Goal: Task Accomplishment & Management: Complete application form

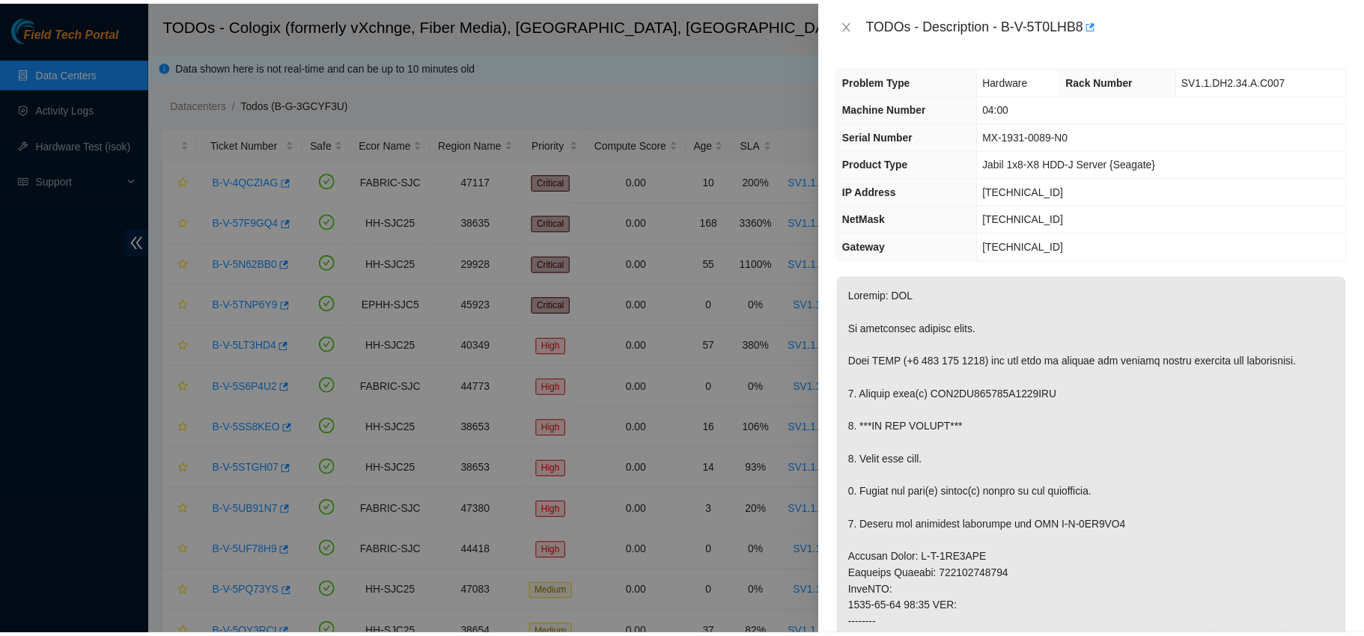
scroll to position [284, 0]
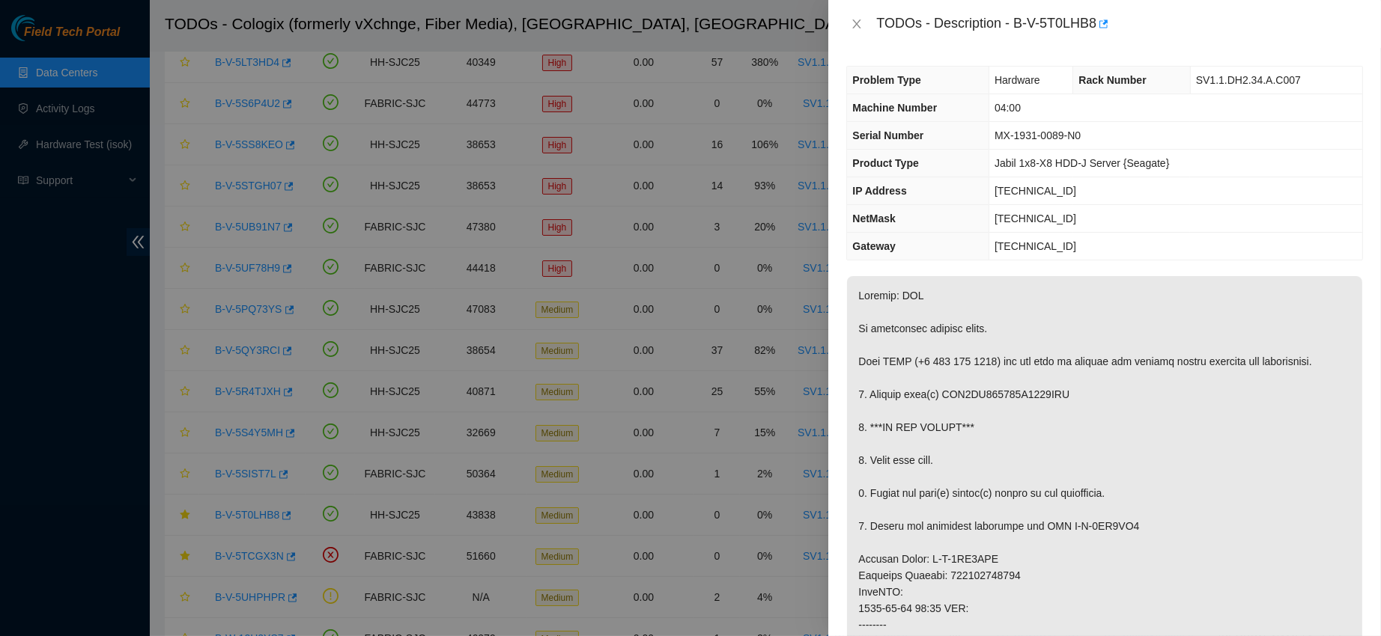
click at [752, 315] on div at bounding box center [690, 318] width 1381 height 636
click at [862, 22] on icon "close" at bounding box center [857, 24] width 12 height 12
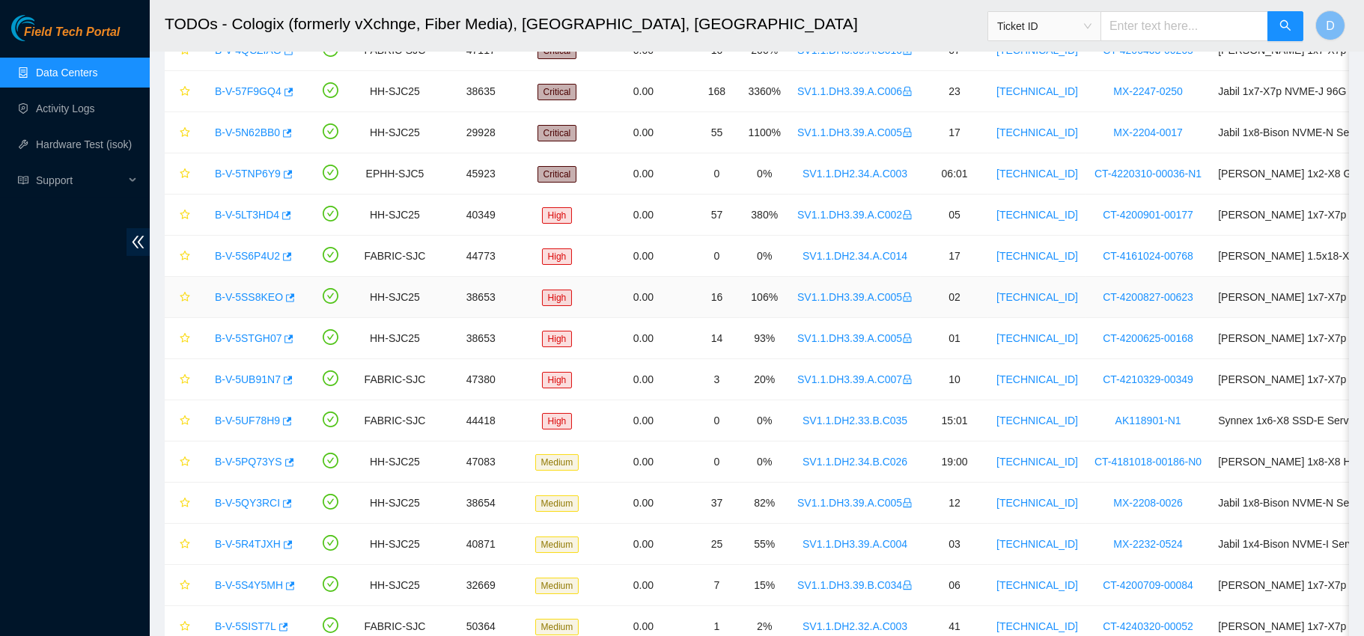
scroll to position [0, 0]
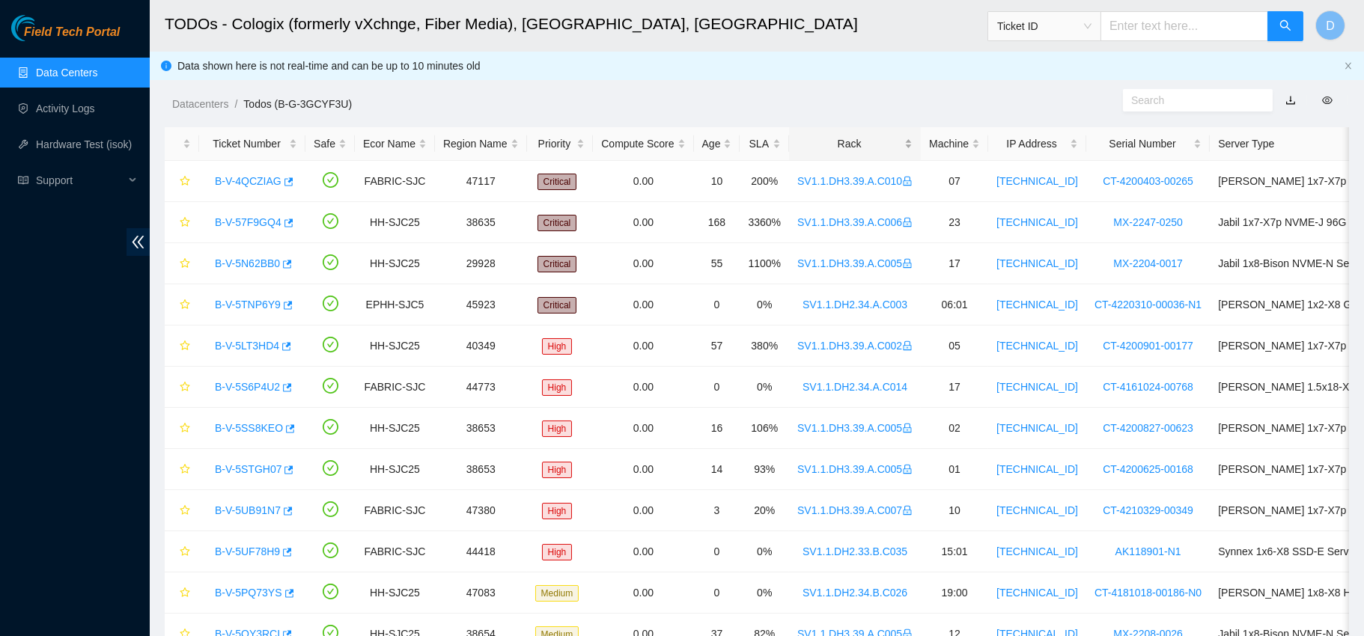
click at [855, 152] on div "Rack" at bounding box center [854, 144] width 115 height 16
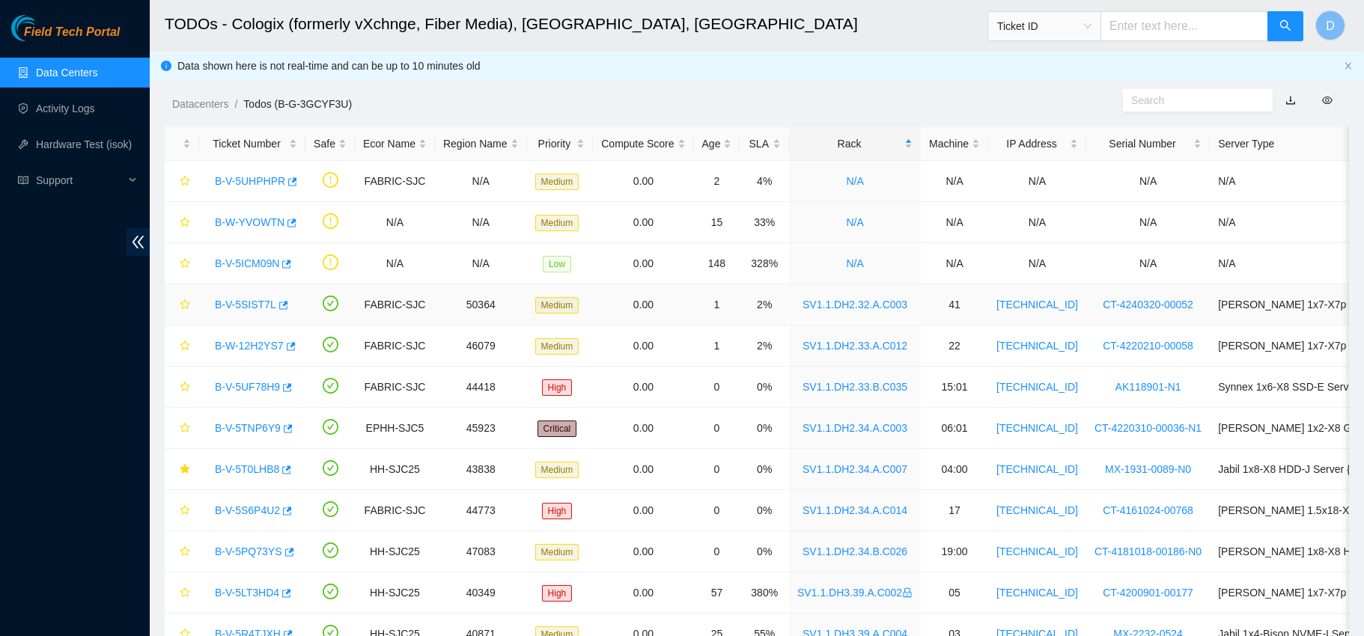
click at [242, 305] on link "B-V-5SIST7L" at bounding box center [245, 305] width 61 height 12
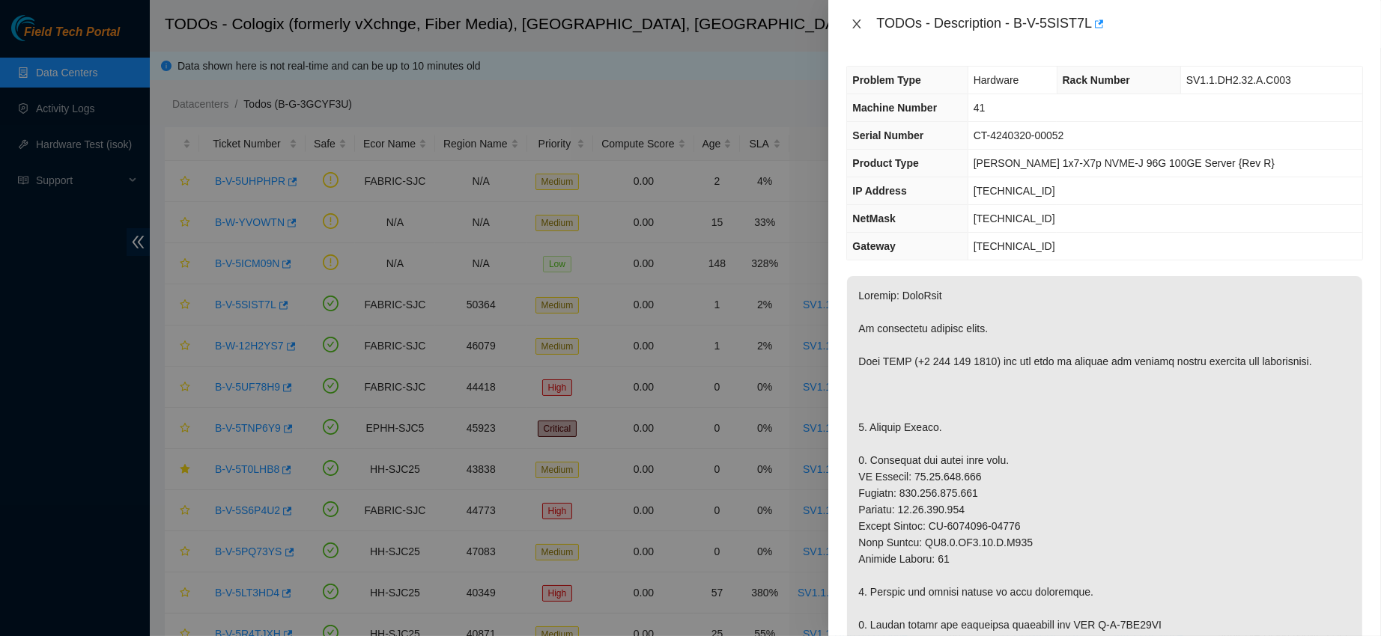
click at [860, 24] on icon "close" at bounding box center [857, 24] width 12 height 12
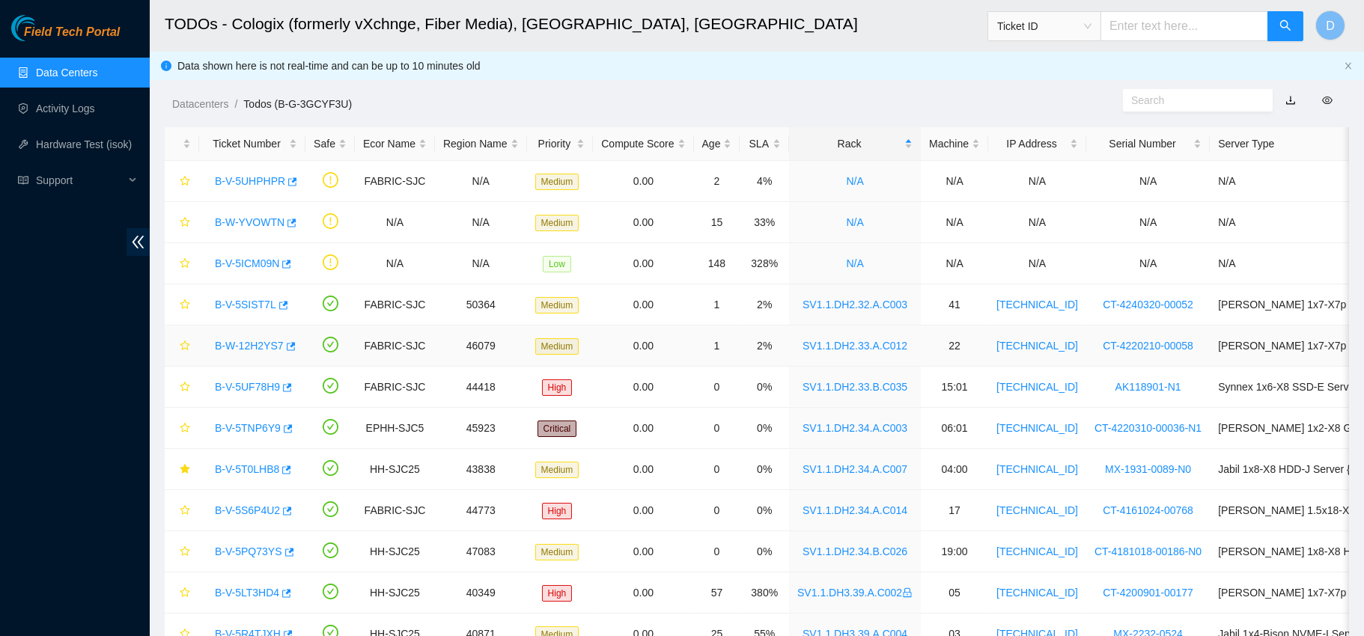
click at [250, 344] on link "B-W-12H2YS7" at bounding box center [249, 346] width 69 height 12
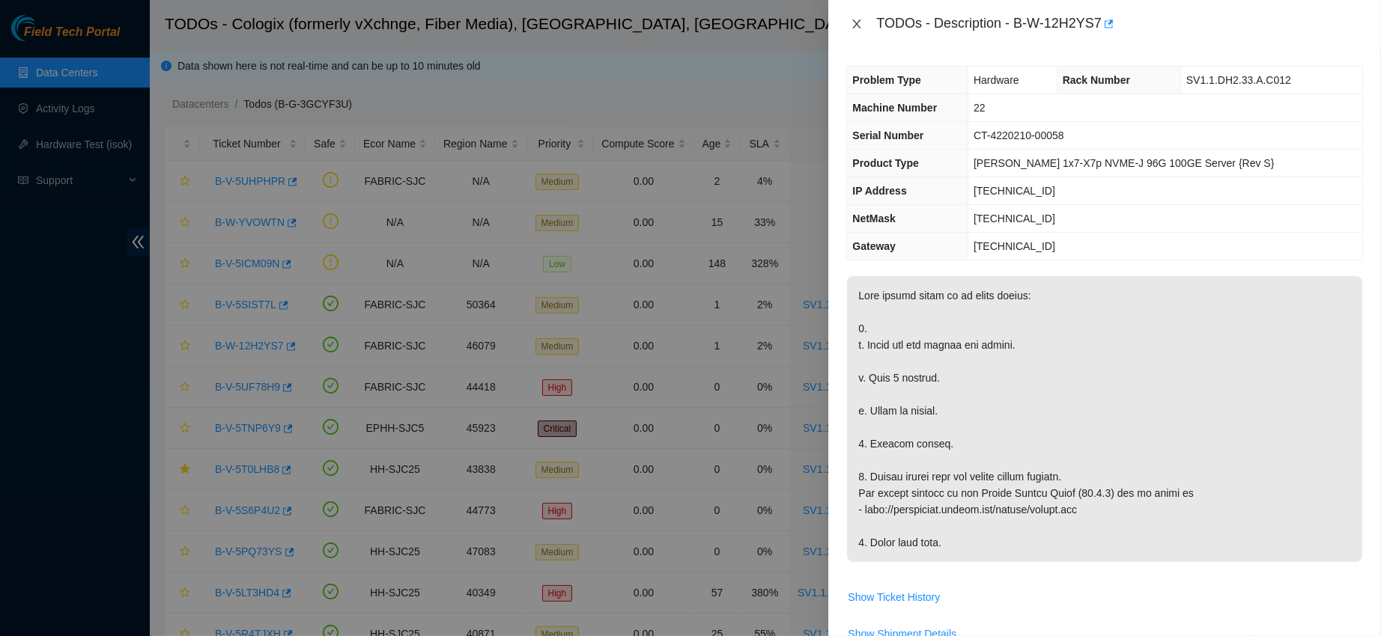
click at [856, 20] on icon "close" at bounding box center [857, 24] width 12 height 12
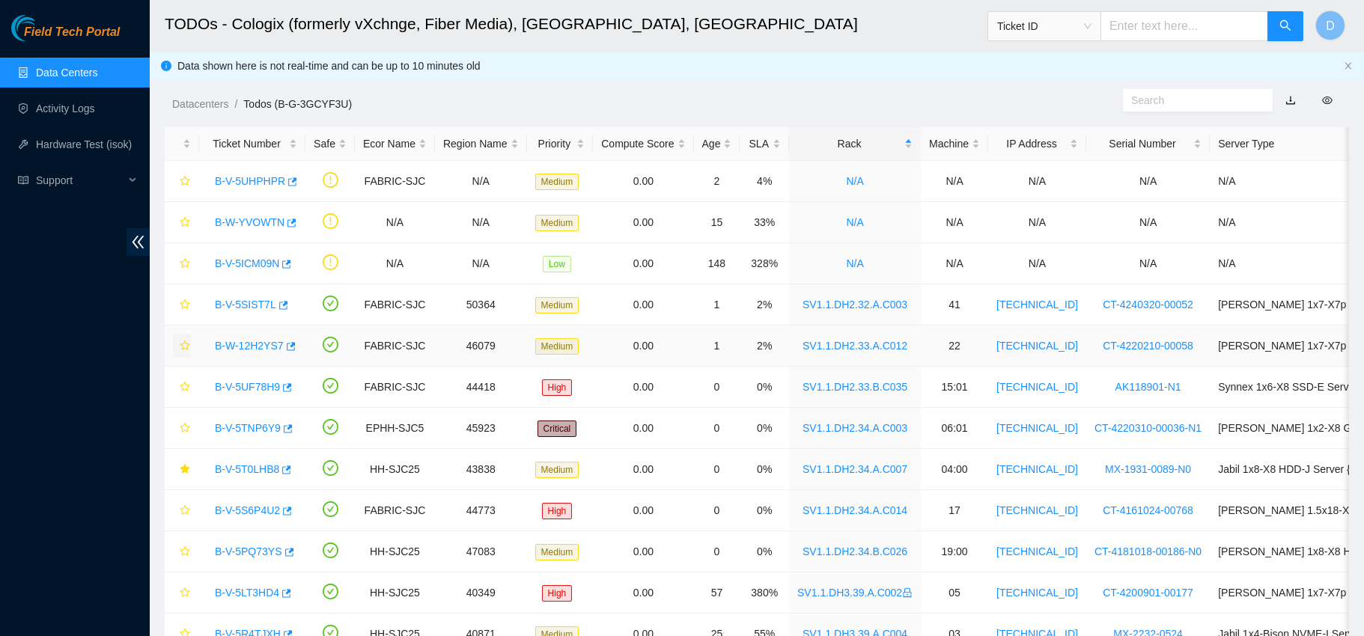
click at [189, 351] on span "star" at bounding box center [185, 347] width 10 height 12
click at [249, 385] on link "B-V-5UF78H9" at bounding box center [247, 387] width 65 height 12
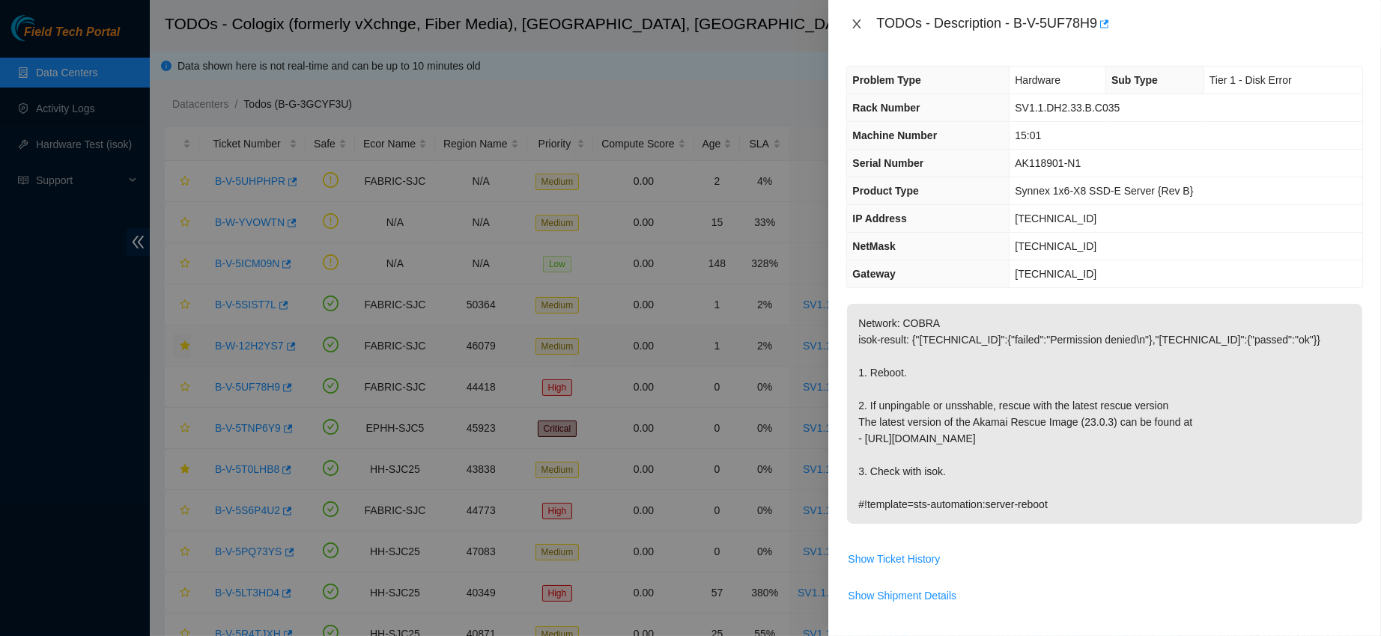
click at [856, 25] on icon "close" at bounding box center [857, 23] width 8 height 9
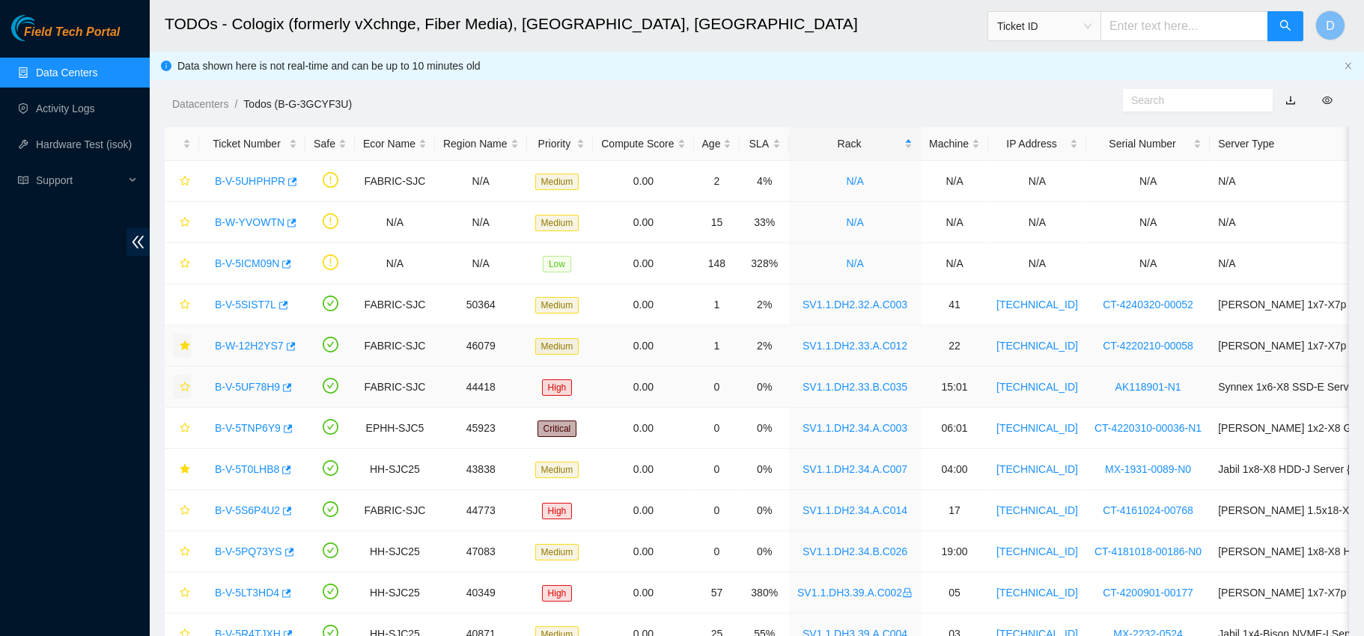
click at [186, 388] on icon "star" at bounding box center [185, 387] width 10 height 10
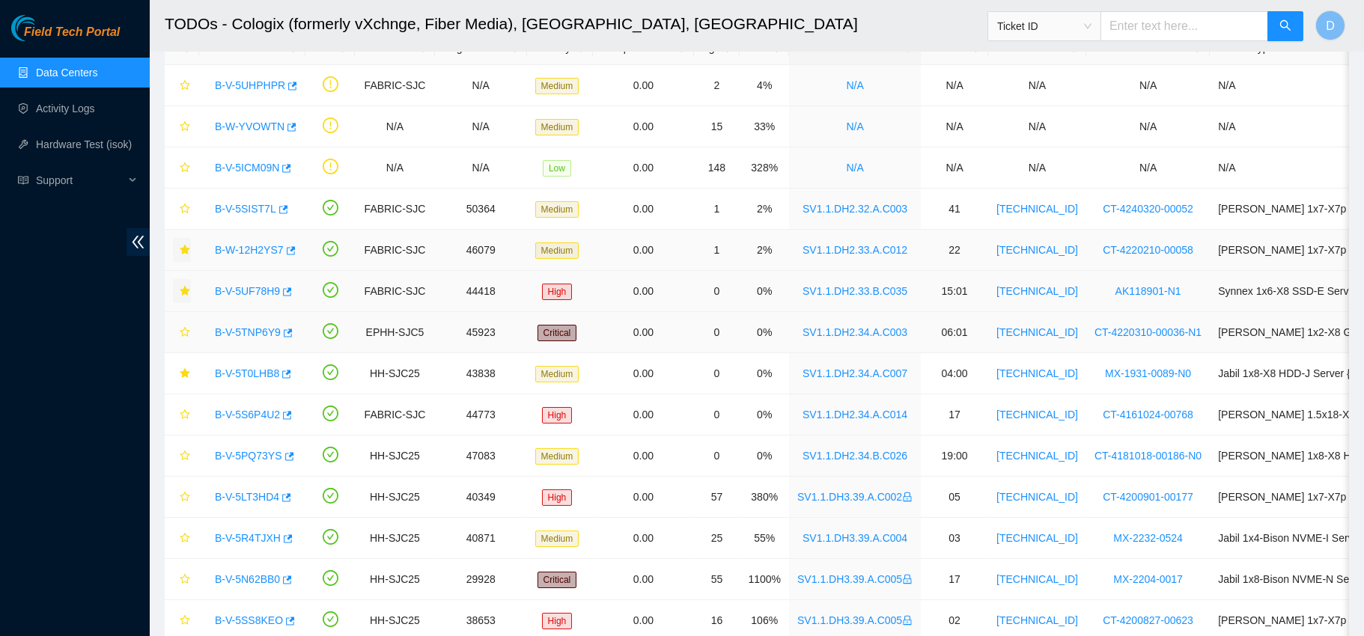
scroll to position [100, 0]
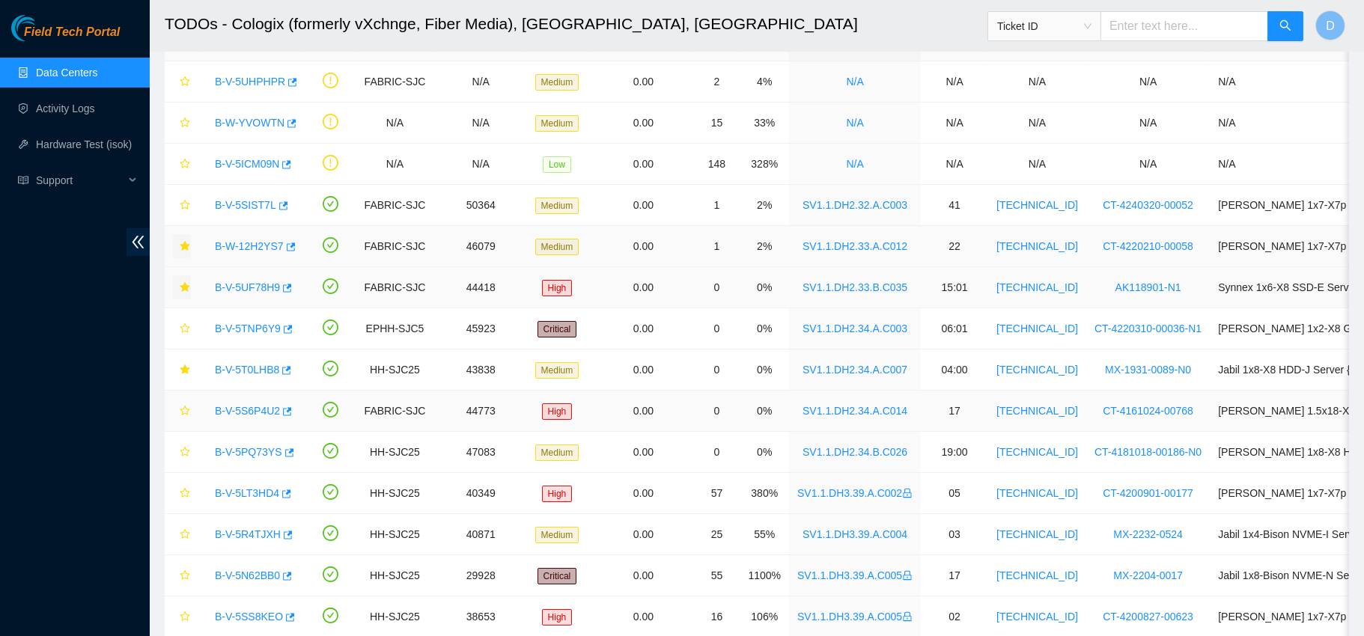
click at [257, 409] on link "B-V-5S6P4U2" at bounding box center [247, 411] width 65 height 12
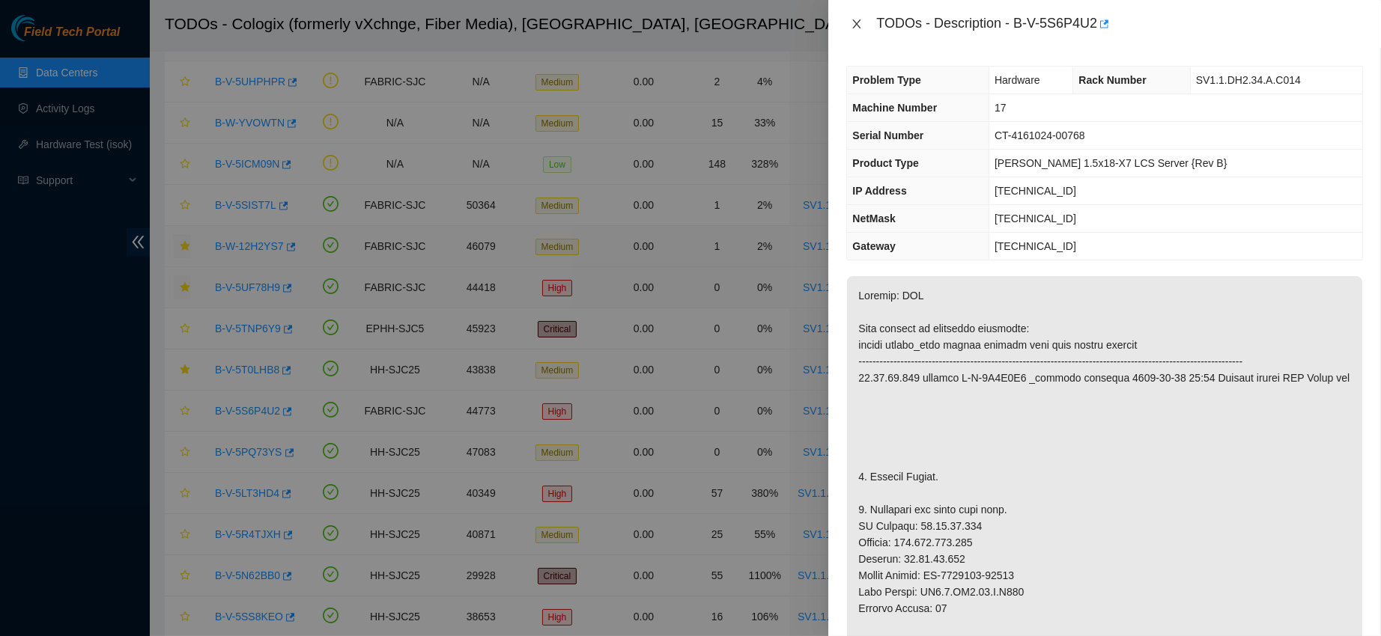
click at [854, 22] on icon "close" at bounding box center [857, 24] width 12 height 12
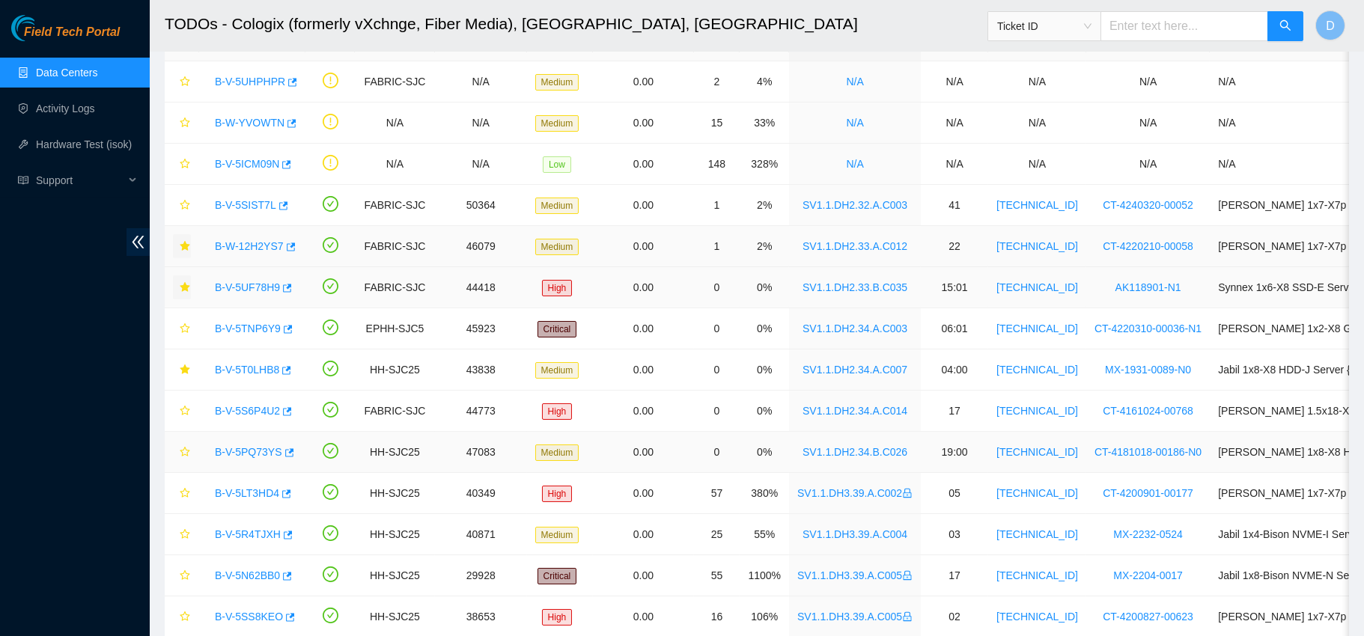
click at [258, 453] on link "B-V-5PQ73YS" at bounding box center [248, 452] width 67 height 12
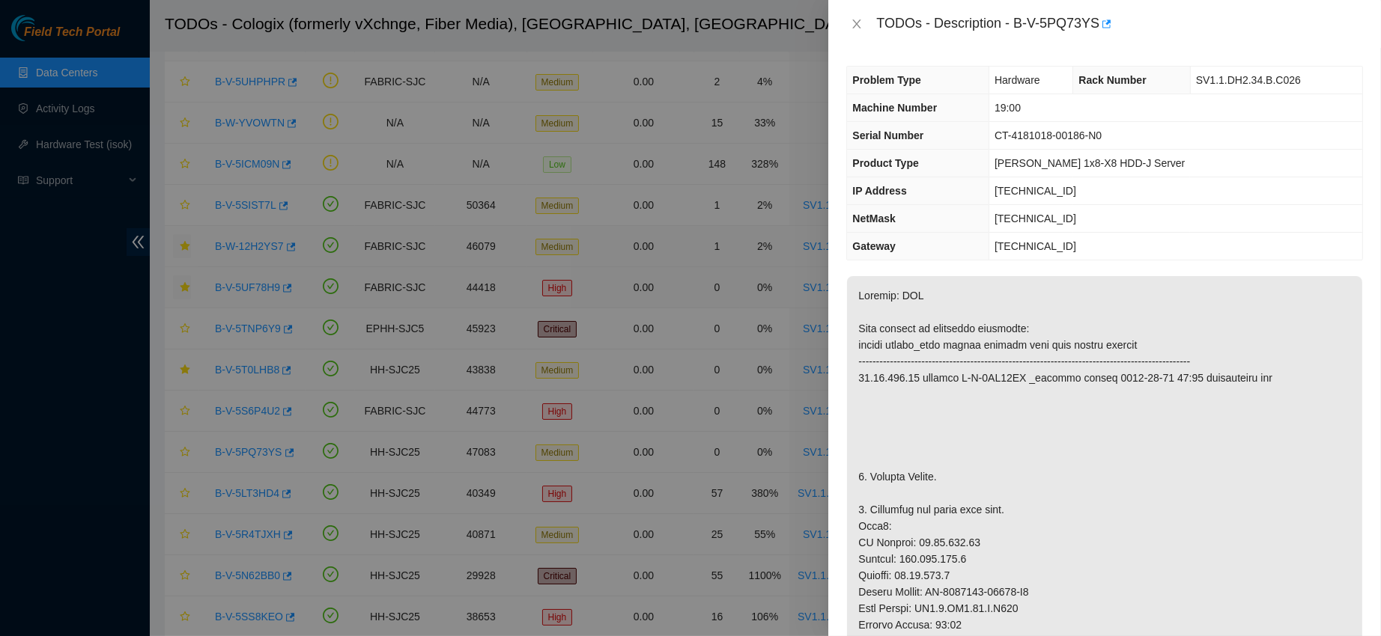
click at [857, 31] on div "TODOs - Description - B-V-5PQ73YS" at bounding box center [1104, 24] width 517 height 24
click at [857, 27] on icon "close" at bounding box center [857, 24] width 12 height 12
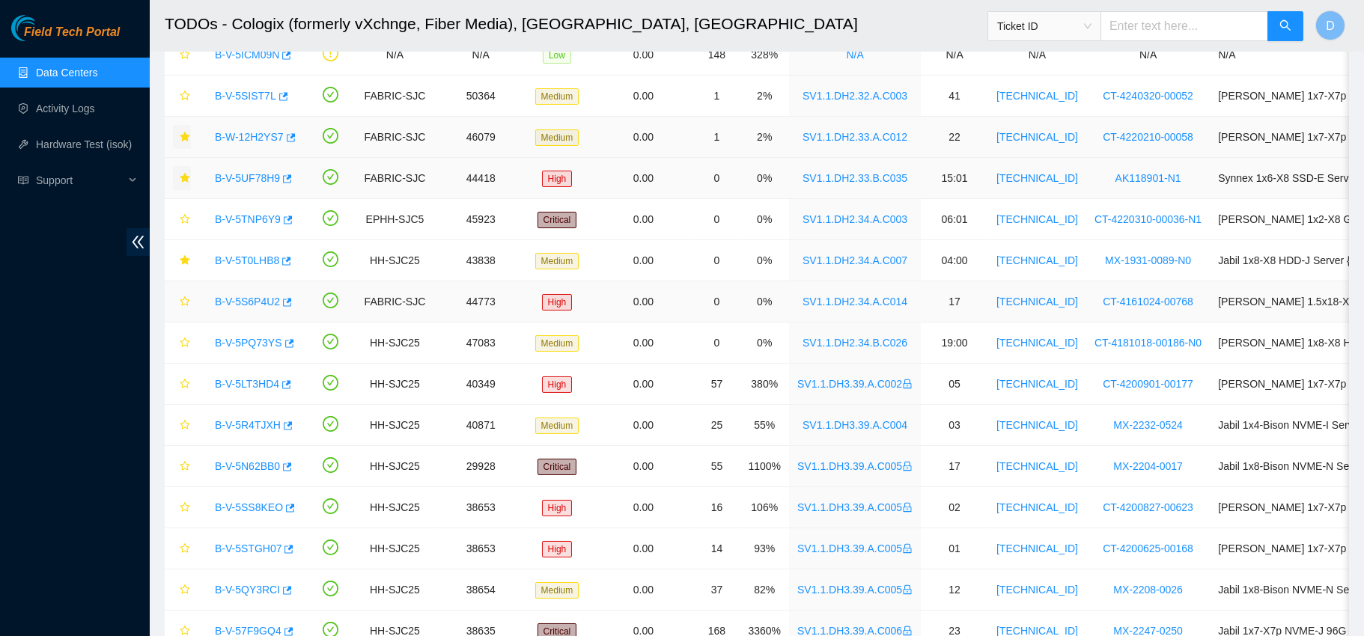
scroll to position [211, 0]
click at [247, 419] on link "B-V-5R4TJXH" at bounding box center [248, 423] width 66 height 12
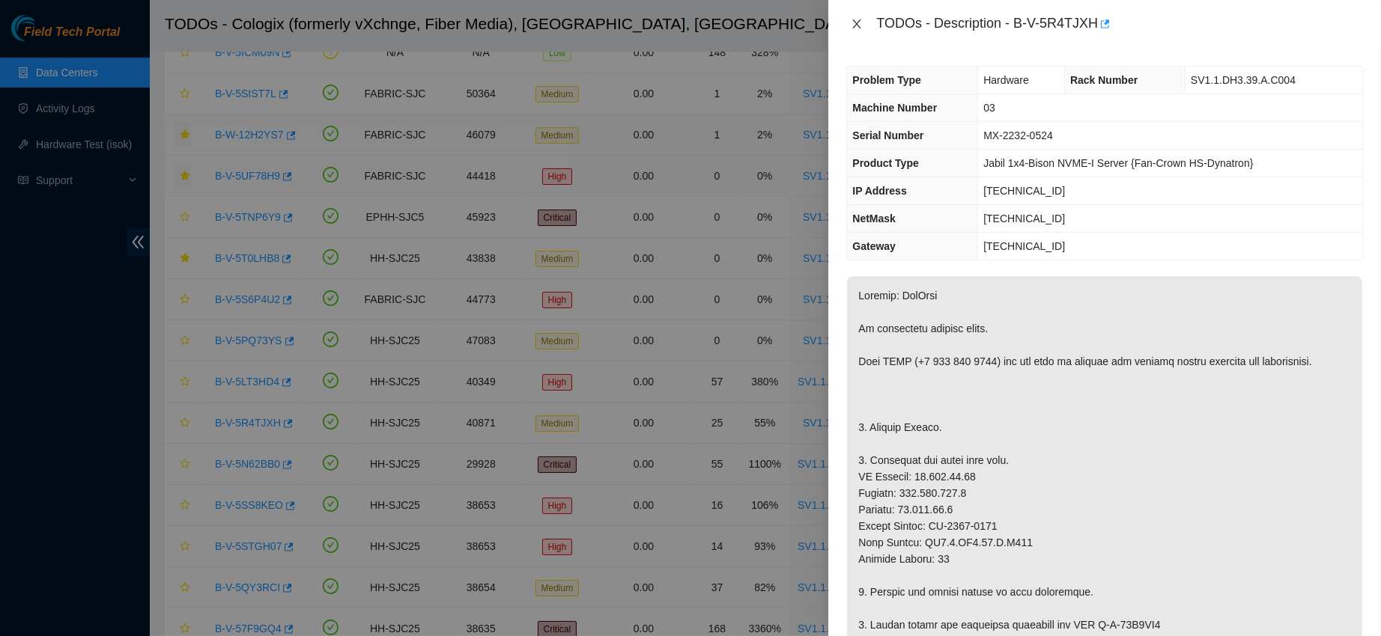
click at [860, 20] on icon "close" at bounding box center [857, 23] width 8 height 9
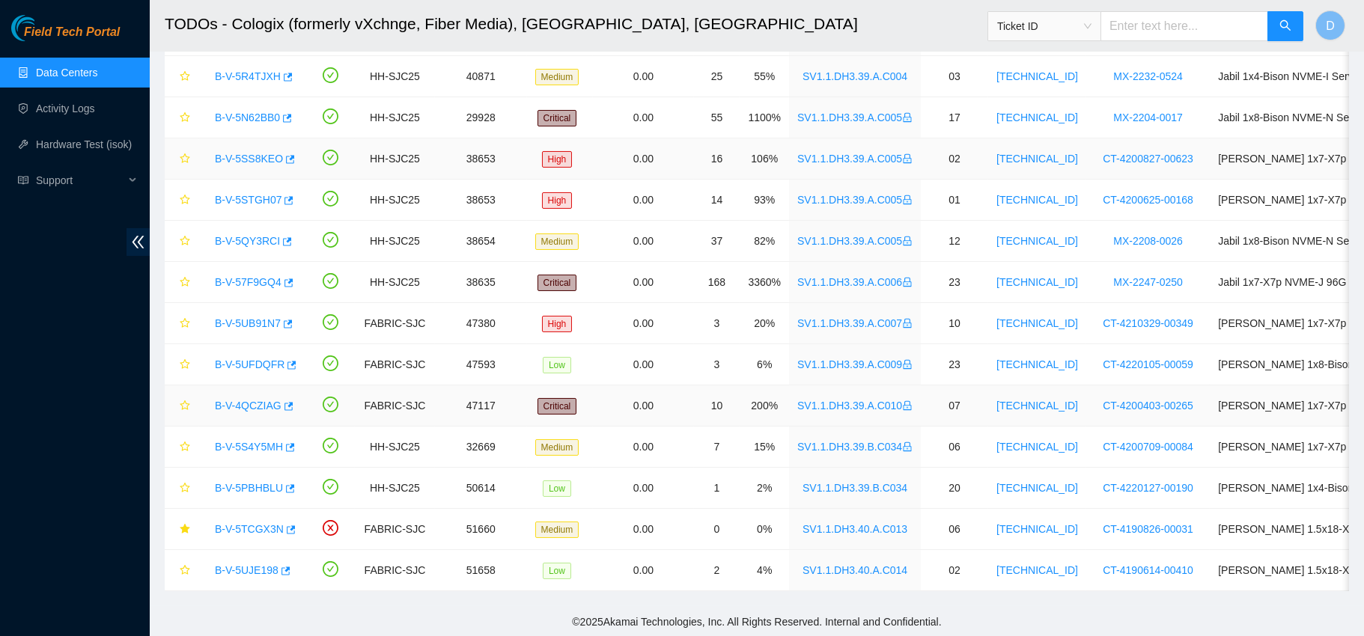
scroll to position [562, 0]
click at [252, 487] on link "B-V-5PBHBLU" at bounding box center [249, 487] width 68 height 12
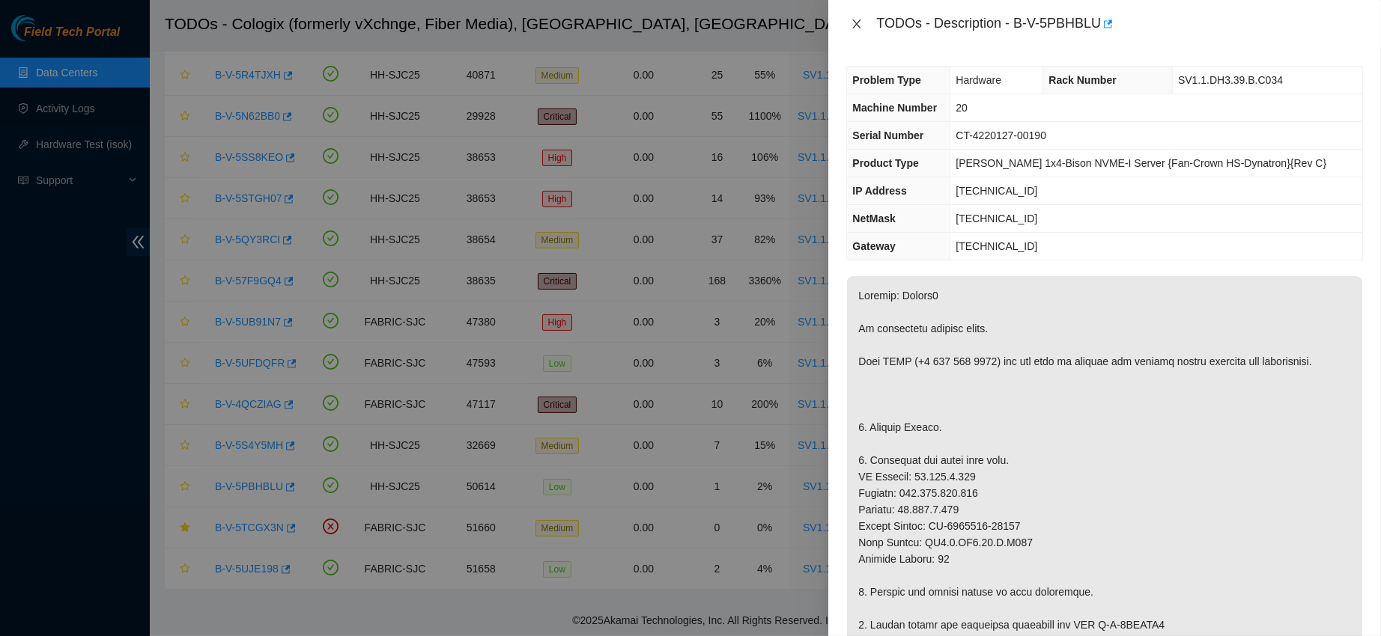
click at [857, 25] on icon "close" at bounding box center [857, 24] width 12 height 12
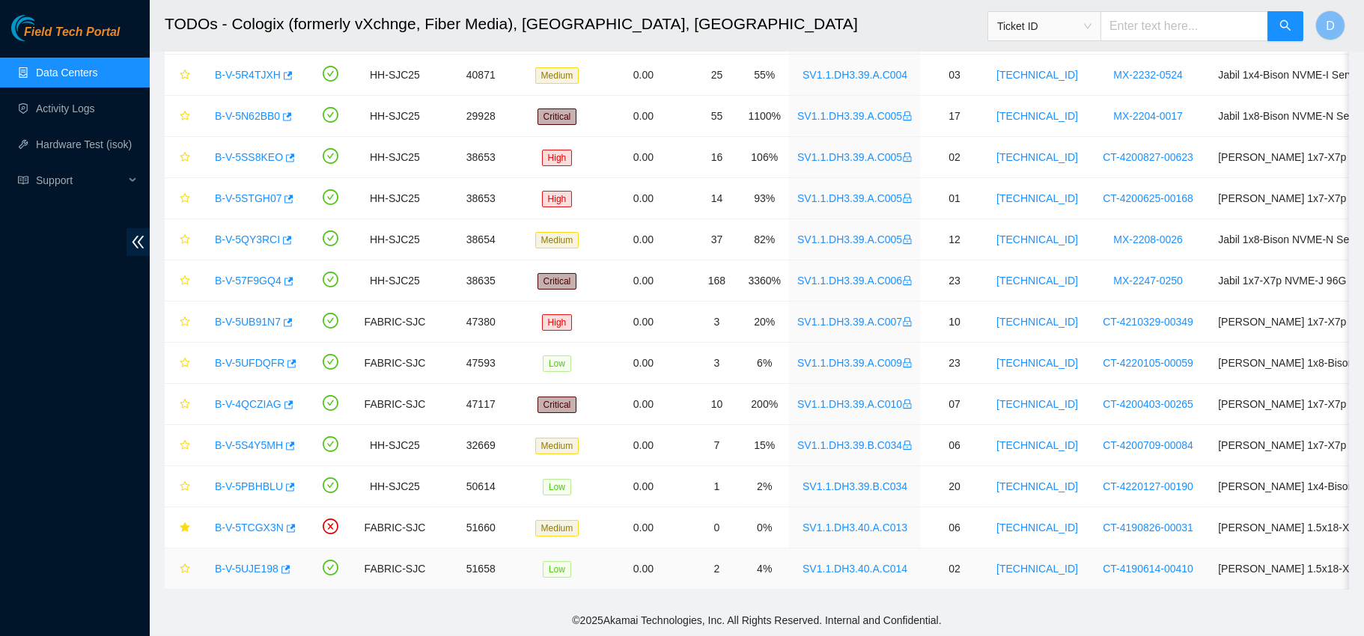
click at [251, 568] on link "B-V-5UJE198" at bounding box center [247, 569] width 64 height 12
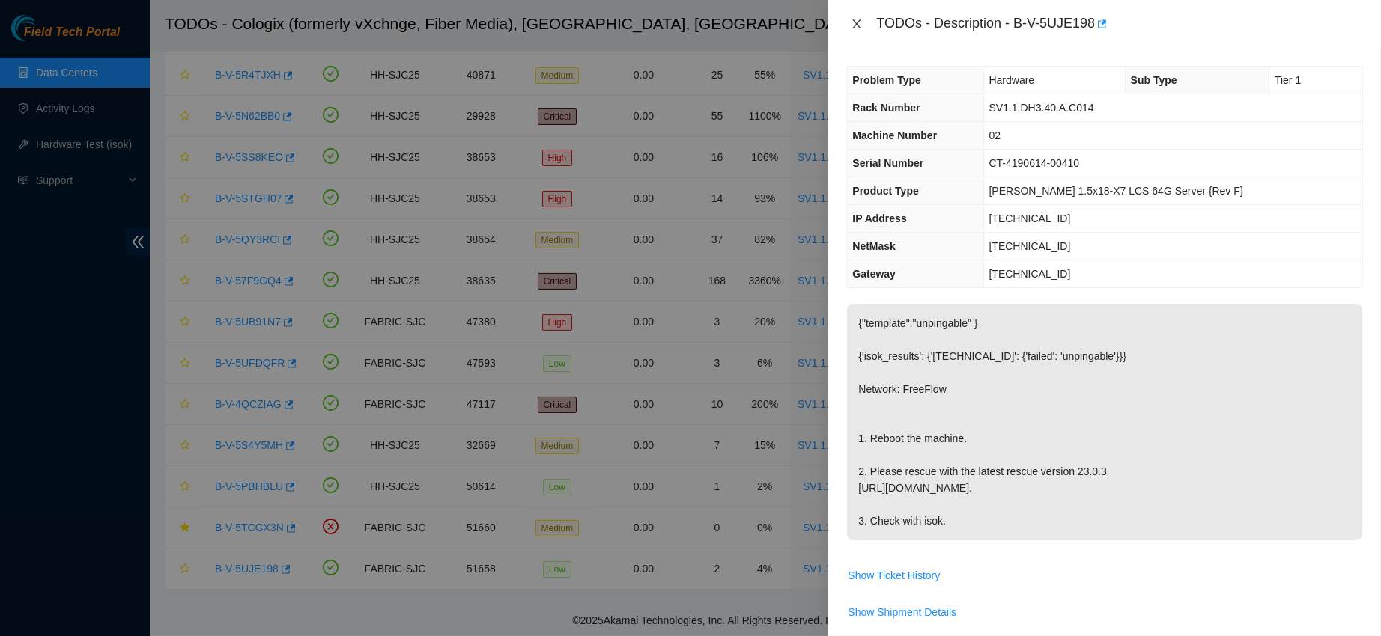
click at [858, 26] on icon "close" at bounding box center [857, 24] width 12 height 12
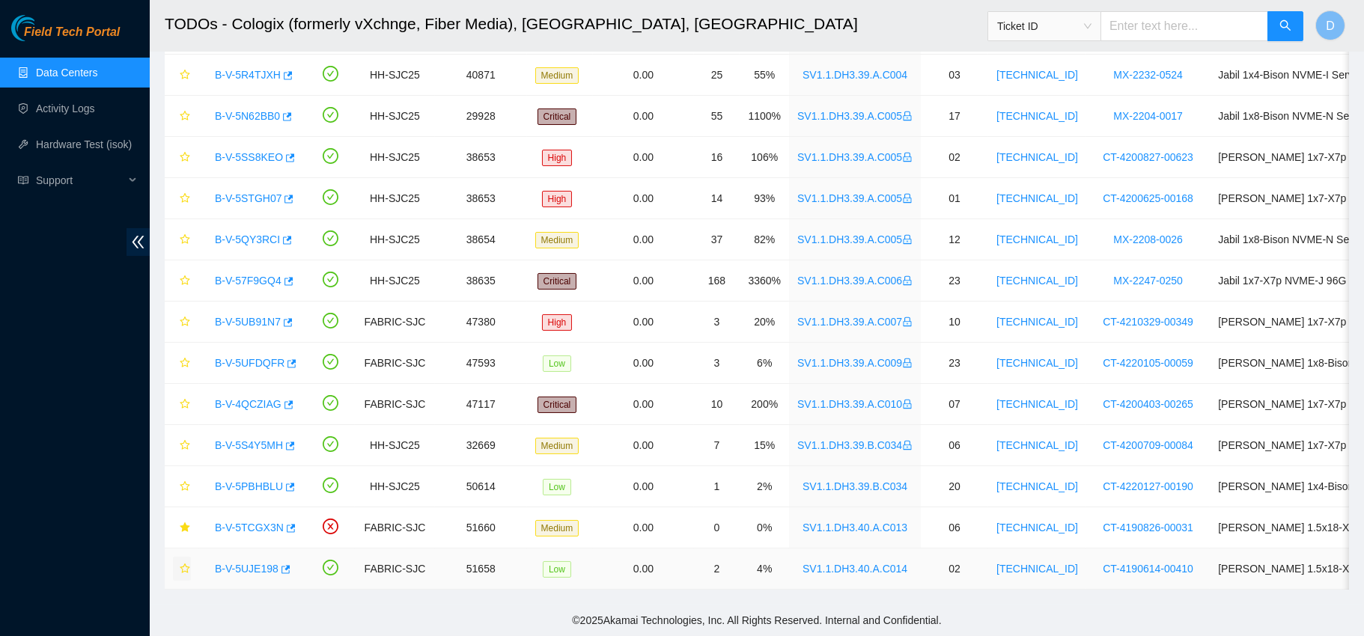
click at [186, 568] on icon "star" at bounding box center [185, 569] width 10 height 10
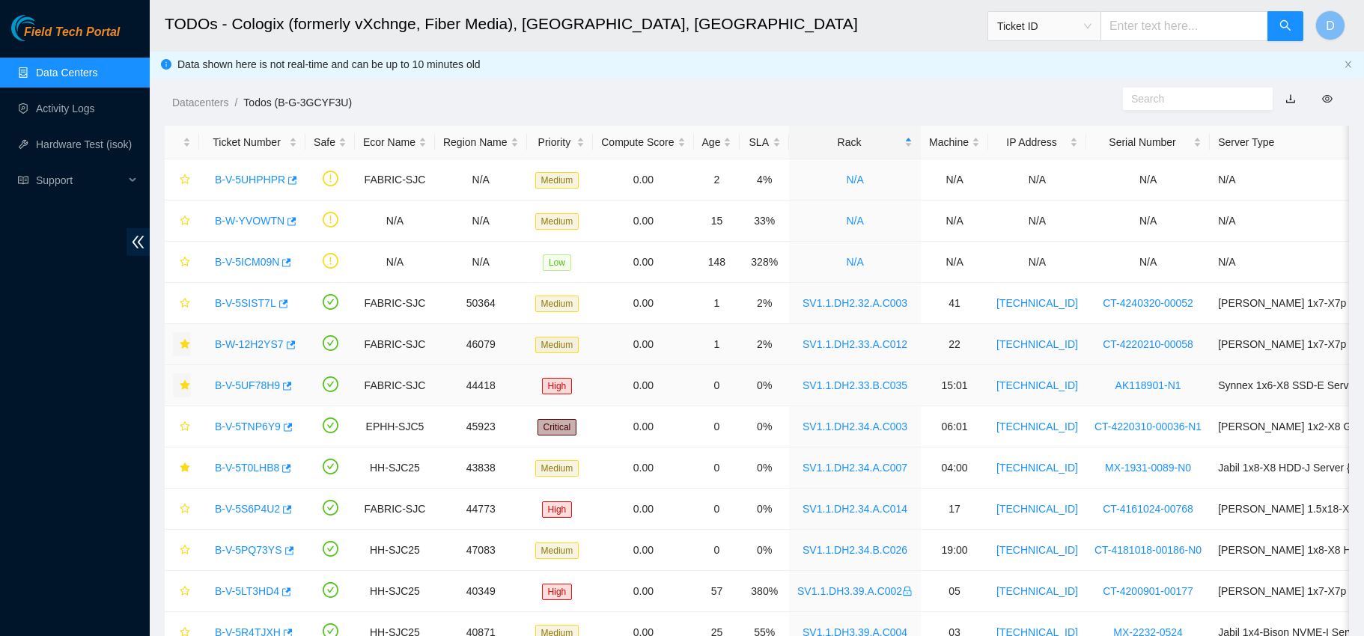
scroll to position [0, 0]
click at [261, 350] on link "B-W-12H2YS7" at bounding box center [249, 346] width 69 height 12
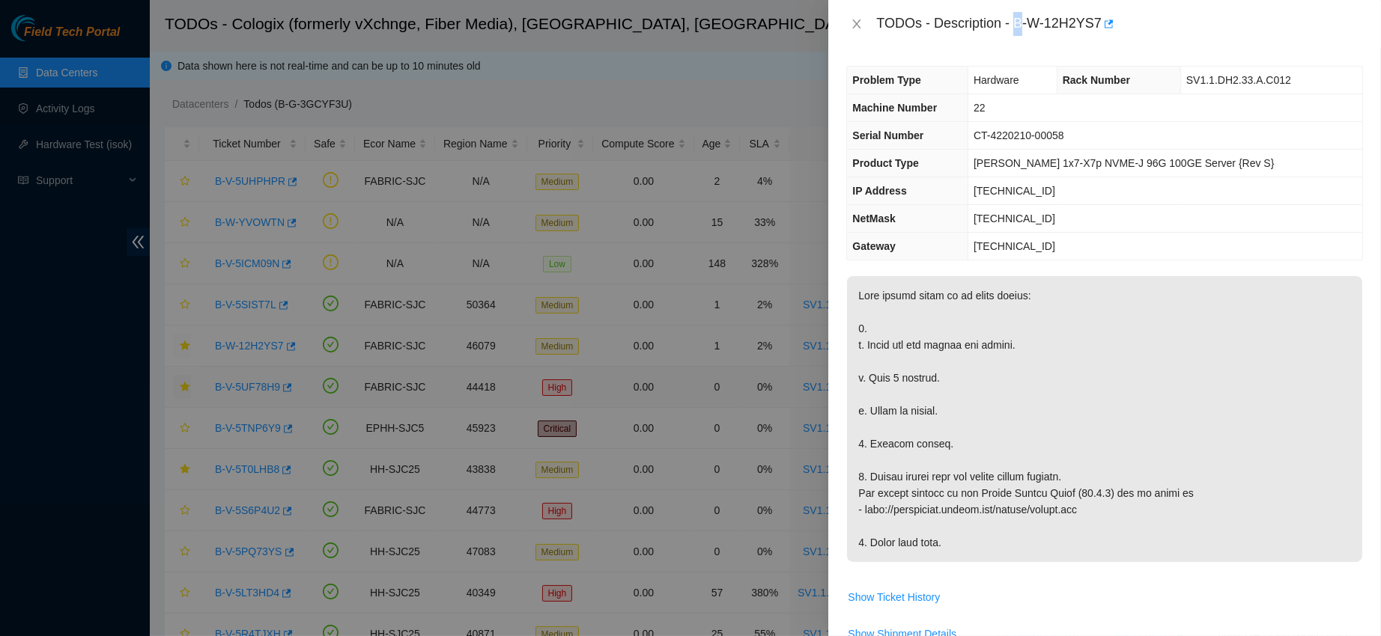
click at [1066, 27] on div "TODOs - Description - B-W-12H2YS7" at bounding box center [1119, 24] width 487 height 24
click at [1065, 55] on div "Problem Type Hardware Rack Number SV1.1.DH2.33.A.C012 Machine Number 22 Serial …" at bounding box center [1104, 342] width 553 height 589
drag, startPoint x: 1063, startPoint y: 26, endPoint x: 1174, endPoint y: 27, distance: 110.8
click at [1174, 27] on div "TODOs - Description - B-W-12H2YS7" at bounding box center [1119, 24] width 487 height 24
copy div "B-W-12H2YS7"
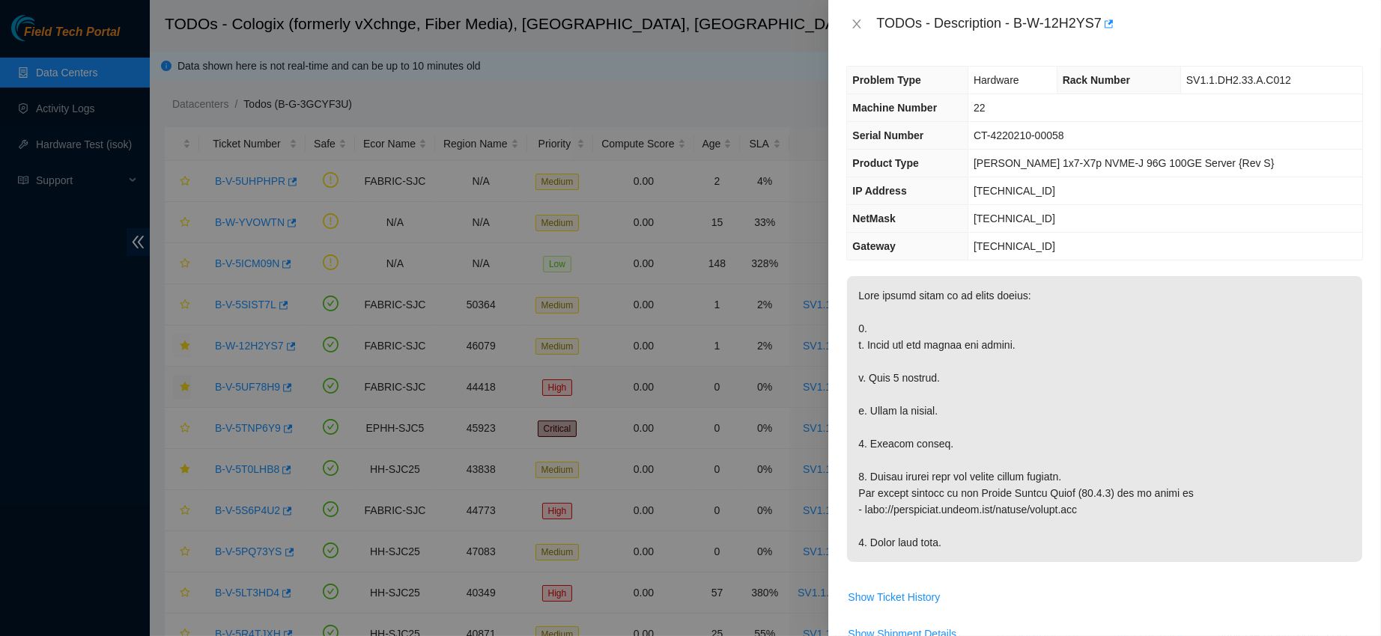
click at [860, 33] on div "TODOs - Description - B-W-12H2YS7" at bounding box center [1104, 24] width 517 height 24
click at [860, 19] on icon "close" at bounding box center [857, 23] width 8 height 9
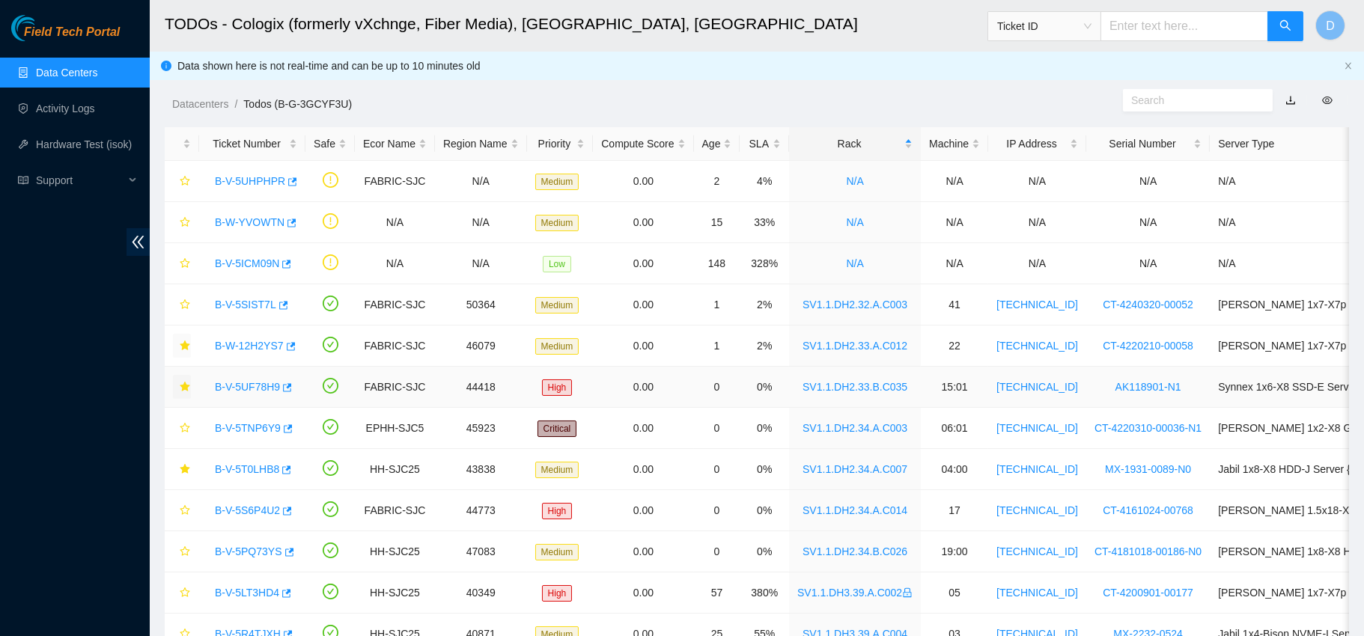
click at [248, 383] on link "B-V-5UF78H9" at bounding box center [247, 387] width 65 height 12
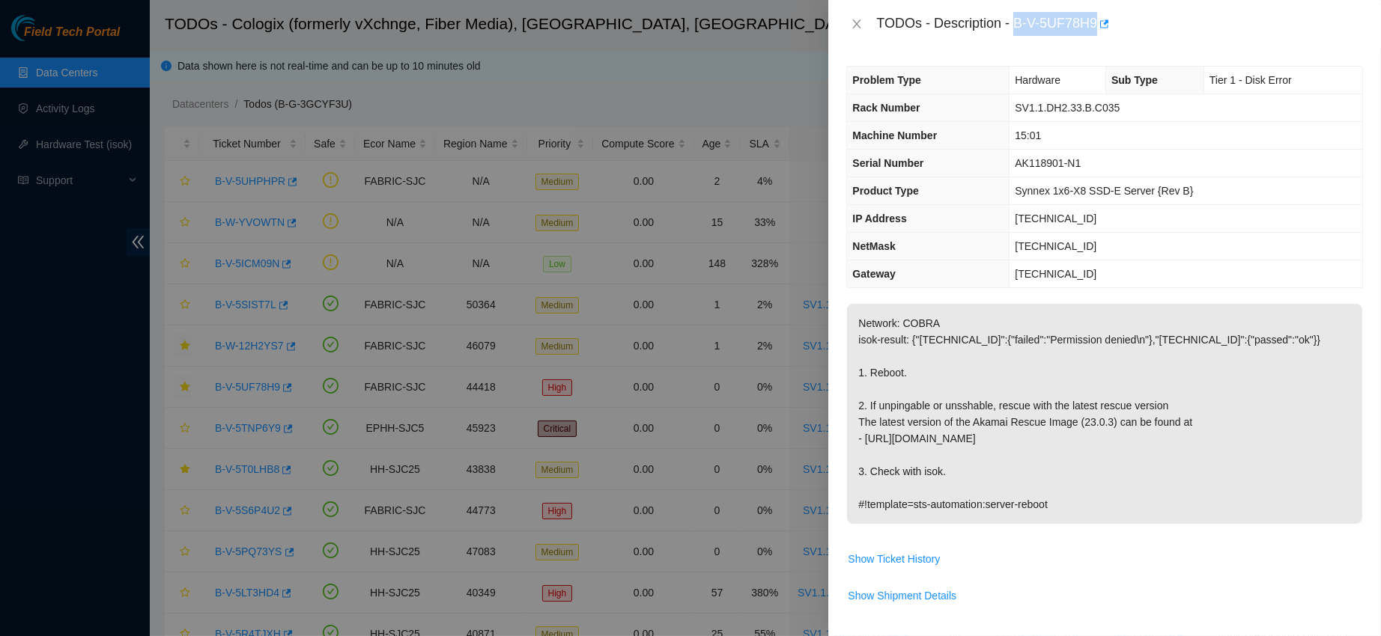
drag, startPoint x: 1060, startPoint y: 19, endPoint x: 1177, endPoint y: 42, distance: 118.9
click at [1177, 42] on div "TODOs - Description - B-V-5UF78H9" at bounding box center [1104, 24] width 553 height 48
copy div "B-V-5UF78H9"
click at [851, 24] on icon "close" at bounding box center [857, 24] width 12 height 12
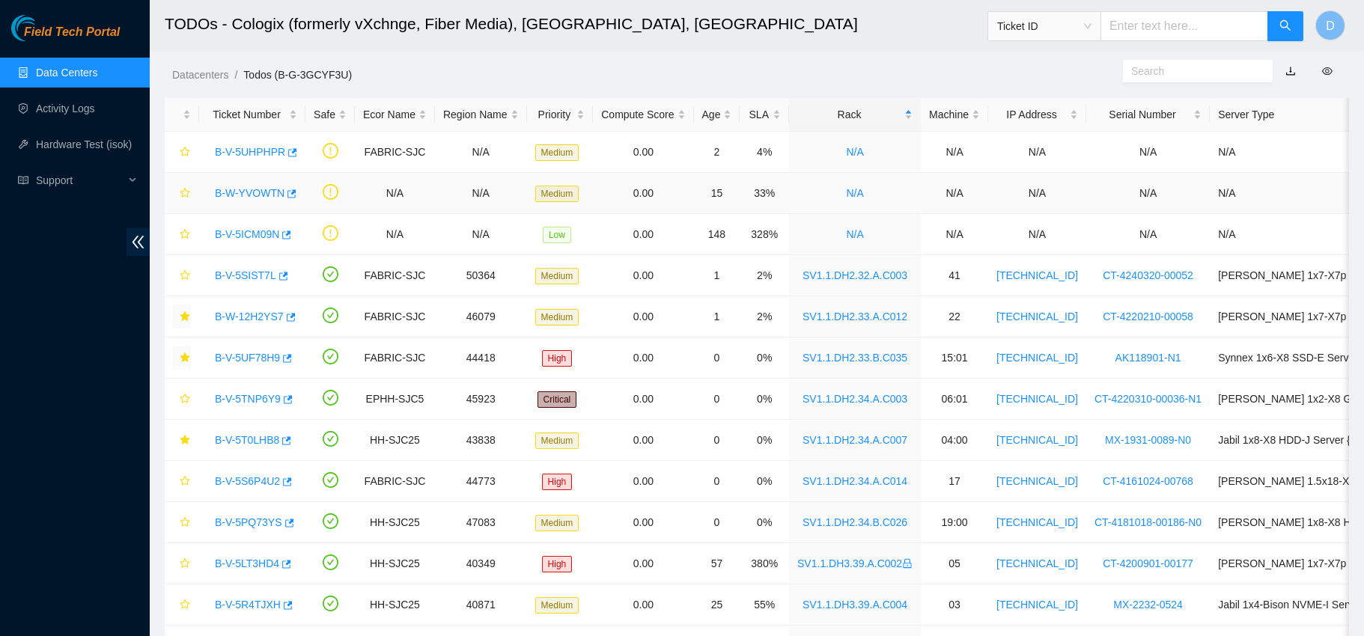
scroll to position [35, 0]
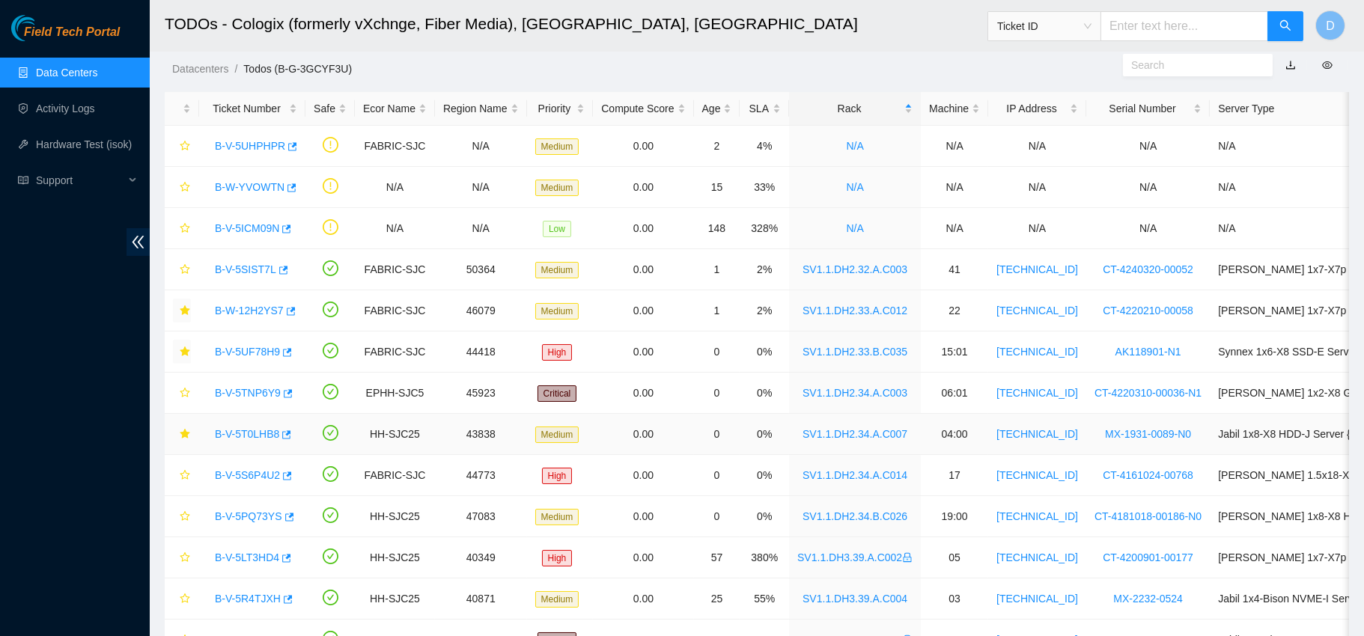
click at [252, 434] on link "B-V-5T0LHB8" at bounding box center [247, 434] width 64 height 12
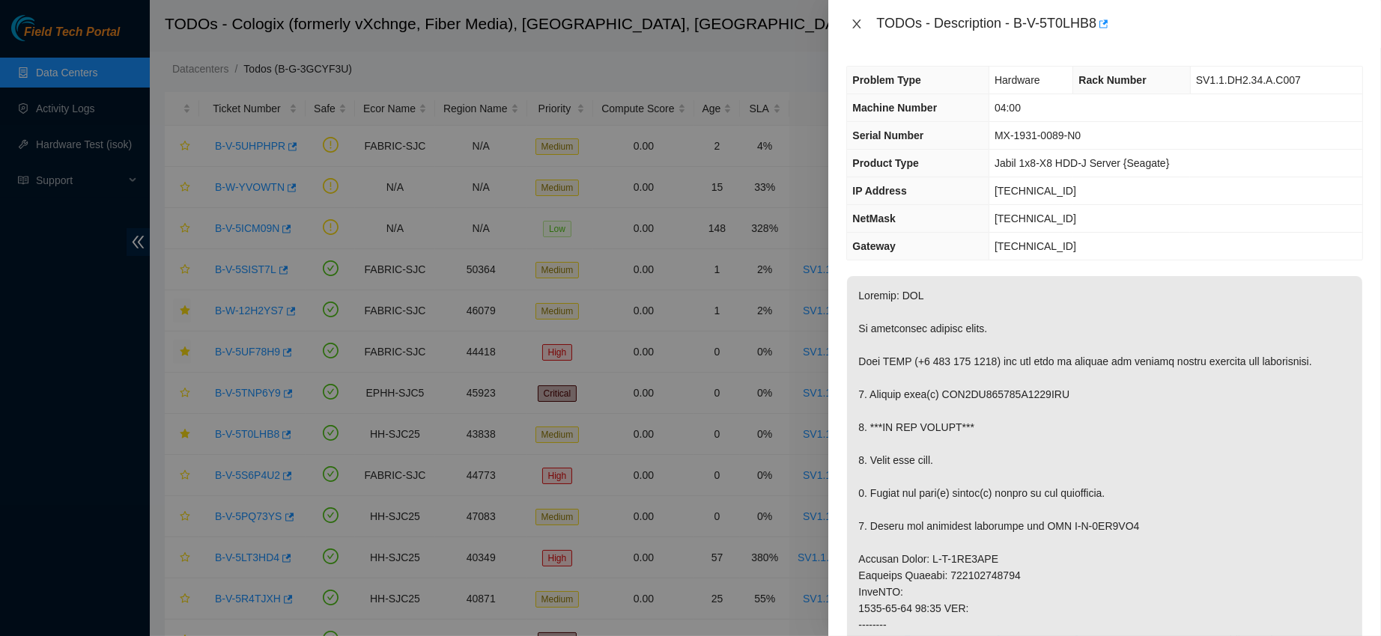
click at [853, 19] on icon "close" at bounding box center [857, 23] width 8 height 9
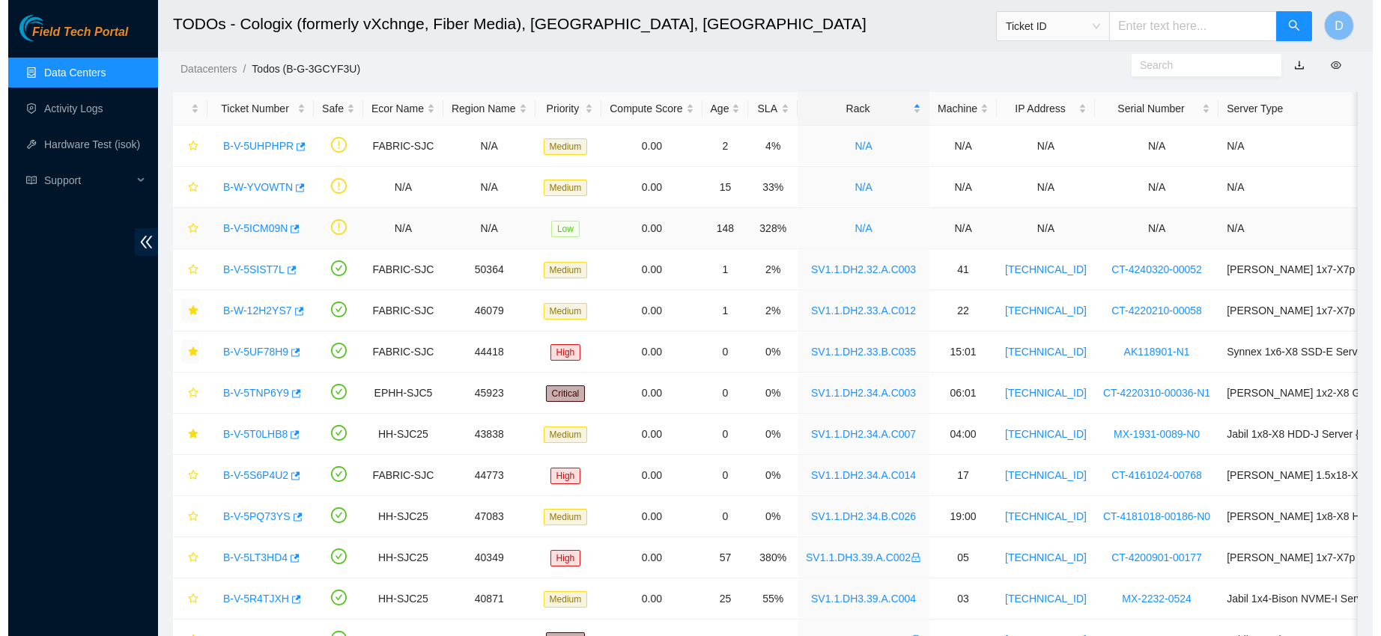
scroll to position [22, 0]
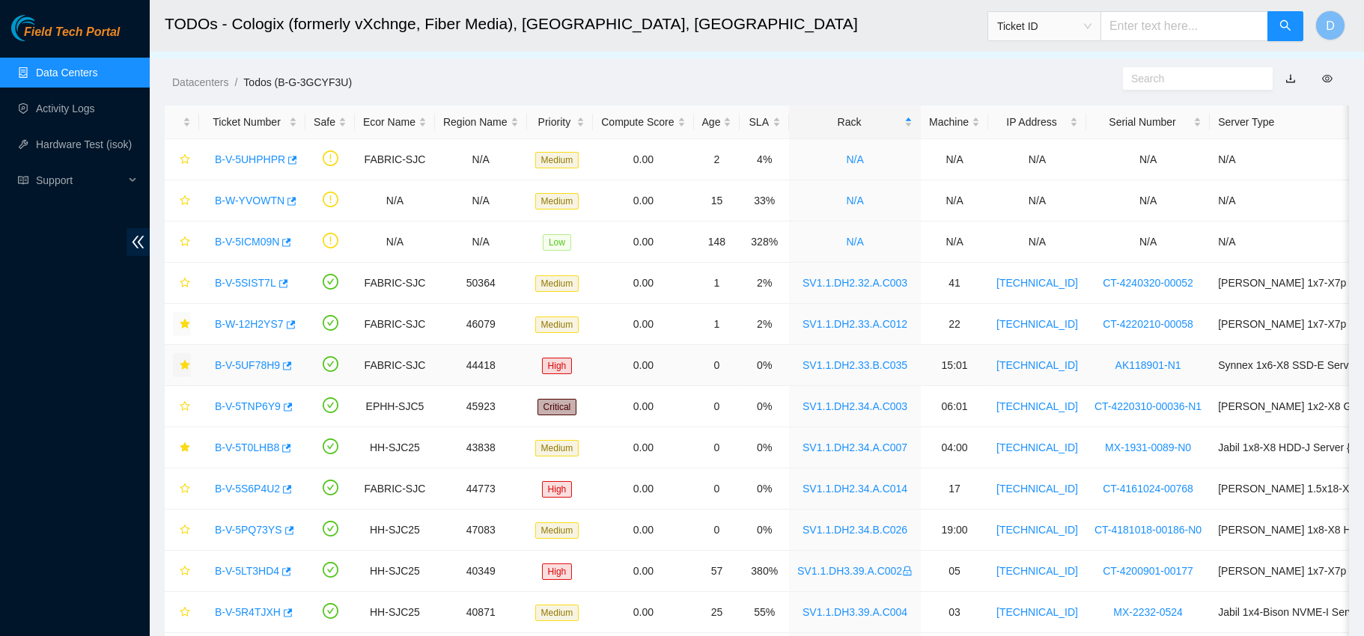
click at [240, 365] on link "B-V-5UF78H9" at bounding box center [247, 365] width 65 height 12
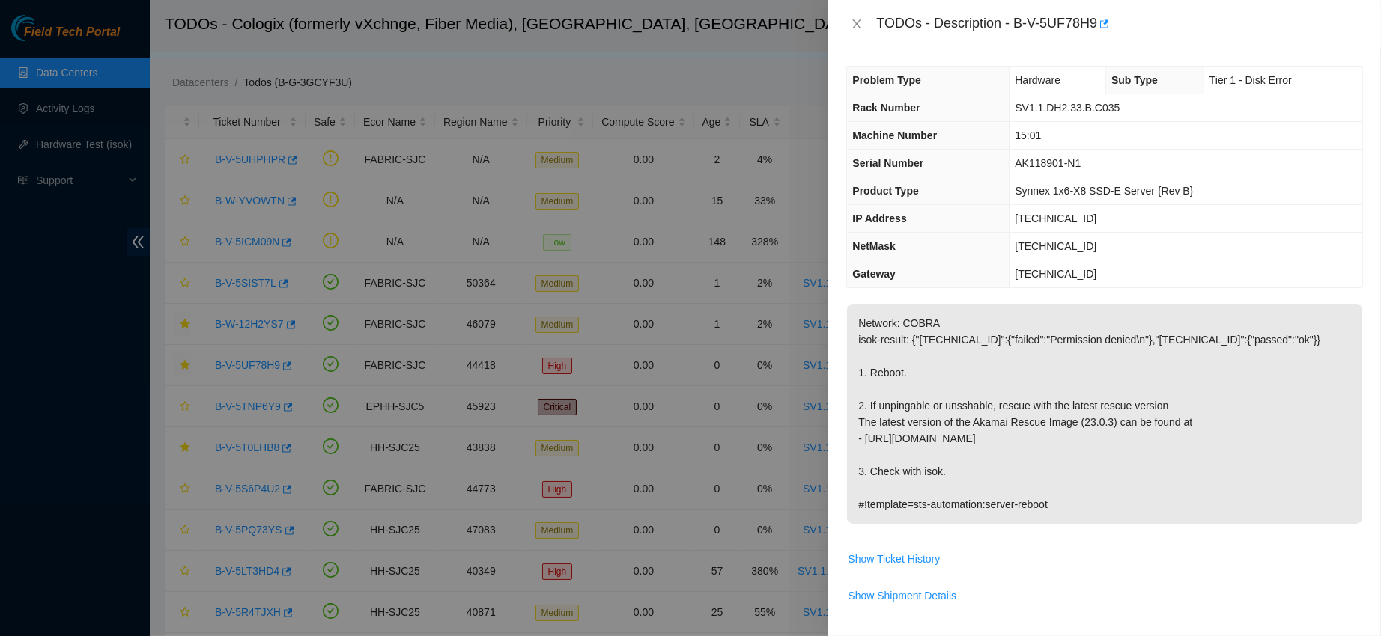
click at [0, 502] on div at bounding box center [690, 318] width 1381 height 636
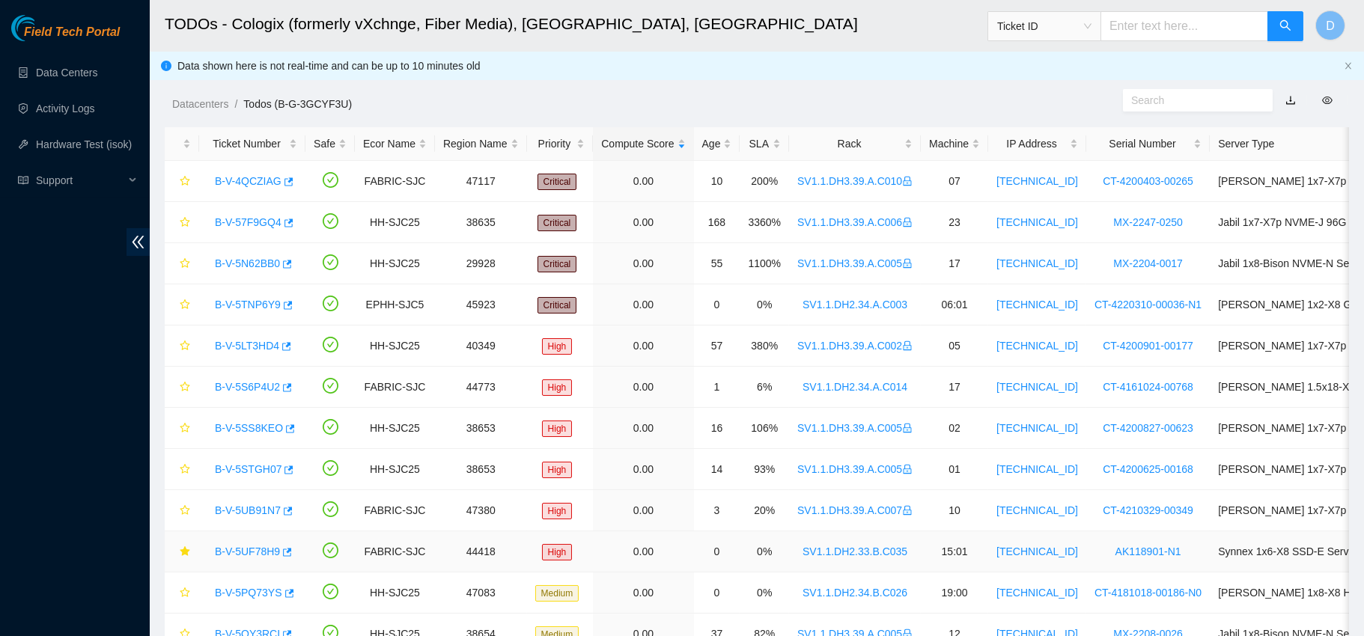
click at [242, 549] on link "B-V-5UF78H9" at bounding box center [247, 552] width 65 height 12
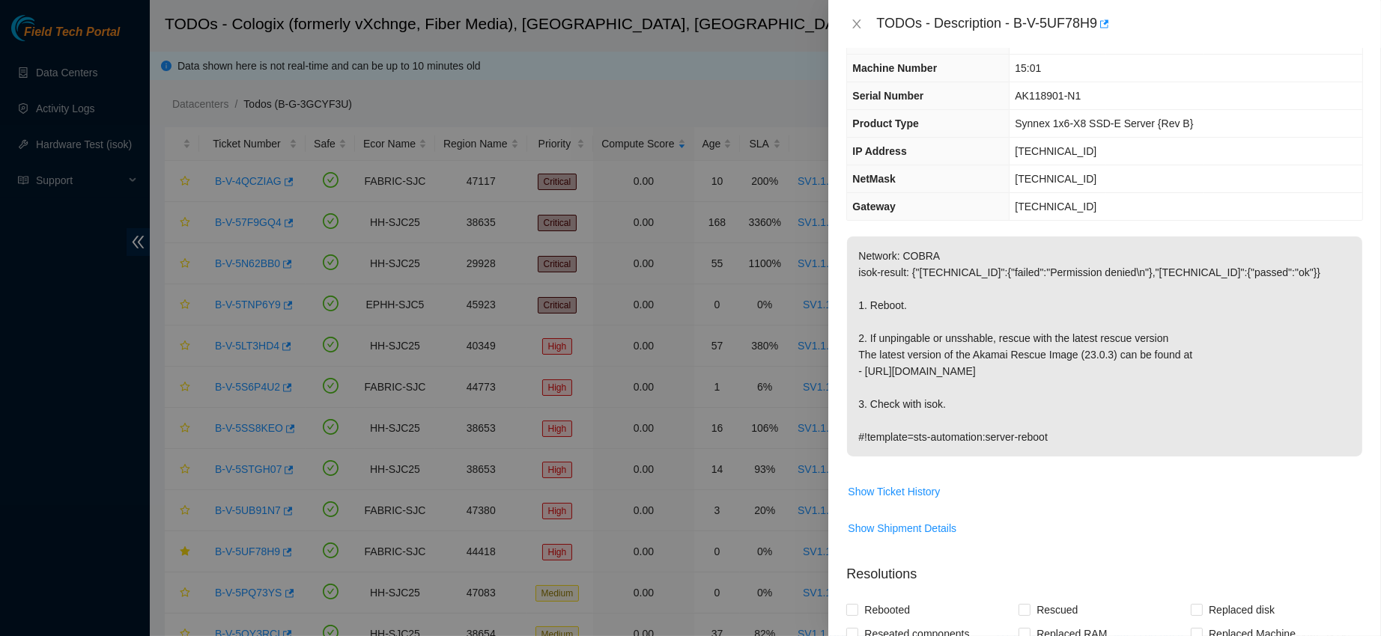
scroll to position [214, 0]
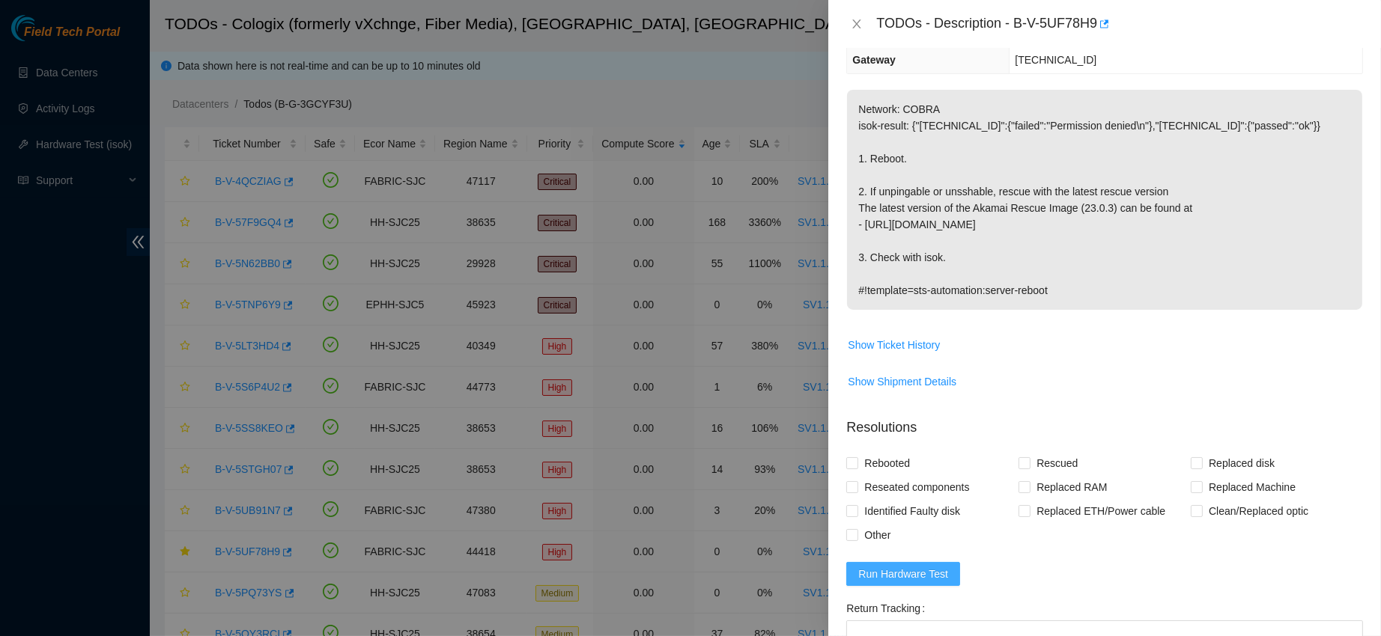
click at [881, 583] on span "Run Hardware Test" at bounding box center [903, 574] width 90 height 16
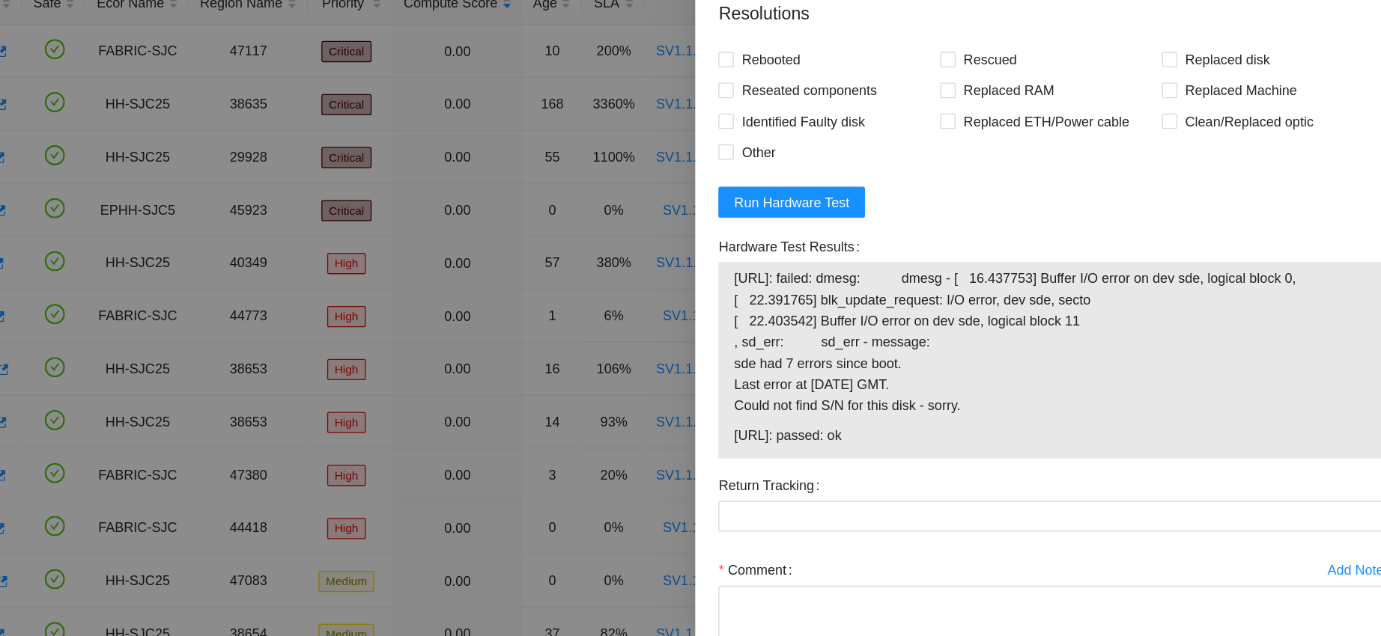
scroll to position [487, 0]
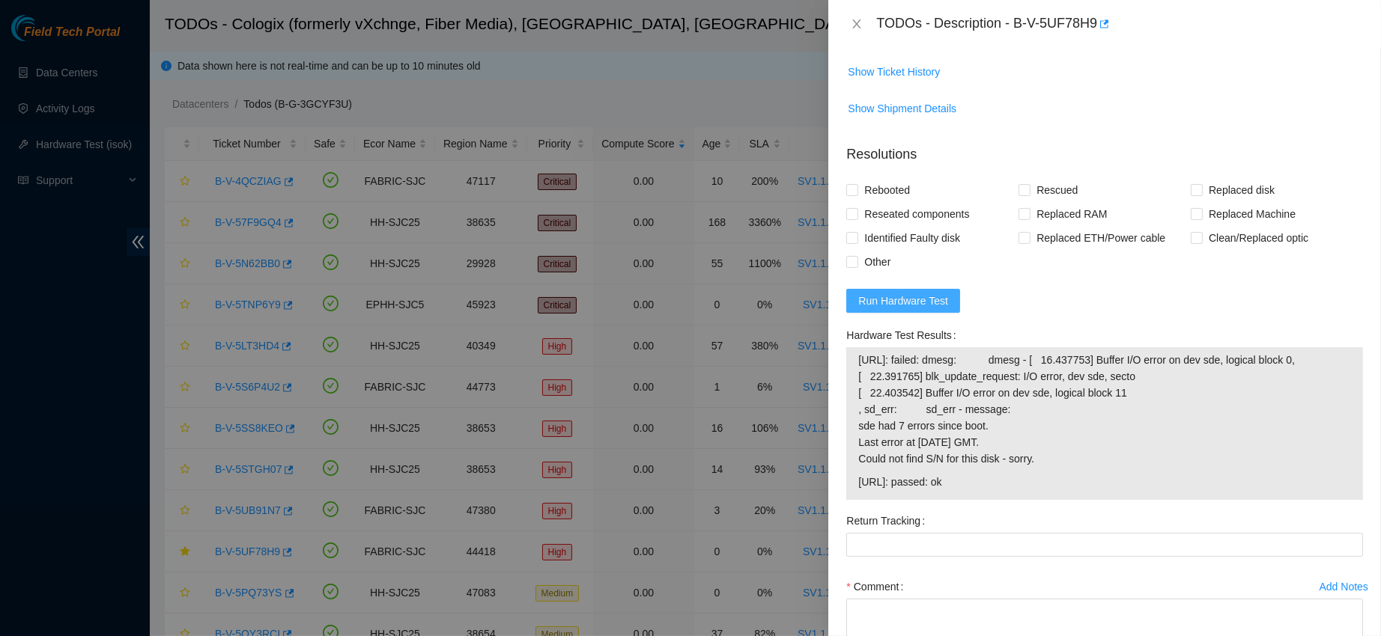
click at [902, 309] on span "Run Hardware Test" at bounding box center [903, 301] width 90 height 16
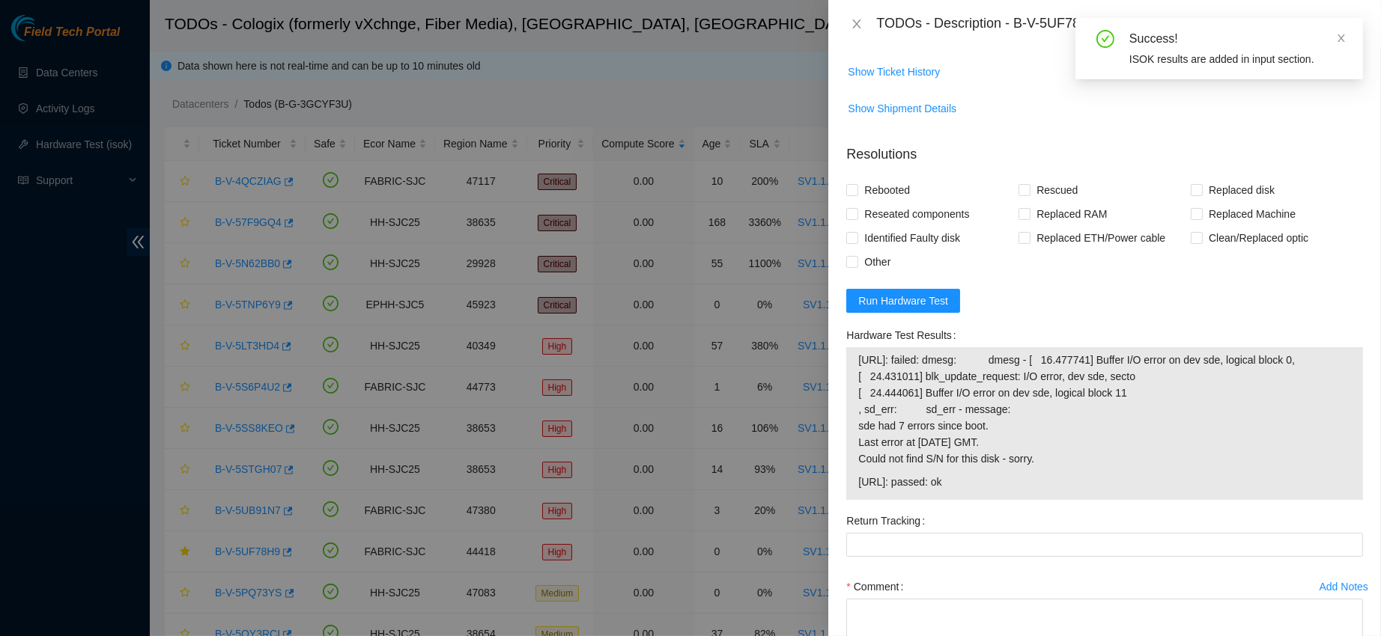
drag, startPoint x: 857, startPoint y: 379, endPoint x: 938, endPoint y: 395, distance: 82.4
click at [938, 395] on td "23.44.226.32: failed: dmesg: dmesg - [ 16.477741] Buffer I/O error on dev sde, …" at bounding box center [1104, 412] width 494 height 122
drag, startPoint x: 853, startPoint y: 368, endPoint x: 1069, endPoint y: 467, distance: 238.2
click at [1069, 467] on div "23.44.226.32: failed: dmesg: dmesg - [ 16.477741] Buffer I/O error on dev sde, …" at bounding box center [1104, 423] width 517 height 153
copy tbody "23.44.226.32: failed: dmesg: dmesg - [ 16.477741] Buffer I/O error on dev sde, …"
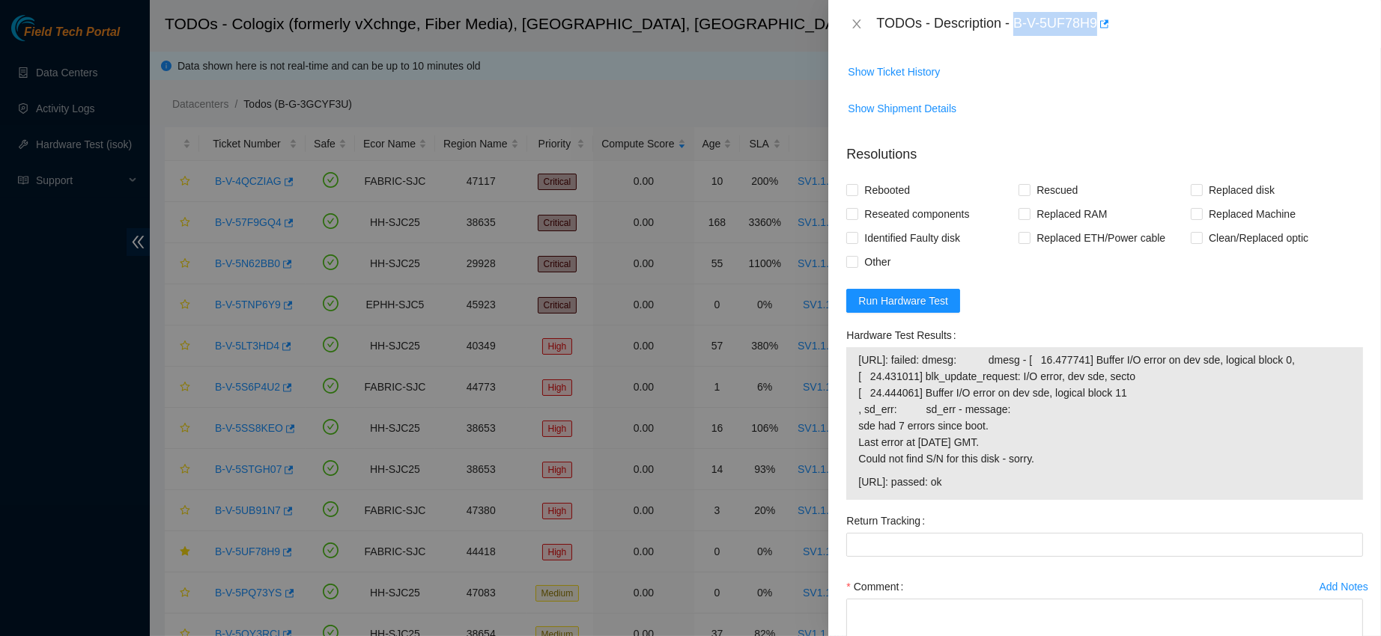
drag, startPoint x: 1065, startPoint y: 25, endPoint x: 1189, endPoint y: 35, distance: 124.0
click at [1189, 35] on div "TODOs - Description - B-V-5UF78H9" at bounding box center [1119, 24] width 487 height 24
copy div "B-V-5UF78H9"
drag, startPoint x: 861, startPoint y: 373, endPoint x: 1059, endPoint y: 465, distance: 218.7
click at [1059, 465] on span "23.44.226.32: failed: dmesg: dmesg - [ 16.477741] Buffer I/O error on dev sde, …" at bounding box center [1104, 409] width 493 height 115
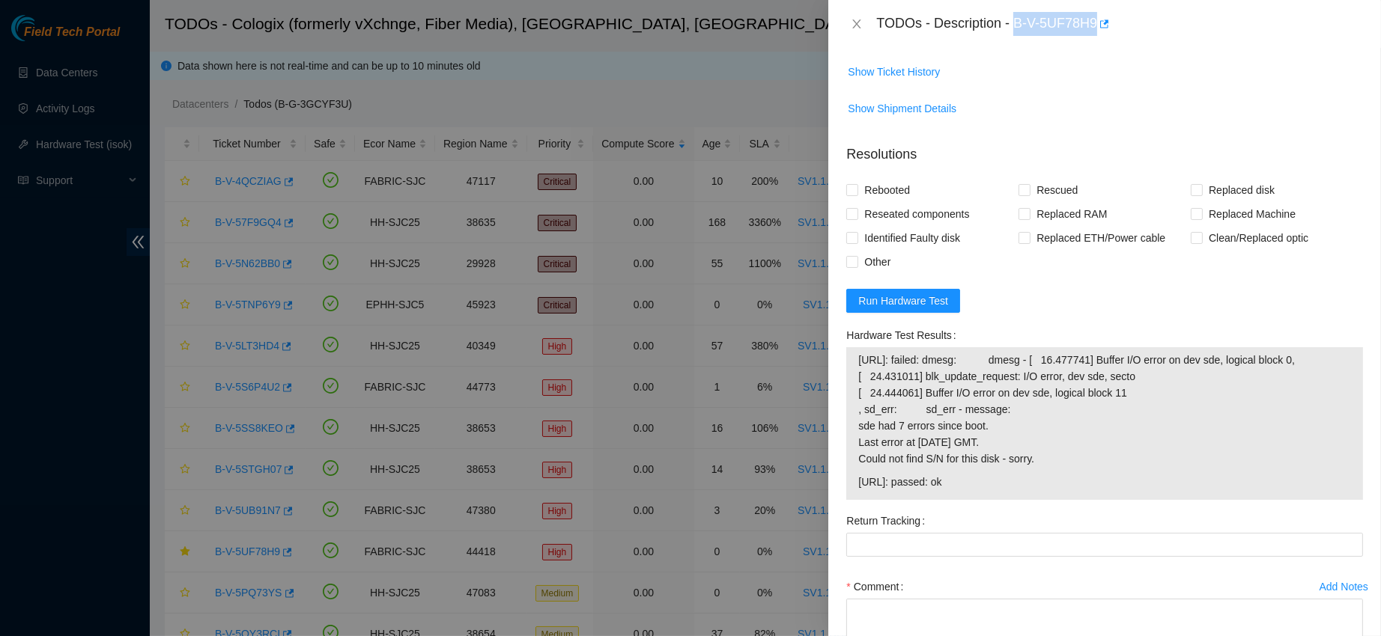
copy span "23.44.226.32: failed: dmesg: dmesg - [ 16.477741] Buffer I/O error on dev sde, …"
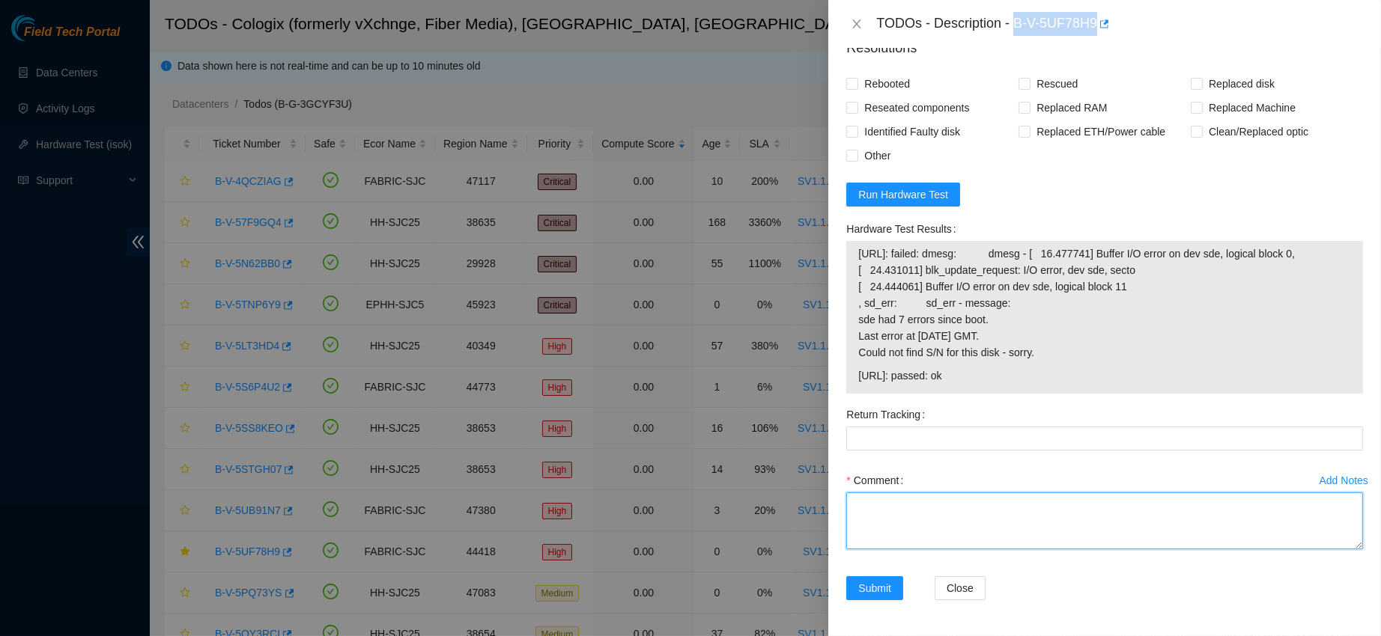
click at [910, 536] on textarea "Comment" at bounding box center [1104, 521] width 517 height 57
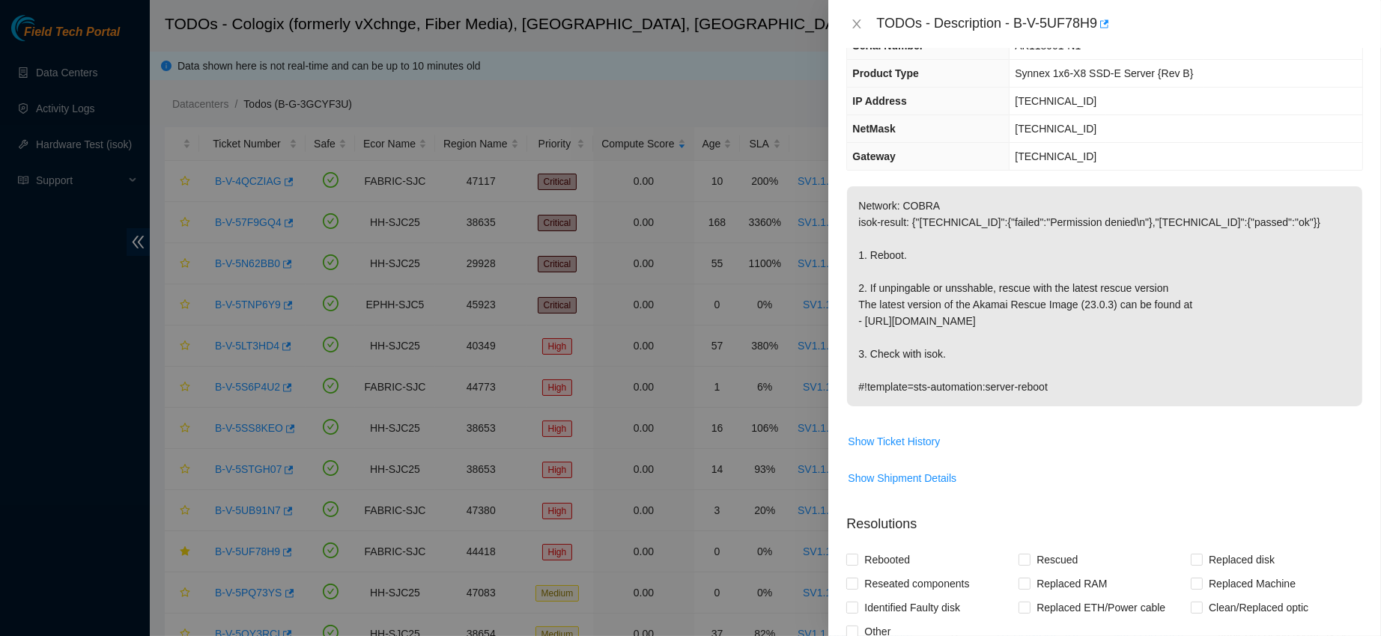
scroll to position [0, 0]
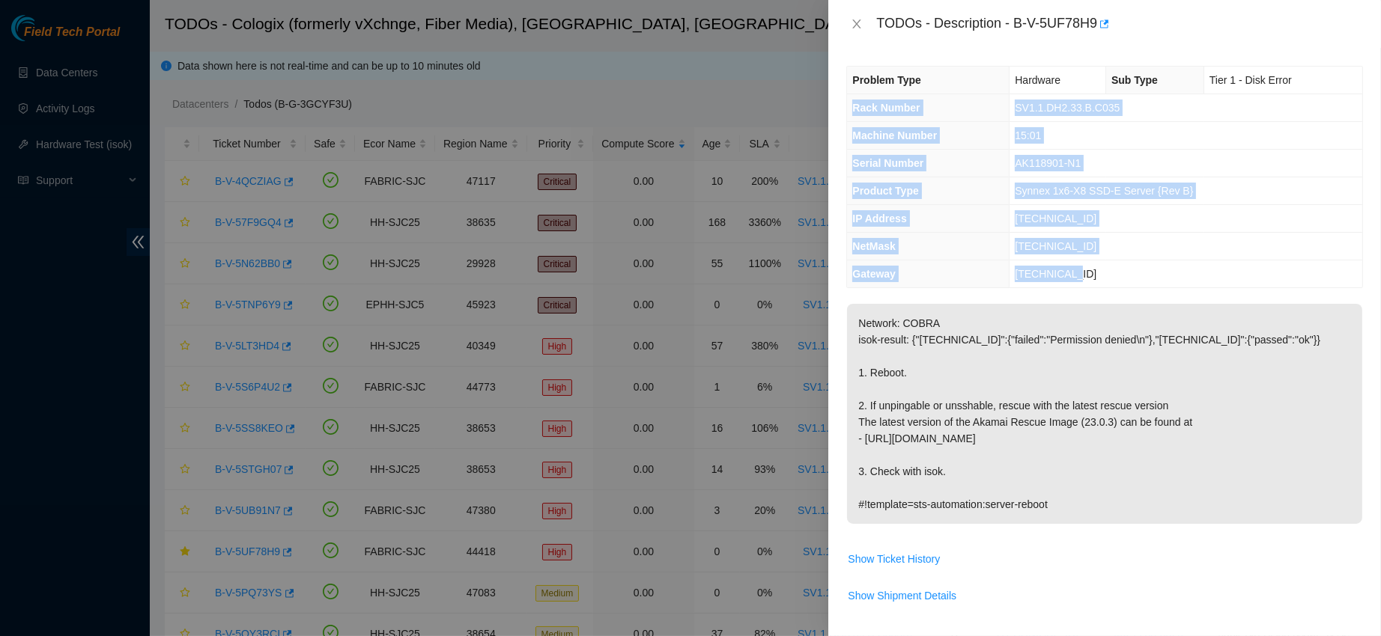
drag, startPoint x: 853, startPoint y: 111, endPoint x: 1071, endPoint y: 268, distance: 269.3
click at [1071, 268] on tbody "Problem Type Hardware Sub Type Tier 1 - Disk Error Rack Number SV1.1.DH2.33.B.C…" at bounding box center [1104, 177] width 515 height 221
copy tbody "Rack Number SV1.1.DH2.33.B.C035 Machine Number 15:01 Serial Number AK118901-N1 …"
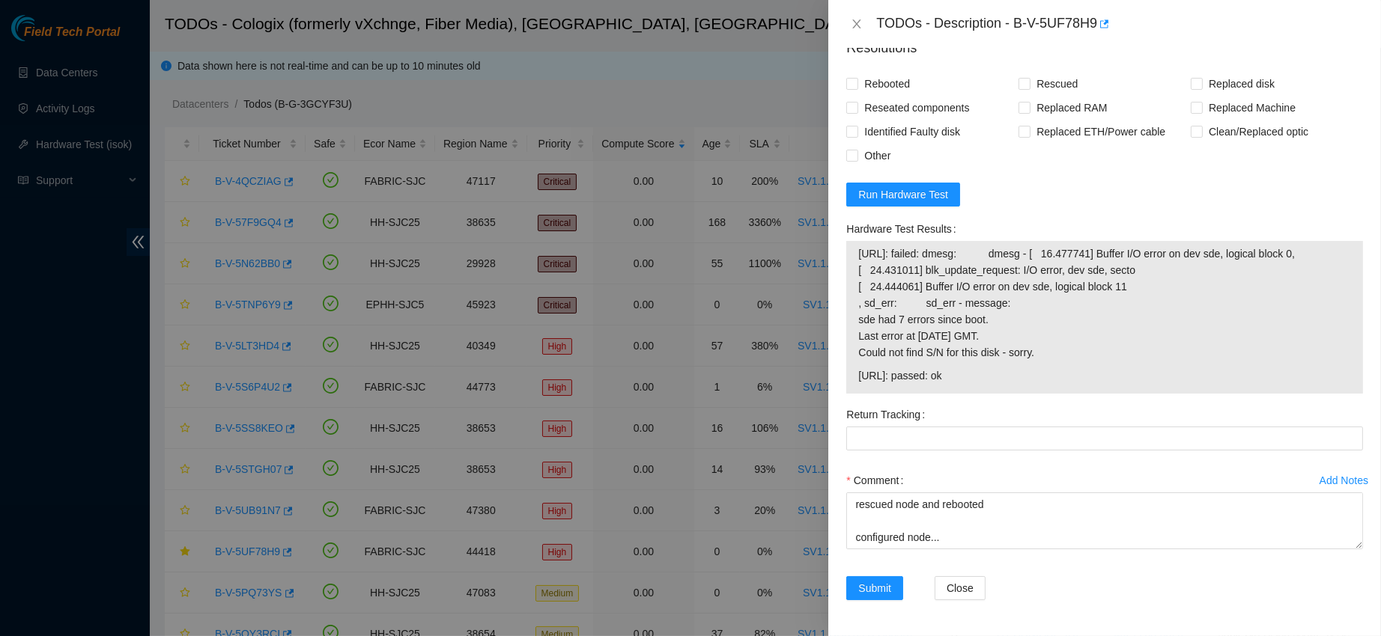
click at [893, 549] on div "Comment contacted nocc to confirm that ticket was safe verified s/n on machine …" at bounding box center [1104, 514] width 517 height 90
click at [886, 544] on textarea "contacted nocc to confirm that ticket was safe verified s/n on machine connecte…" at bounding box center [1104, 521] width 517 height 57
paste textarea "Rack Number SV1.1.DH2.33.B.C035 Machine Number 15:01 Serial Number AK118901-N1 …"
paste textarea "requesting replacement for disk 1722174FDEAC"
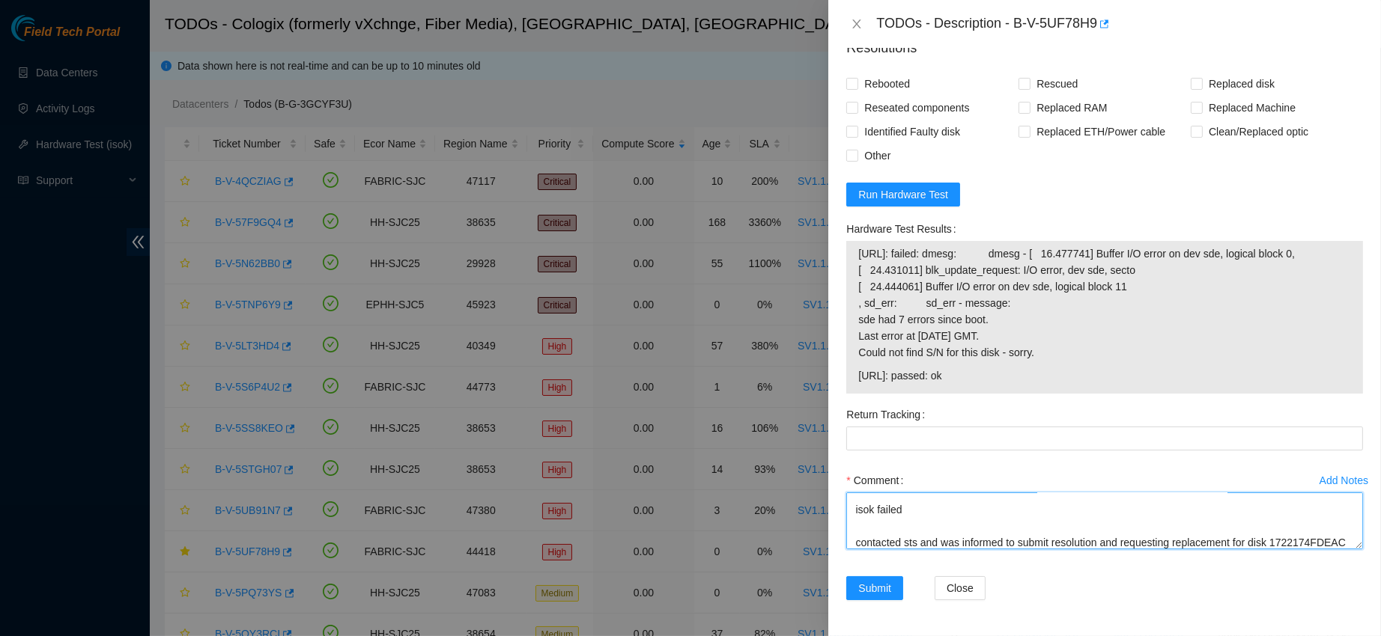
scroll to position [358, 0]
click at [1171, 532] on textarea "contacted nocc to confirm that ticket was safe verified s/n on machine connecte…" at bounding box center [1104, 521] width 517 height 57
click at [970, 544] on textarea "contacted nocc to confirm that ticket was safe verified s/n on machine connecte…" at bounding box center [1104, 521] width 517 height 57
click at [918, 500] on textarea "contacted nocc to confirm that ticket was safe verified s/n on machine connecte…" at bounding box center [1104, 521] width 517 height 57
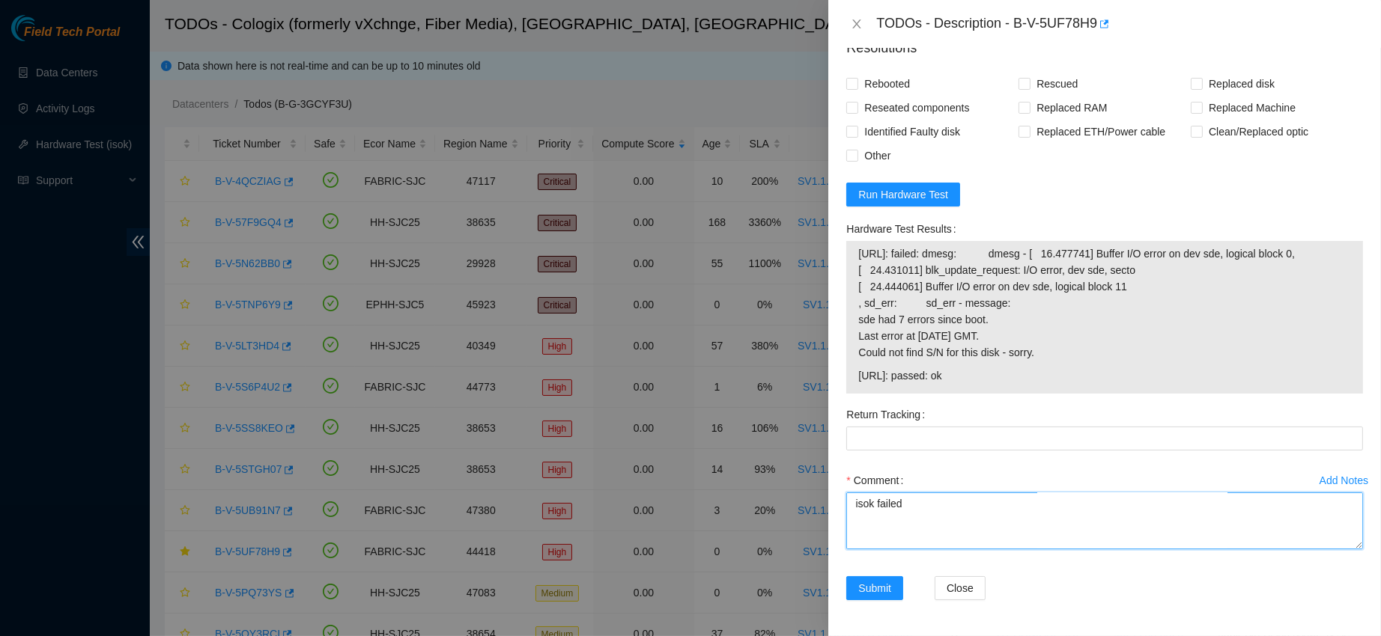
scroll to position [363, 0]
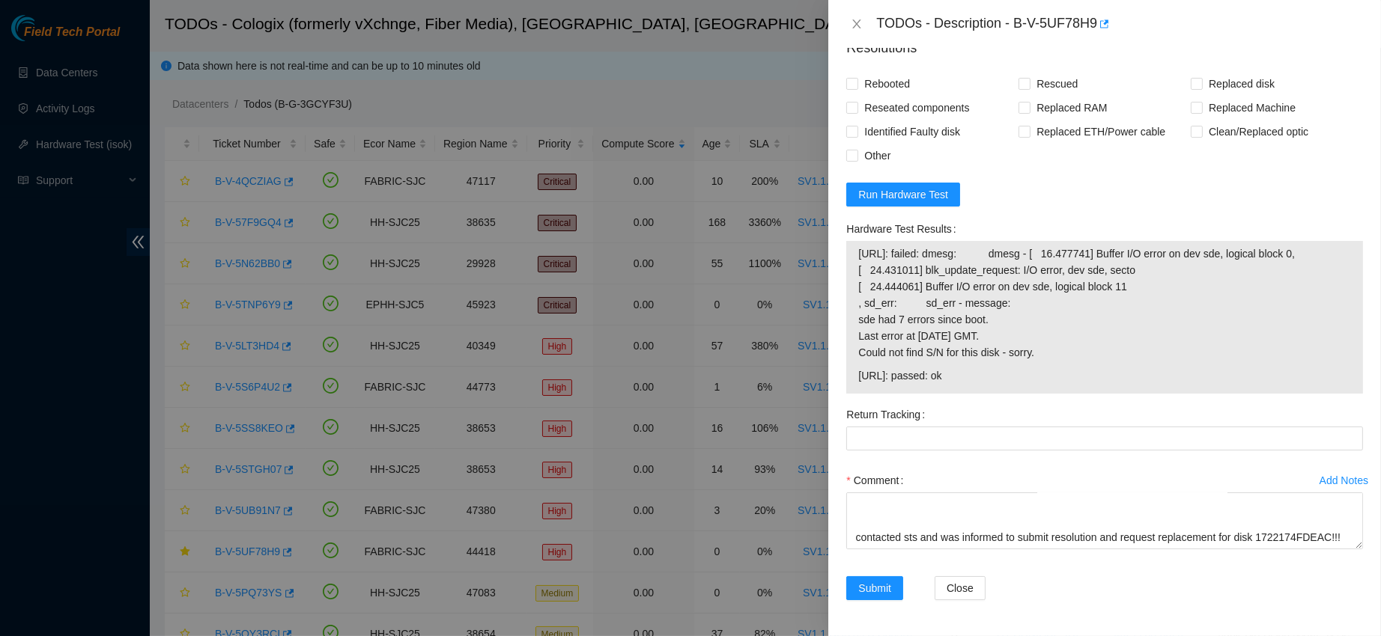
drag, startPoint x: 857, startPoint y: 259, endPoint x: 1058, endPoint y: 359, distance: 225.0
click at [1058, 359] on div "23.44.226.32: failed: dmesg: dmesg - [ 16.477741] Buffer I/O error on dev sde, …" at bounding box center [1104, 317] width 517 height 153
copy tbody "23.44.226.32: failed: dmesg: dmesg - [ 16.477741] Buffer I/O error on dev sde, …"
click at [897, 510] on textarea "contacted nocc to confirm that ticket was safe verified s/n on machine connecte…" at bounding box center [1104, 521] width 517 height 57
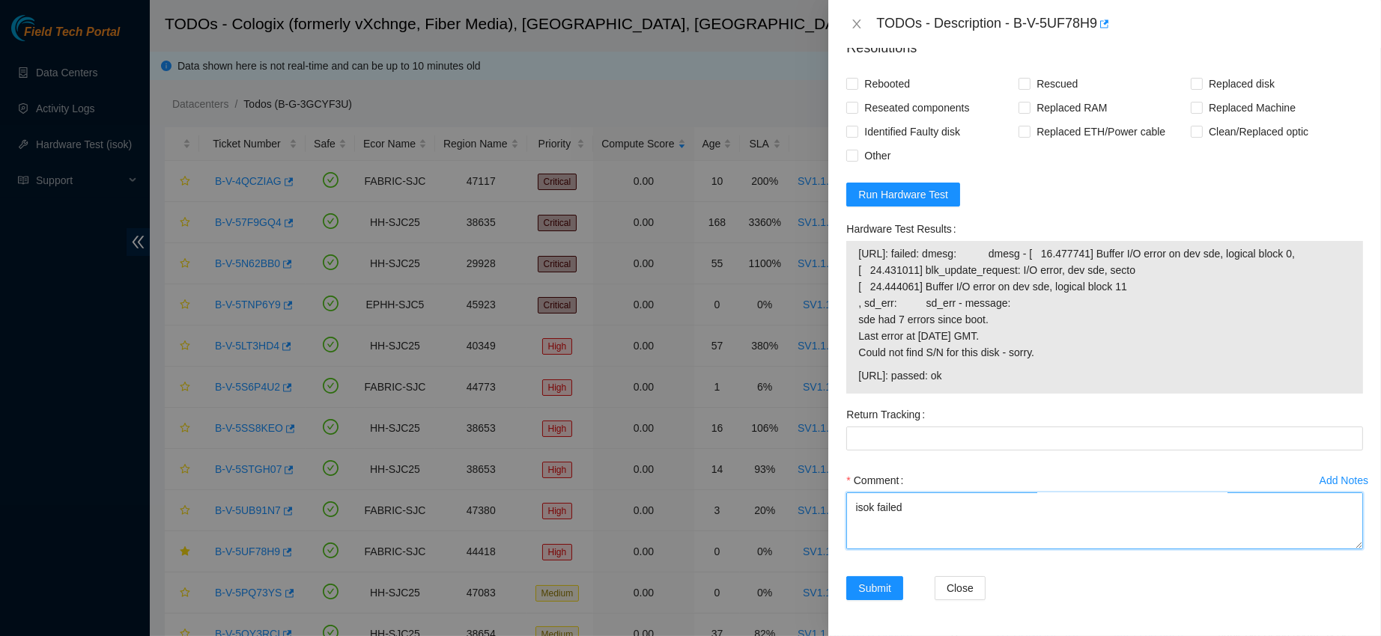
paste textarea "23.44.226.32: failed: dmesg: dmesg - [ 16.477741] Buffer I/O error on dev sde, …"
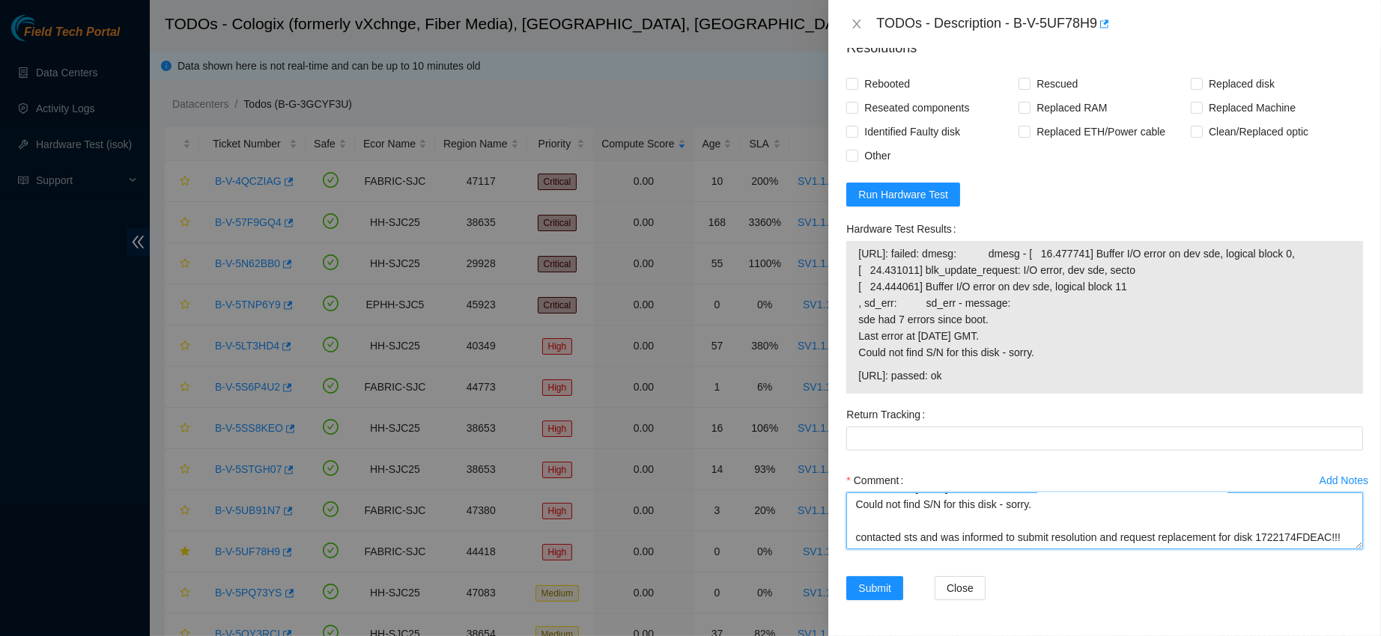
scroll to position [492, 0]
click at [928, 522] on textarea "contacted nocc to confirm that ticket was safe verified s/n on machine connecte…" at bounding box center [1104, 521] width 517 height 57
click at [953, 532] on textarea "contacted nocc to confirm that ticket was safe verified s/n on machine connecte…" at bounding box center [1104, 521] width 517 height 57
click at [957, 522] on textarea "contacted nocc to confirm that ticket was safe verified s/n on machine connecte…" at bounding box center [1104, 521] width 517 height 57
click at [860, 524] on textarea "contacted nocc to confirm that ticket was safe verified s/n on machine connecte…" at bounding box center [1104, 521] width 517 height 57
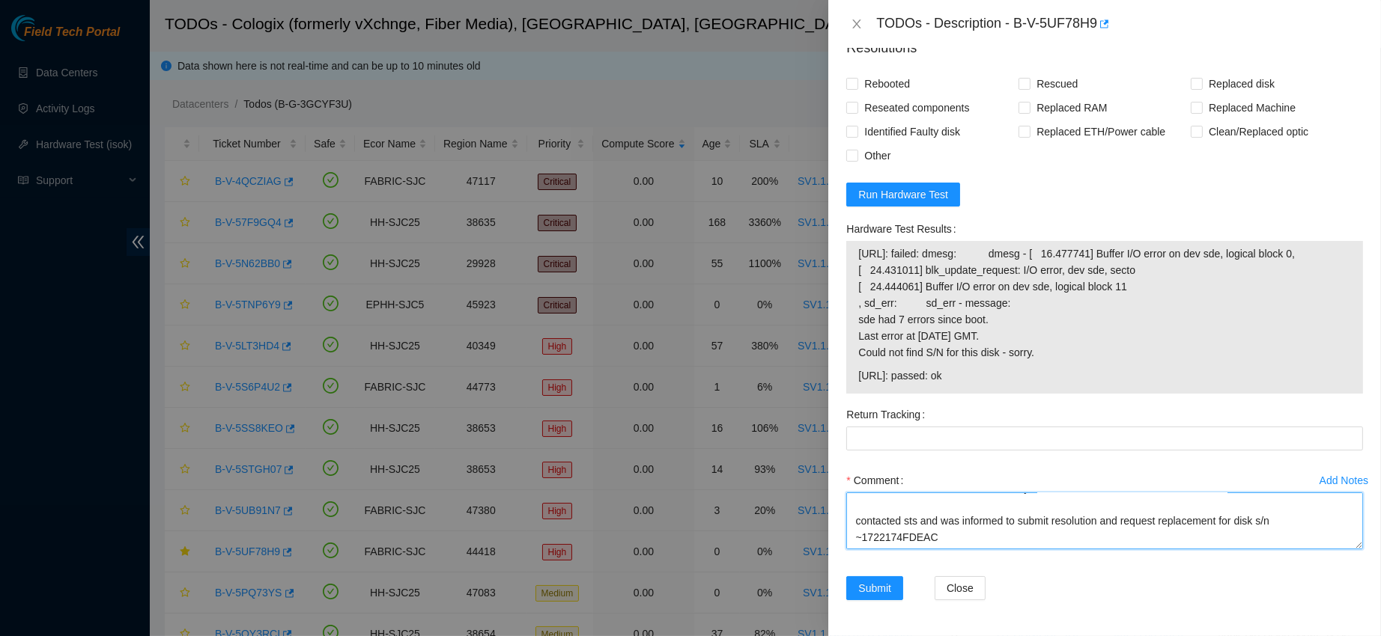
click at [1258, 506] on textarea "contacted nocc to confirm that ticket was safe verified s/n on machine connecte…" at bounding box center [1104, 521] width 517 height 57
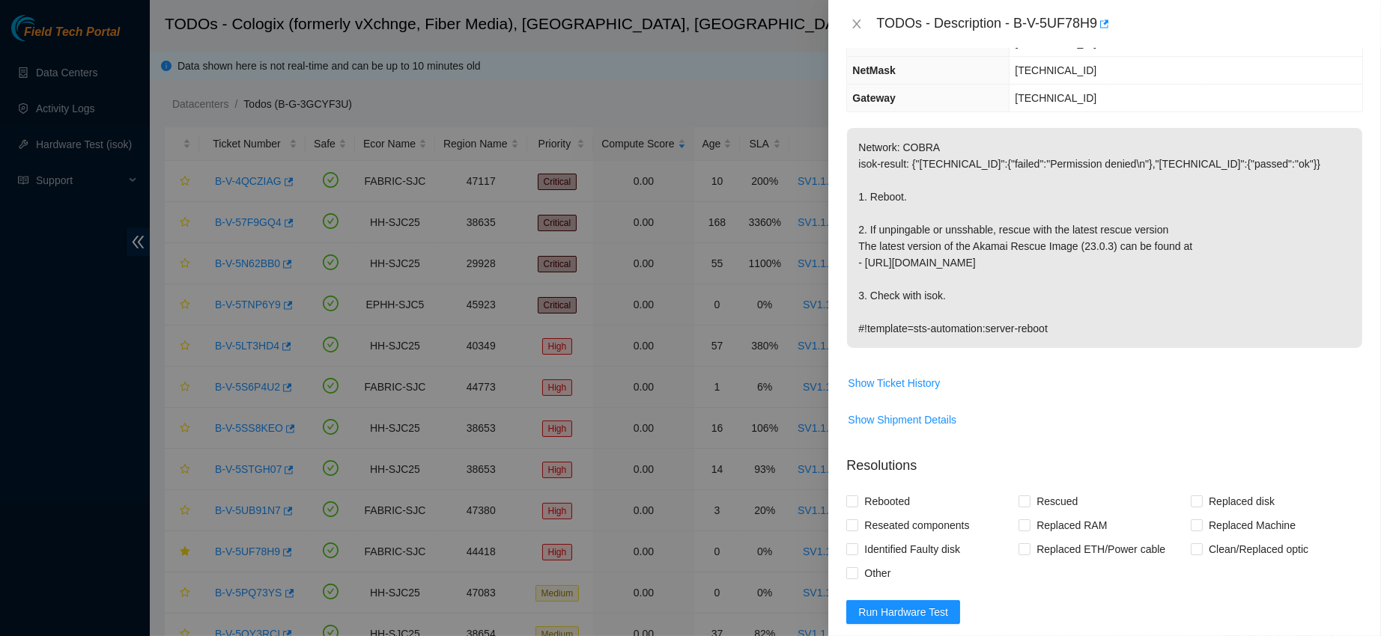
scroll to position [189, 0]
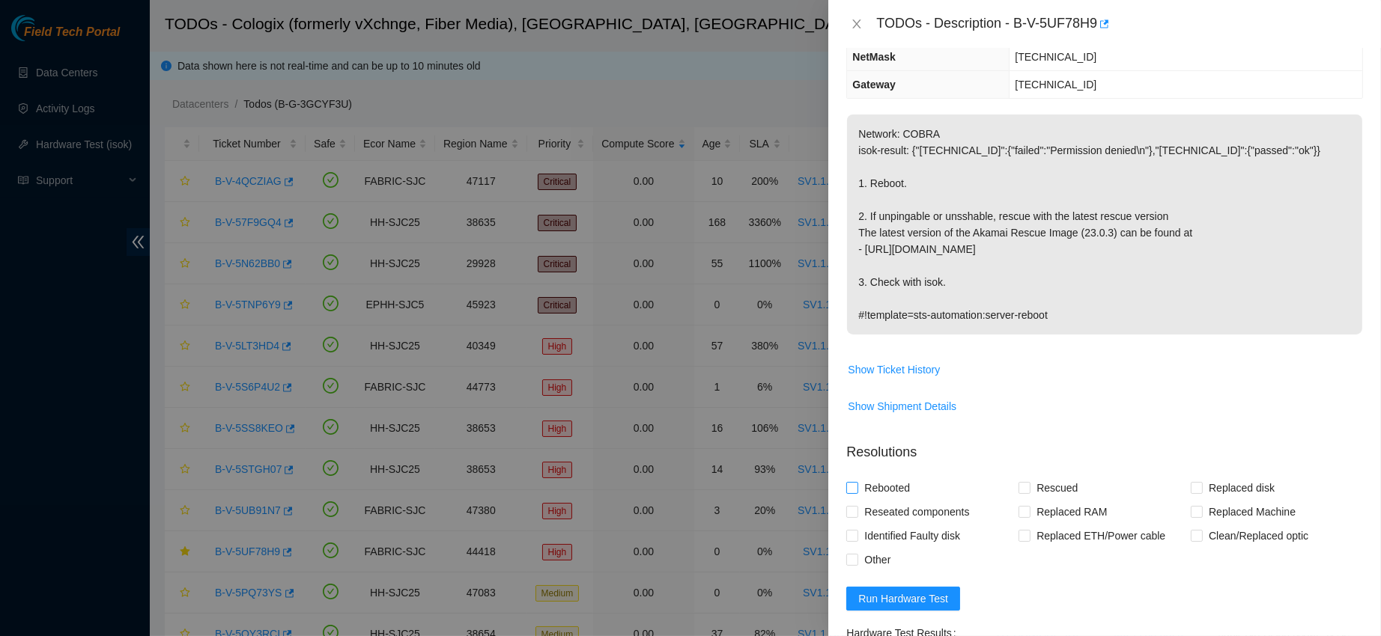
type textarea "contacted nocc to confirm that ticket was safe verified s/n on machine connecte…"
click at [885, 494] on span "Rebooted" at bounding box center [887, 488] width 58 height 24
click at [857, 493] on input "Rebooted" at bounding box center [851, 487] width 10 height 10
checkbox input "true"
click at [1035, 489] on span "Rescued" at bounding box center [1056, 488] width 53 height 24
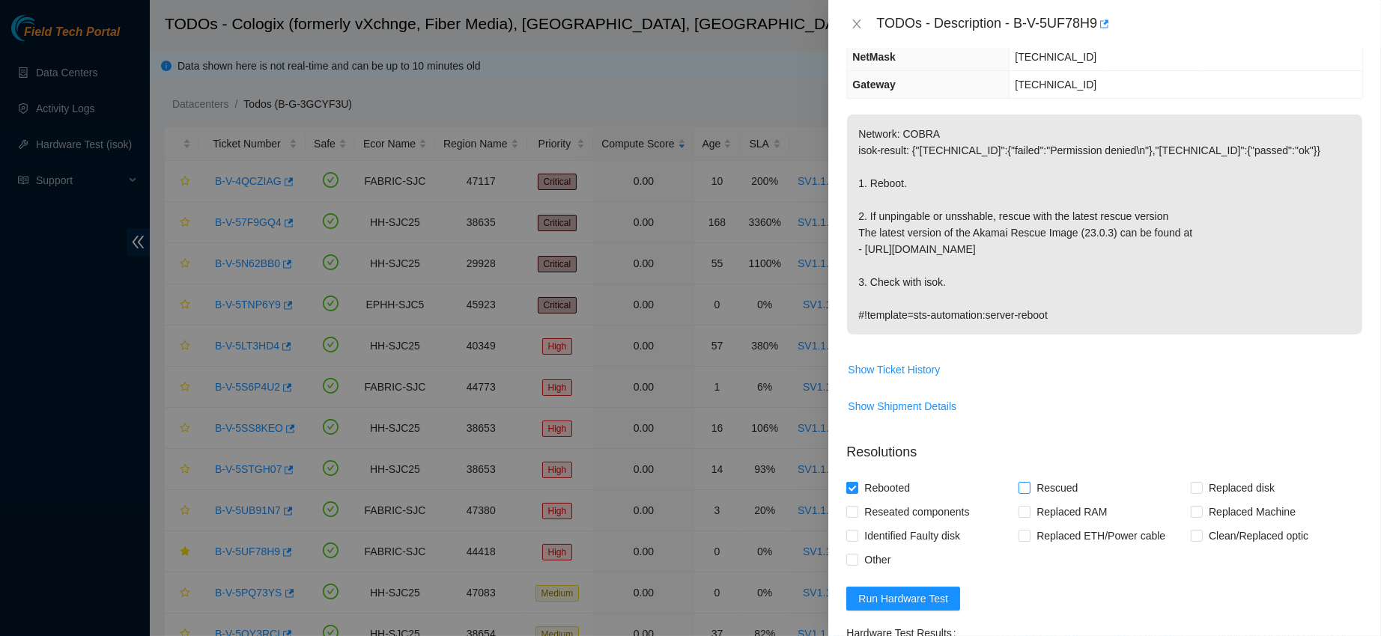
click at [1029, 489] on input "Rescued" at bounding box center [1023, 487] width 10 height 10
checkbox input "true"
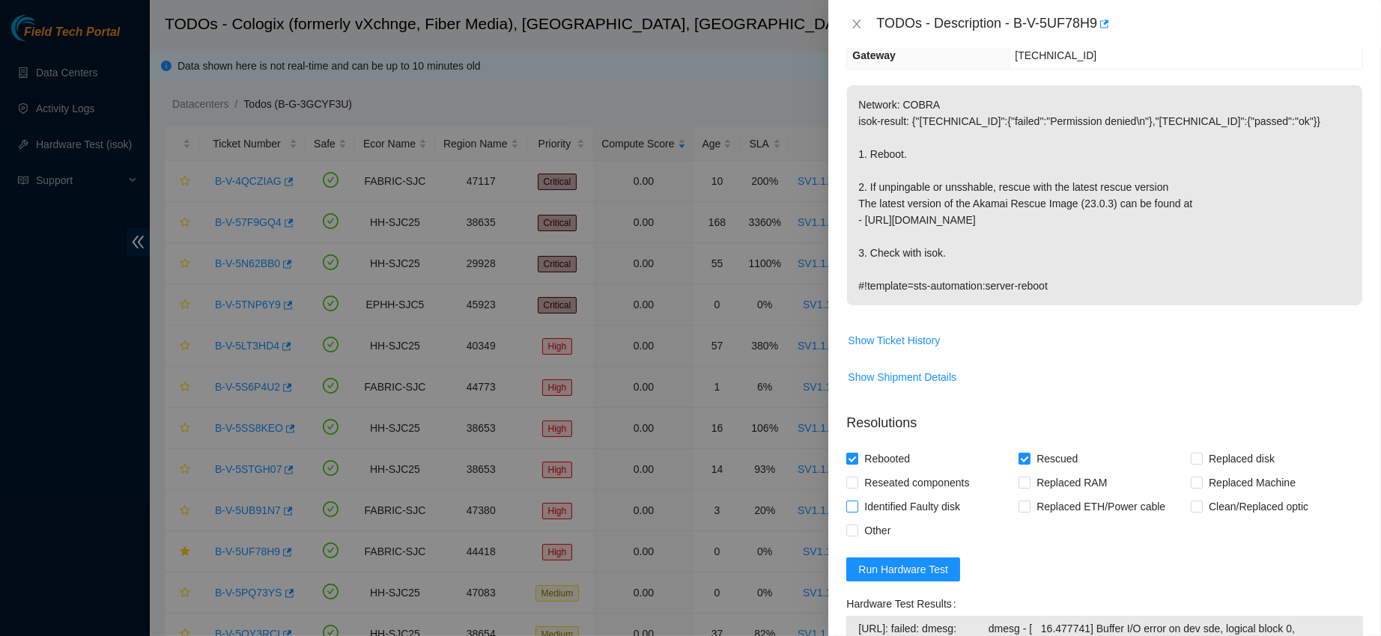
click at [889, 519] on span "Identified Faulty disk" at bounding box center [912, 507] width 108 height 24
click at [857, 511] on input "Identified Faulty disk" at bounding box center [851, 506] width 10 height 10
checkbox input "true"
click at [869, 495] on span "Reseated components" at bounding box center [916, 483] width 117 height 24
click at [857, 487] on input "Reseated components" at bounding box center [851, 482] width 10 height 10
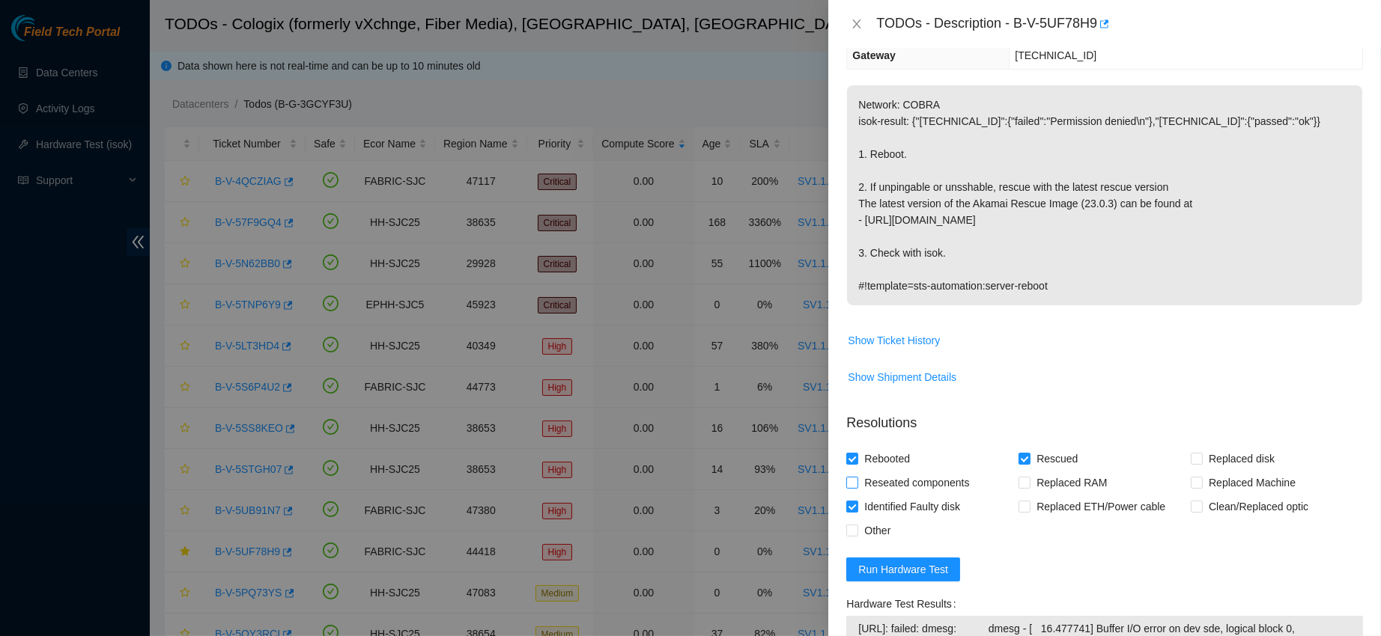
checkbox input "true"
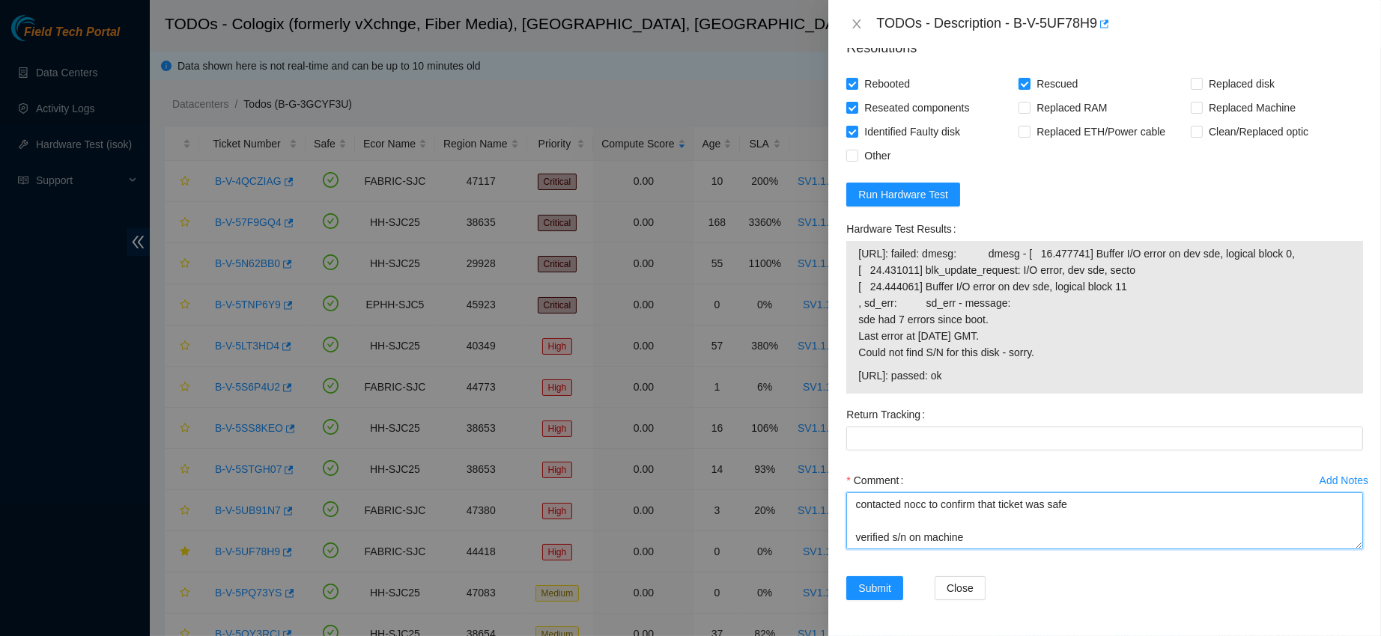
scroll to position [0, 0]
drag, startPoint x: 975, startPoint y: 545, endPoint x: 834, endPoint y: 340, distance: 248.8
click at [834, 340] on div "Problem Type Hardware Sub Type Tier 1 - Disk Error Rack Number SV1.1.DH2.33.B.C…" at bounding box center [1104, 342] width 553 height 589
drag, startPoint x: 1015, startPoint y: 507, endPoint x: 854, endPoint y: 304, distance: 258.5
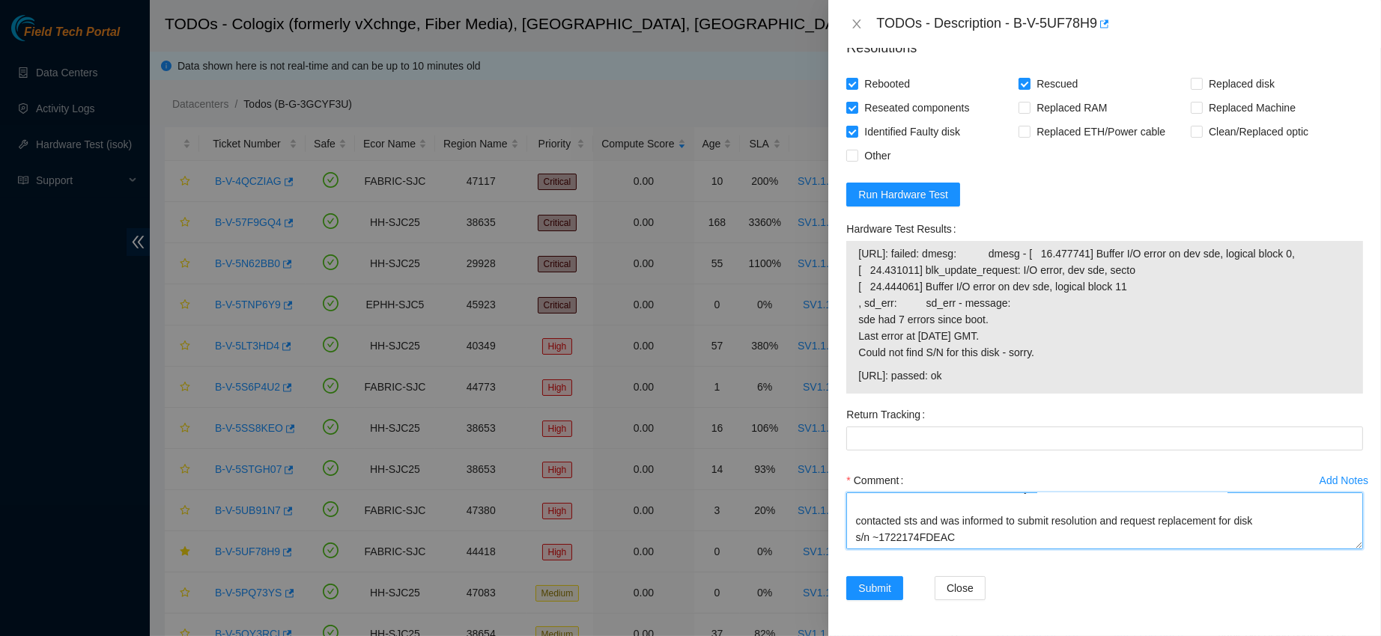
click at [854, 304] on form "Resolutions Rebooted Rescued Replaced disk Reseated components Replaced RAM Rep…" at bounding box center [1104, 322] width 517 height 592
click at [968, 540] on textarea "contacted nocc to confirm that ticket was safe verified s/n on machine connecte…" at bounding box center [1104, 521] width 517 height 57
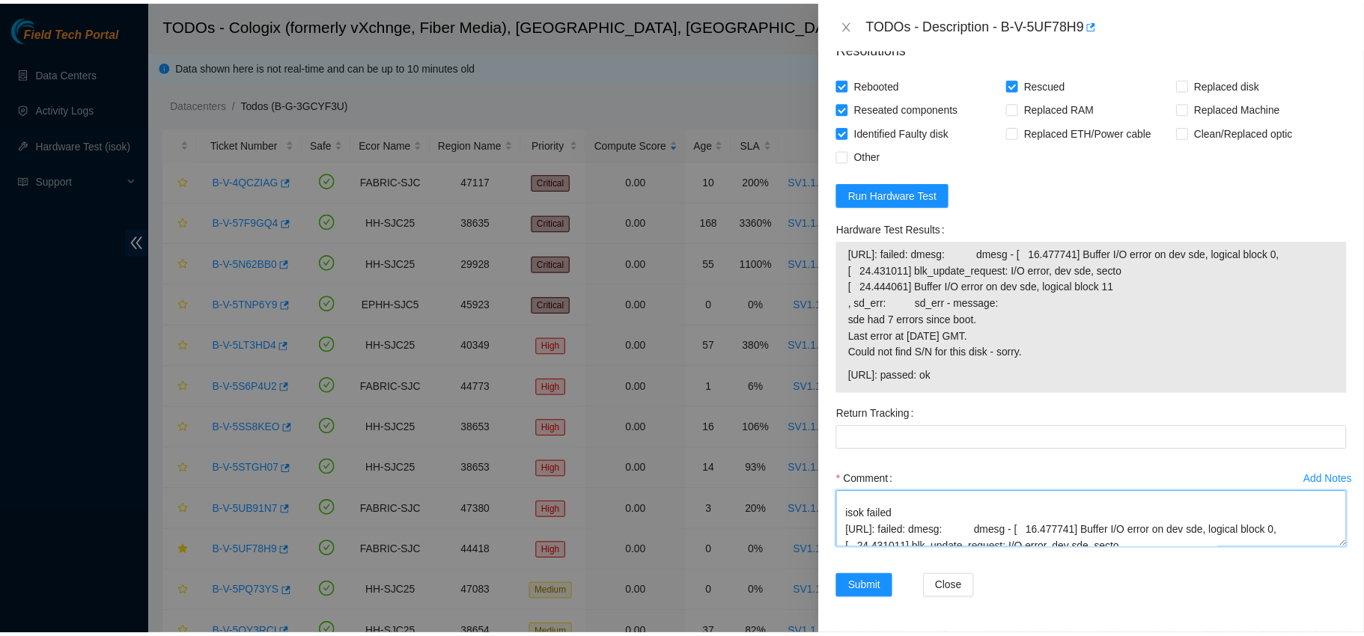
scroll to position [0, 0]
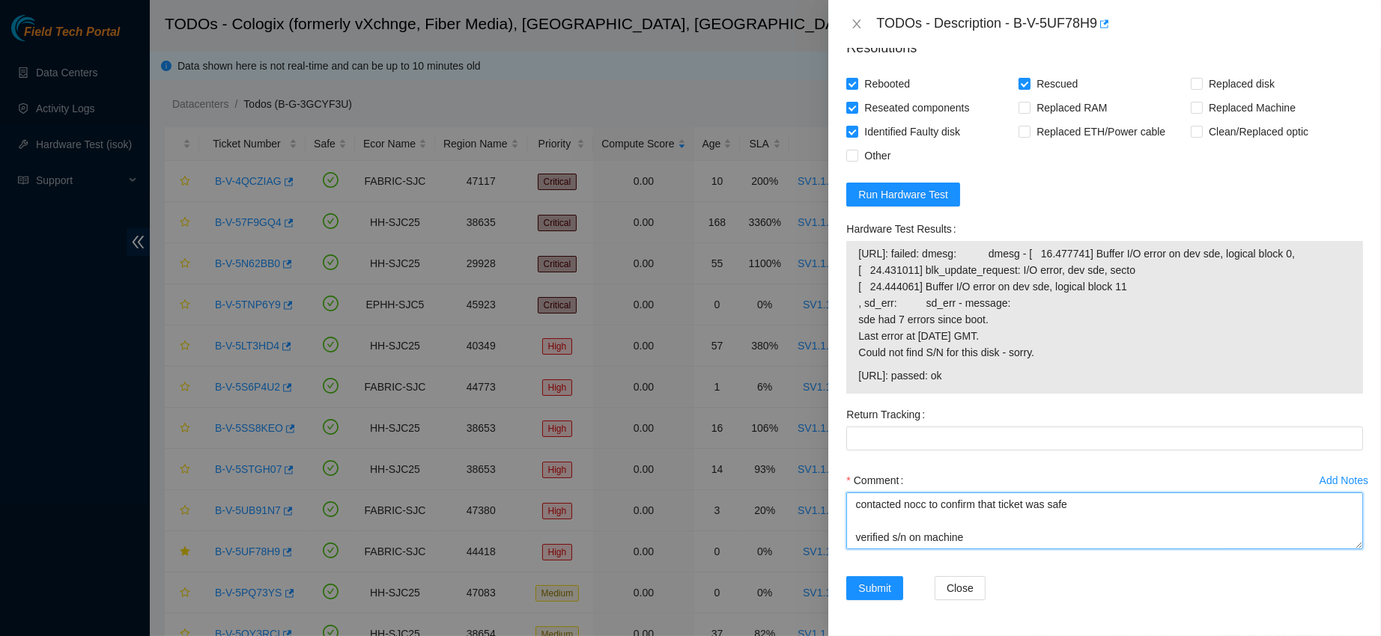
drag, startPoint x: 968, startPoint y: 540, endPoint x: 833, endPoint y: 441, distance: 167.1
click at [833, 441] on div "Problem Type Hardware Sub Type Tier 1 - Disk Error Rack Number SV1.1.DH2.33.B.C…" at bounding box center [1104, 342] width 553 height 589
click at [880, 581] on span "Submit" at bounding box center [874, 588] width 33 height 16
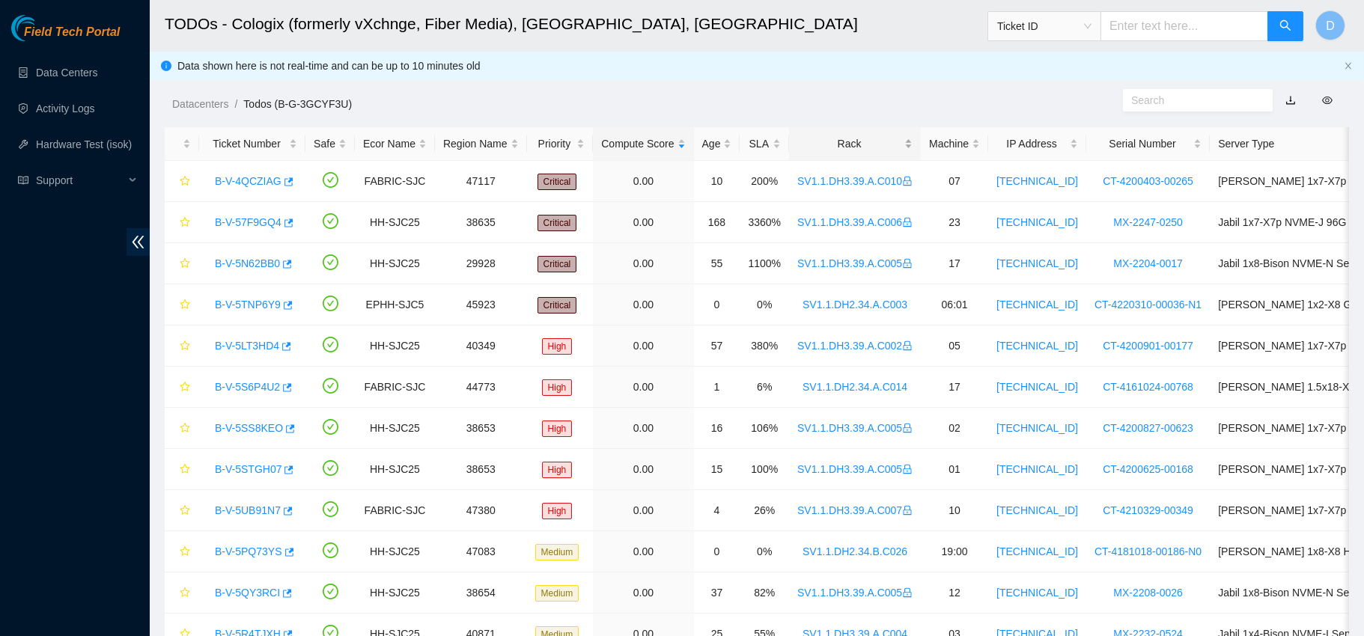
click at [855, 146] on div "Rack" at bounding box center [854, 144] width 115 height 16
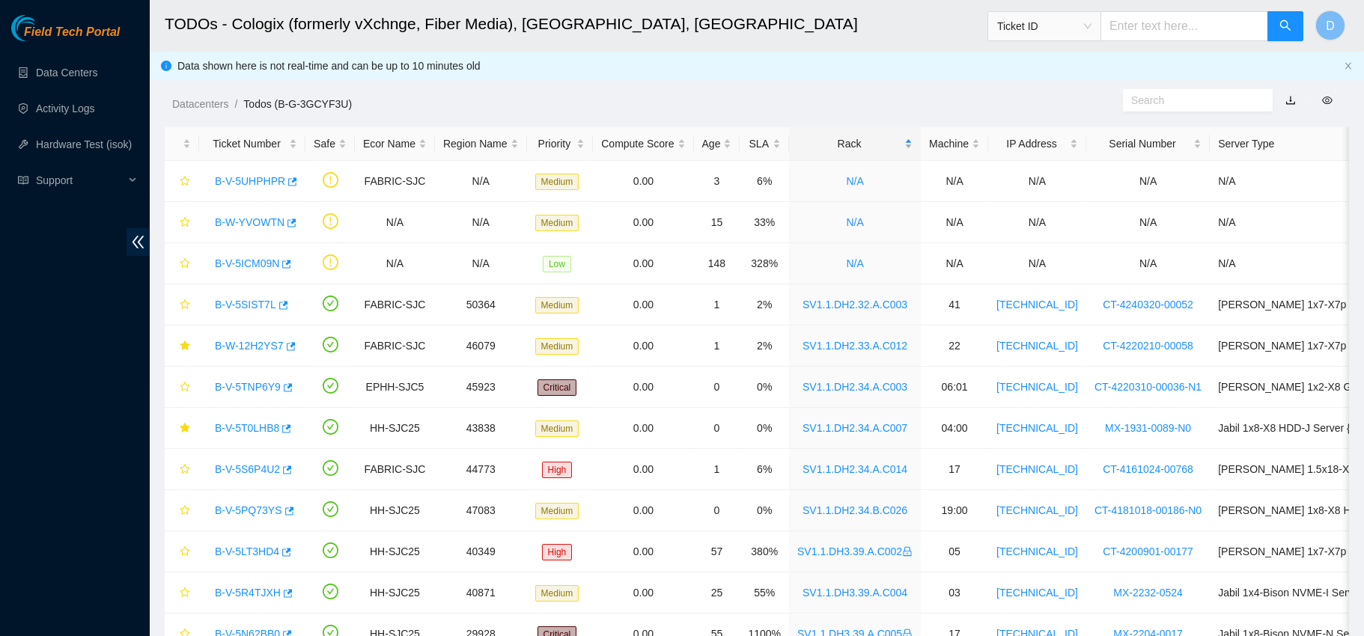
click at [855, 146] on div "Rack" at bounding box center [854, 144] width 115 height 16
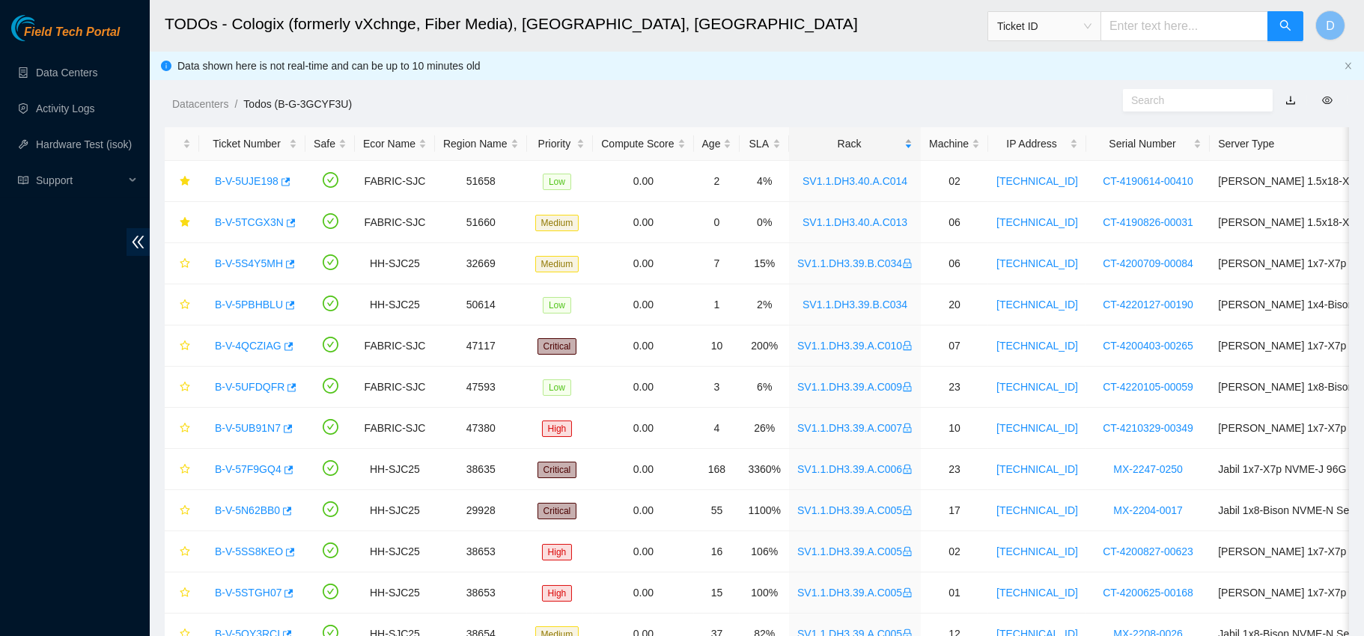
click at [826, 146] on div "Rack" at bounding box center [854, 144] width 115 height 16
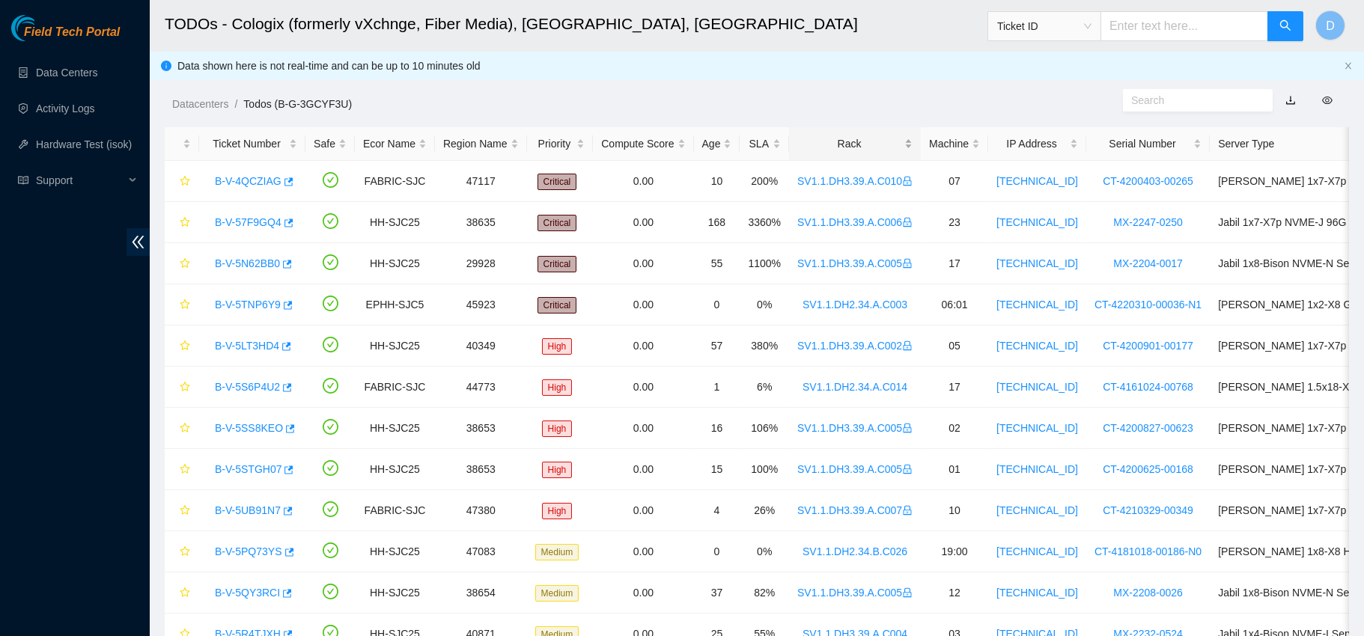
click at [855, 146] on div "Rack" at bounding box center [854, 144] width 115 height 16
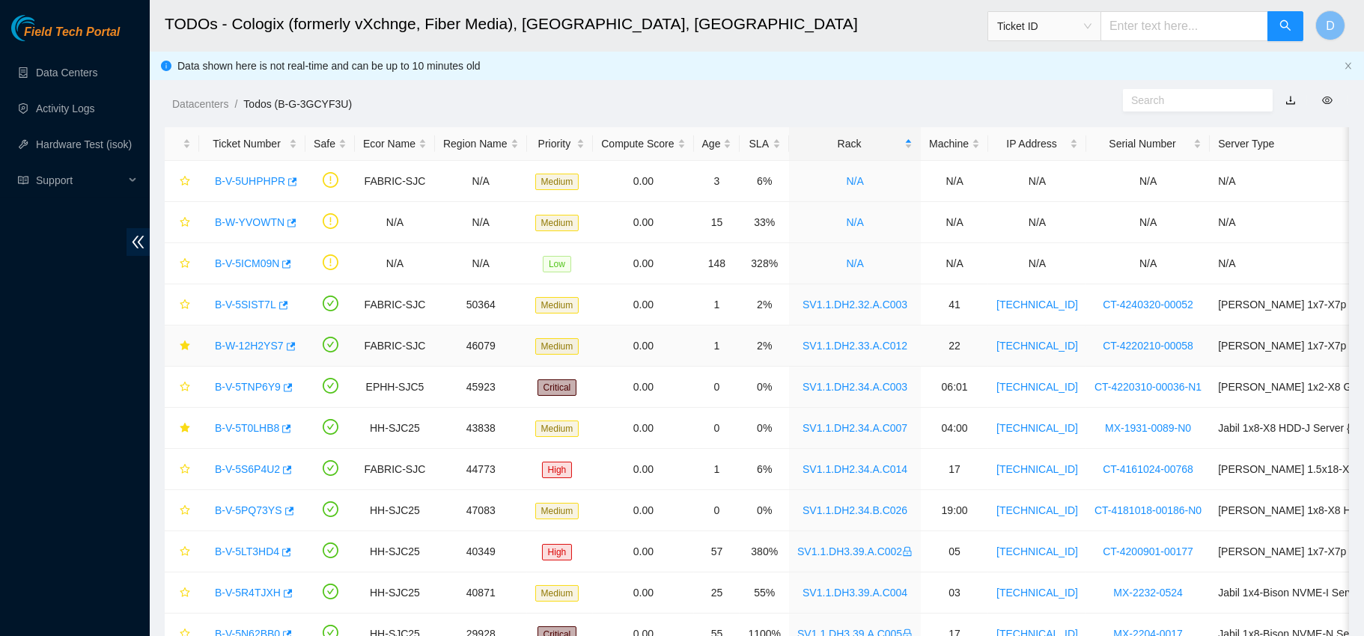
click at [250, 343] on link "B-W-12H2YS7" at bounding box center [249, 346] width 69 height 12
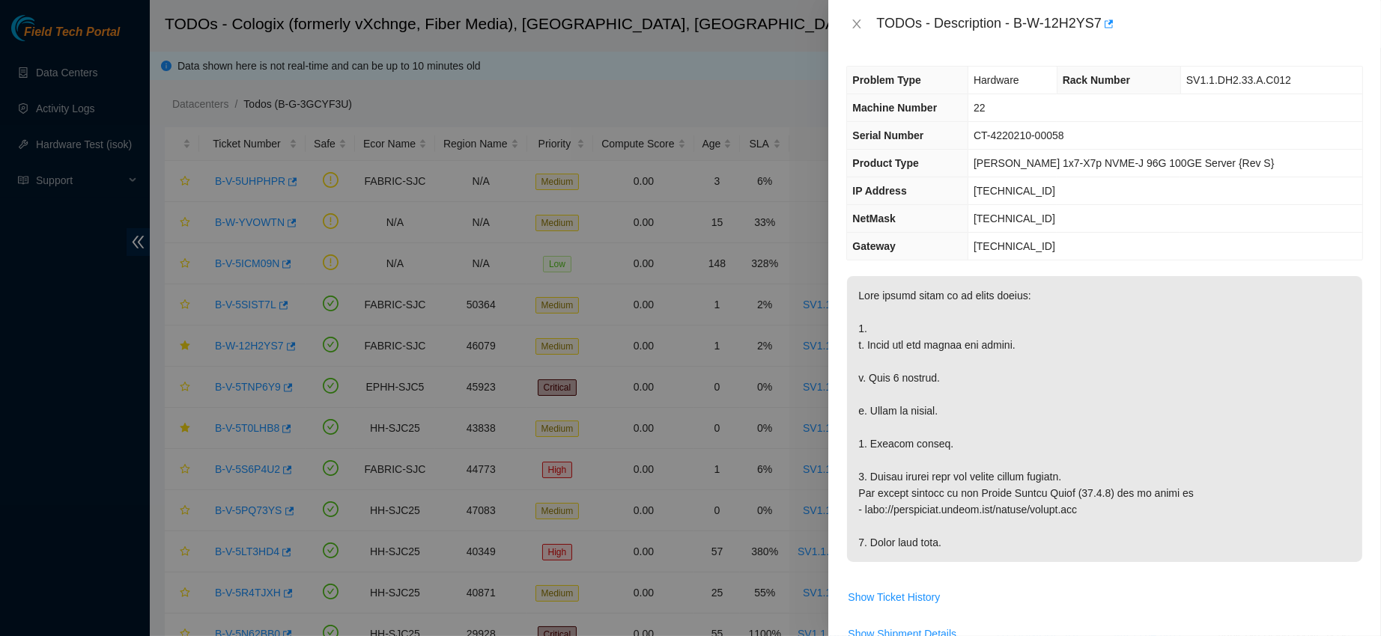
click at [1208, 296] on p at bounding box center [1104, 419] width 515 height 286
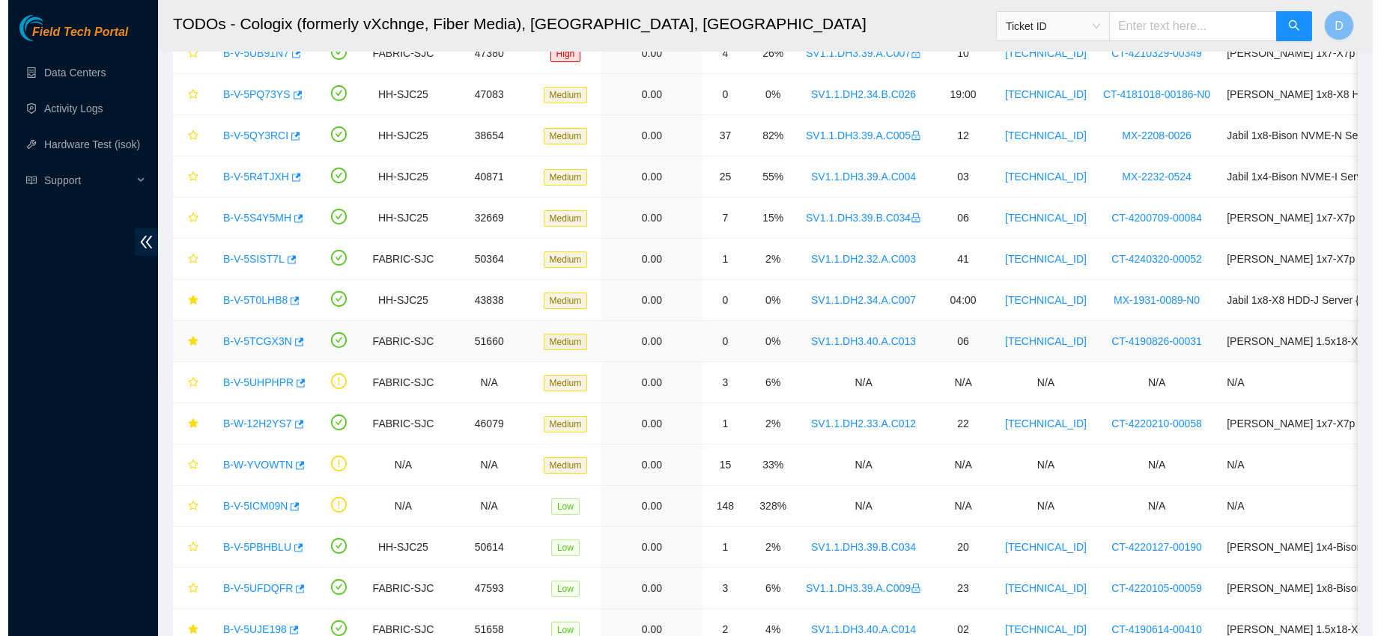
scroll to position [493, 0]
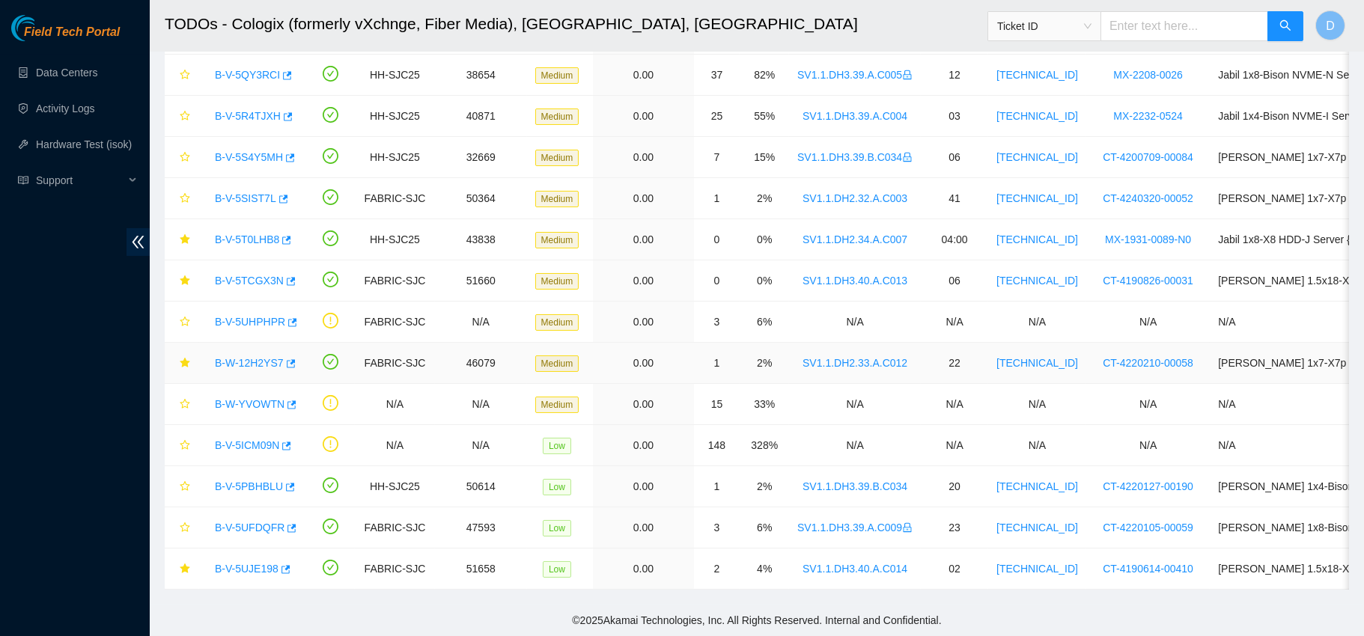
click at [249, 357] on link "B-W-12H2YS7" at bounding box center [249, 363] width 69 height 12
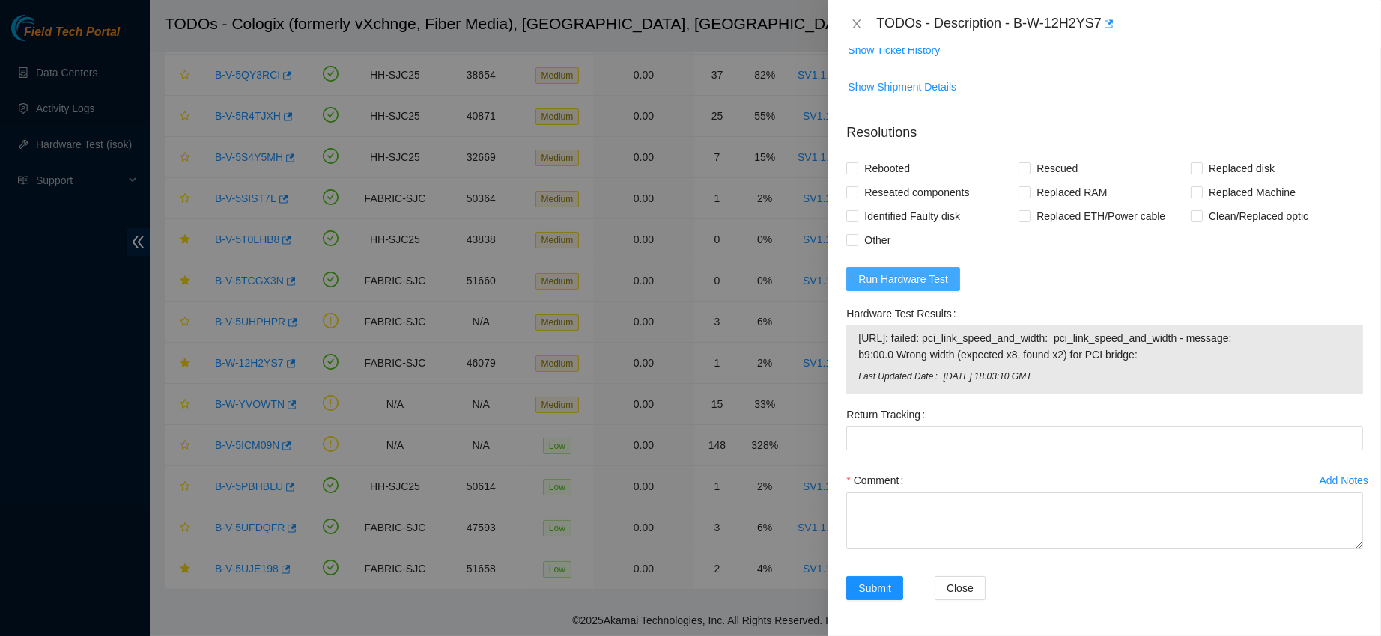
click at [888, 271] on span "Run Hardware Test" at bounding box center [903, 279] width 90 height 16
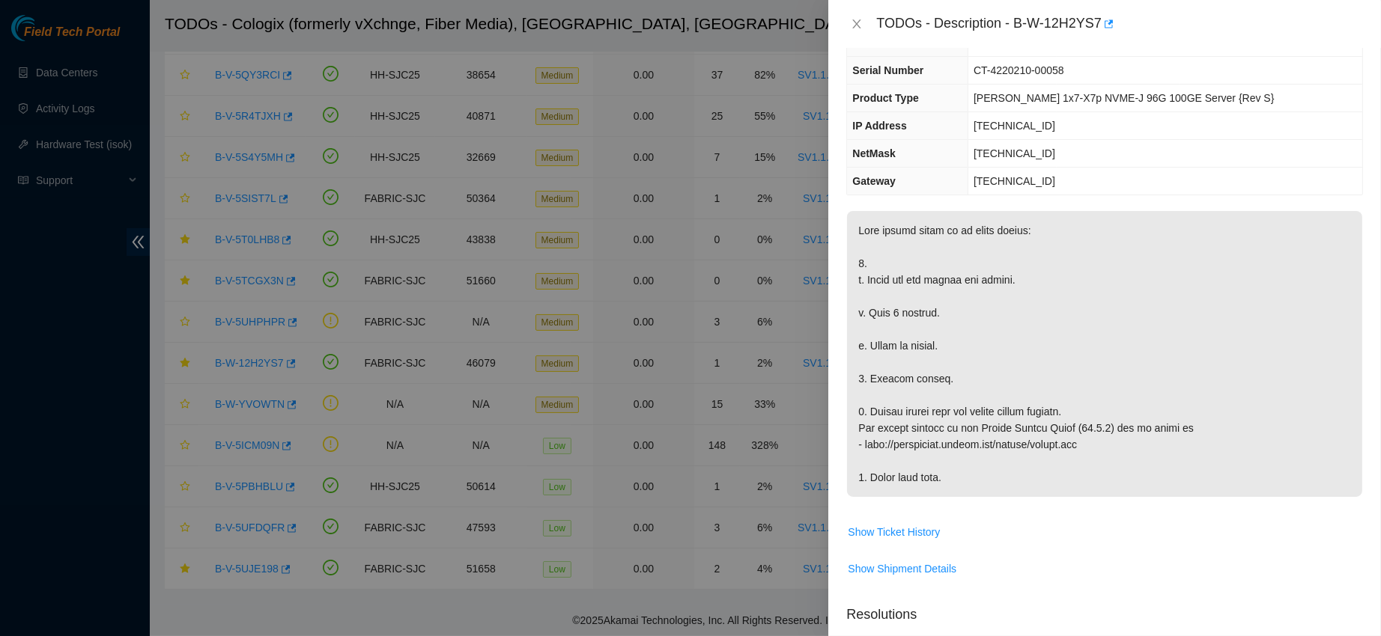
scroll to position [66, 0]
click at [912, 535] on span "Show Ticket History" at bounding box center [894, 531] width 92 height 16
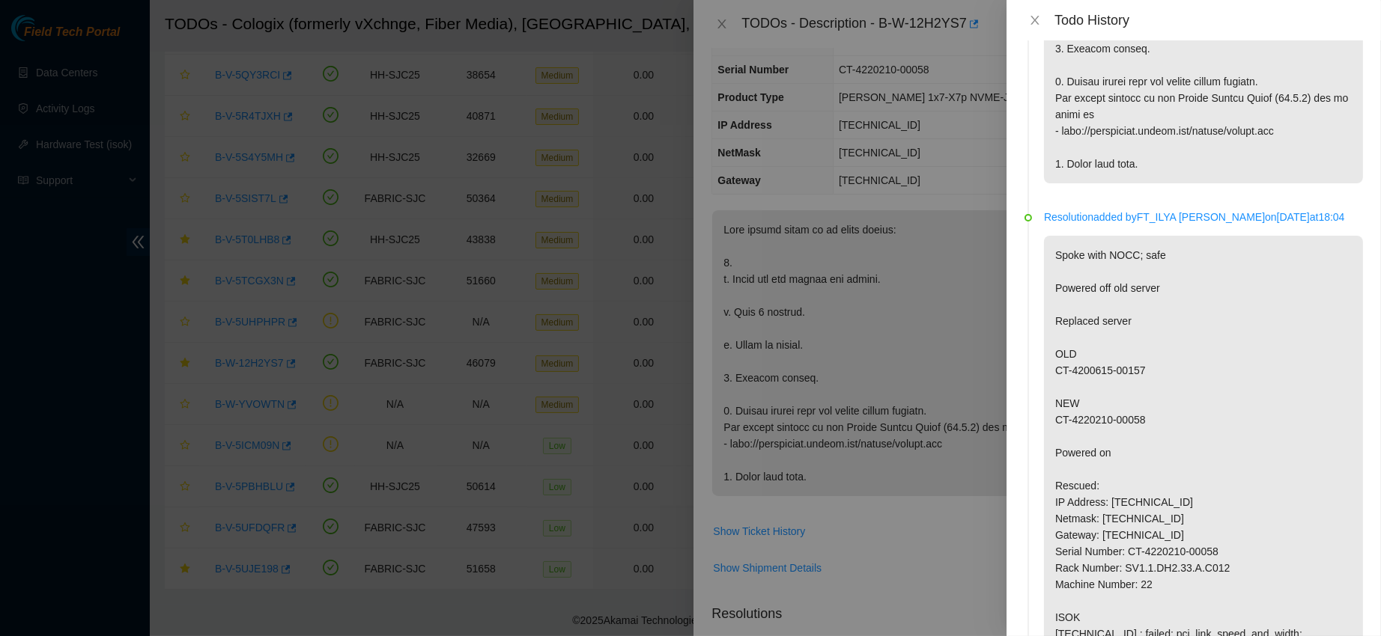
scroll to position [0, 0]
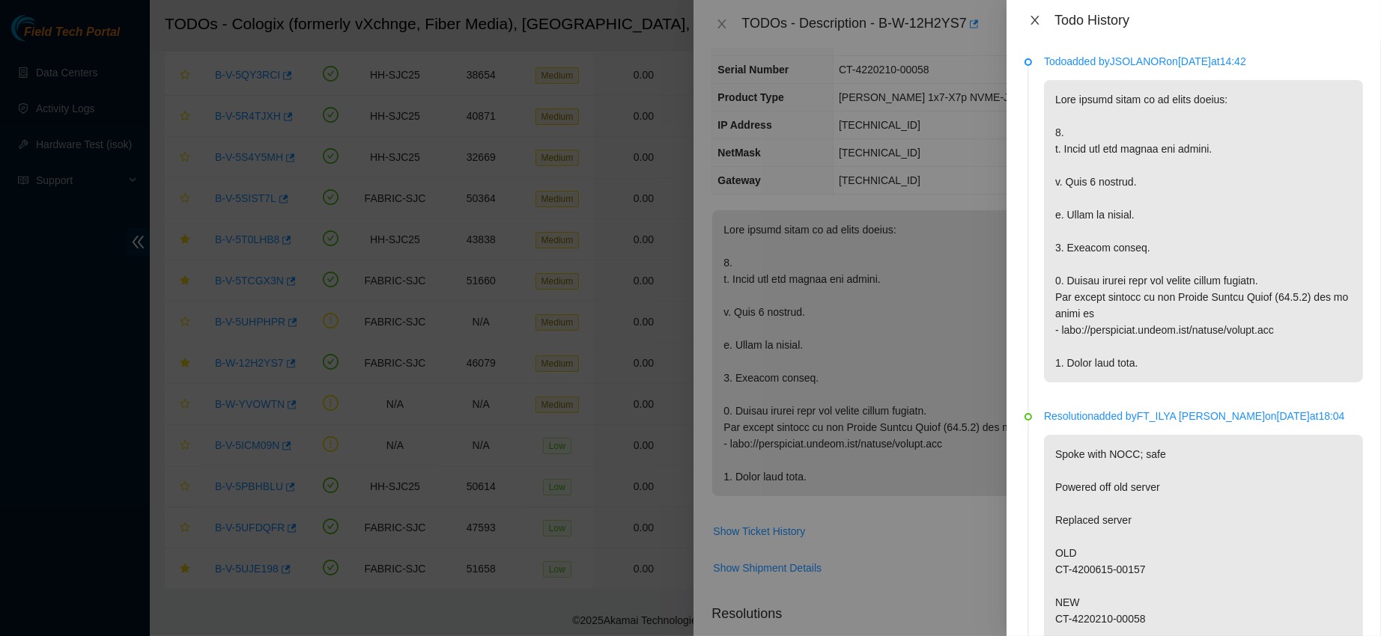
click at [1032, 13] on button "Close" at bounding box center [1034, 20] width 21 height 14
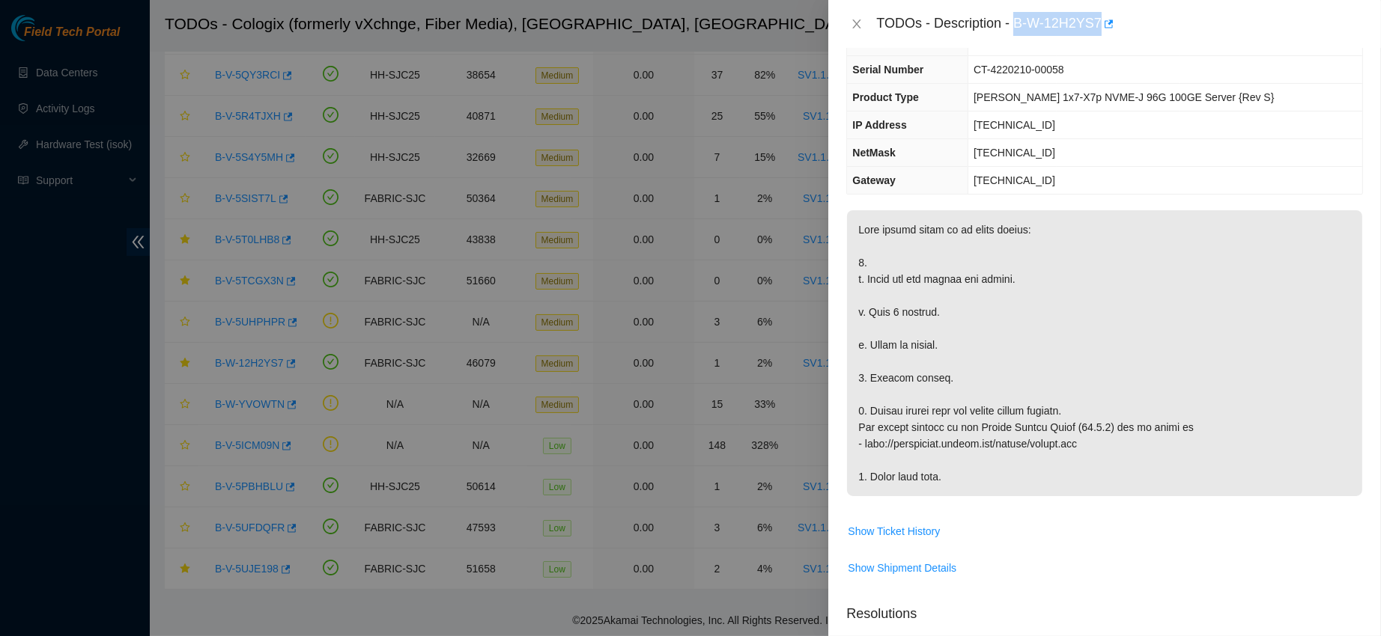
drag, startPoint x: 1062, startPoint y: 16, endPoint x: 1175, endPoint y: 19, distance: 113.1
click at [1175, 19] on div "TODOs - Description - B-W-12H2YS7" at bounding box center [1119, 24] width 487 height 24
copy div "B-W-12H2YS7"
click at [1175, 19] on div "TODOs - Description - B-W-12H2YS7" at bounding box center [1119, 24] width 487 height 24
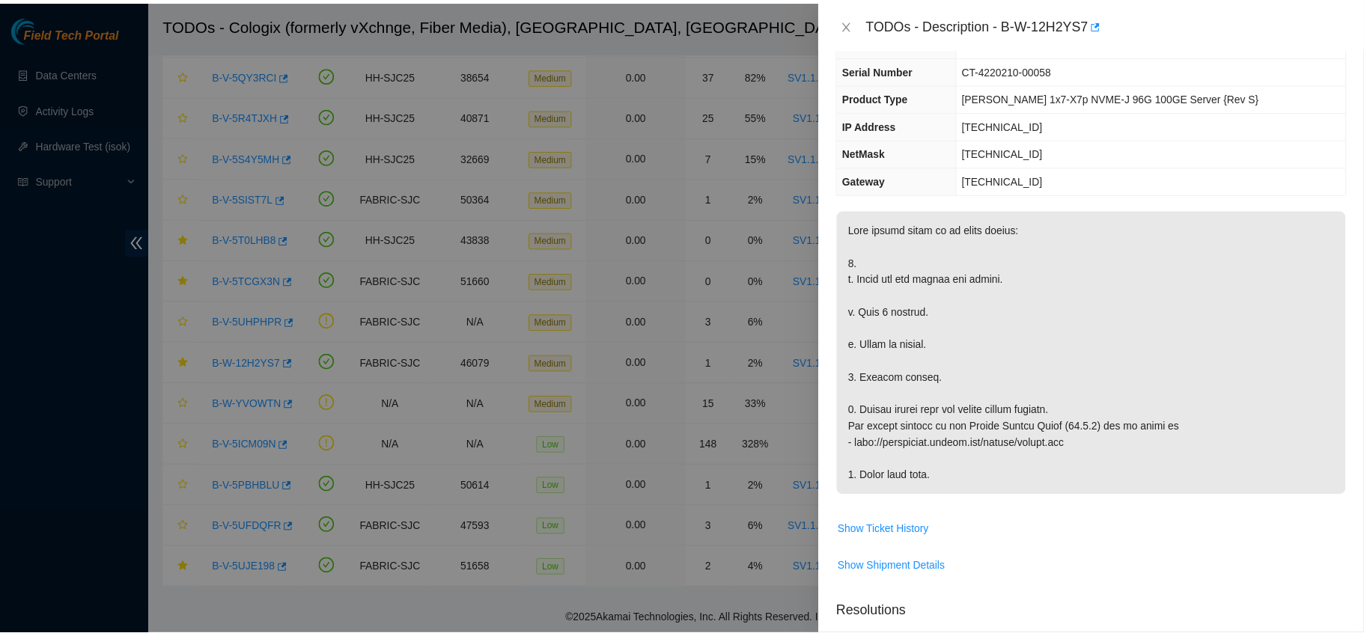
scroll to position [538, 0]
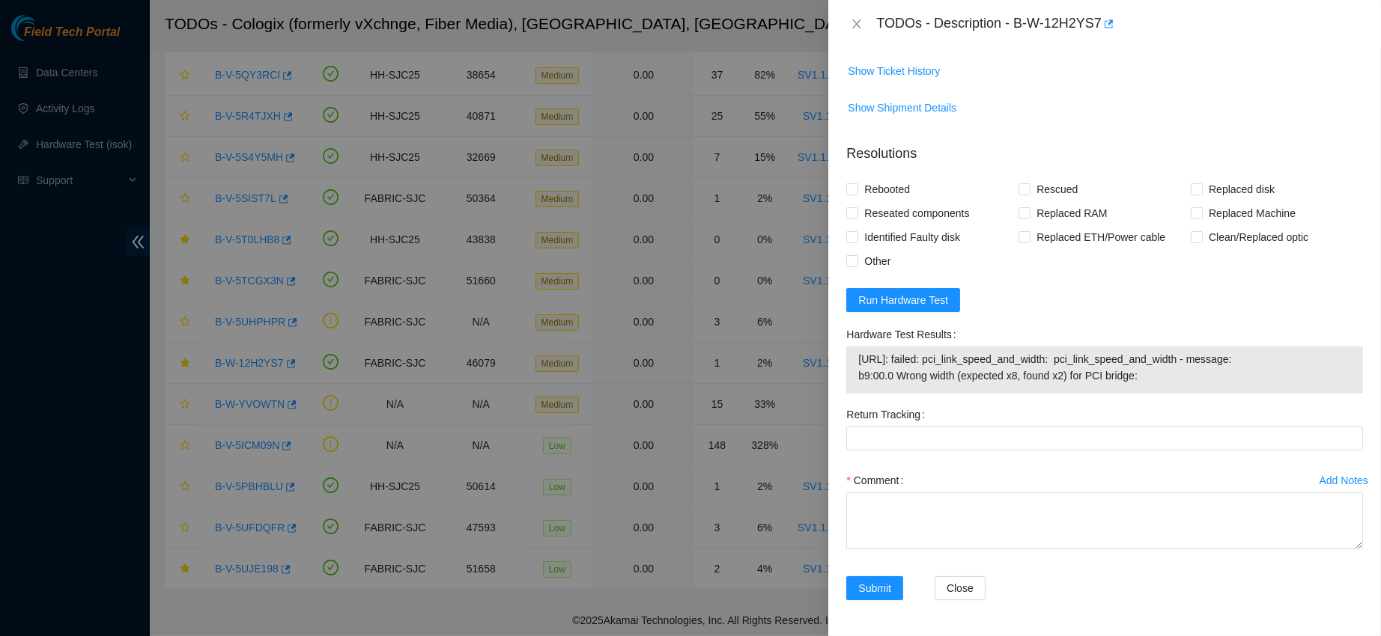
drag, startPoint x: 858, startPoint y: 359, endPoint x: 1176, endPoint y: 380, distance: 318.2
click at [1176, 380] on span "[URL]: failed: pci_link_speed_and_width: pci_link_speed_and_width - message: b9…" at bounding box center [1104, 367] width 493 height 33
copy span "[URL]: failed: pci_link_speed_and_width: pci_link_speed_and_width - message: b9…"
click at [854, 22] on icon "close" at bounding box center [857, 24] width 12 height 12
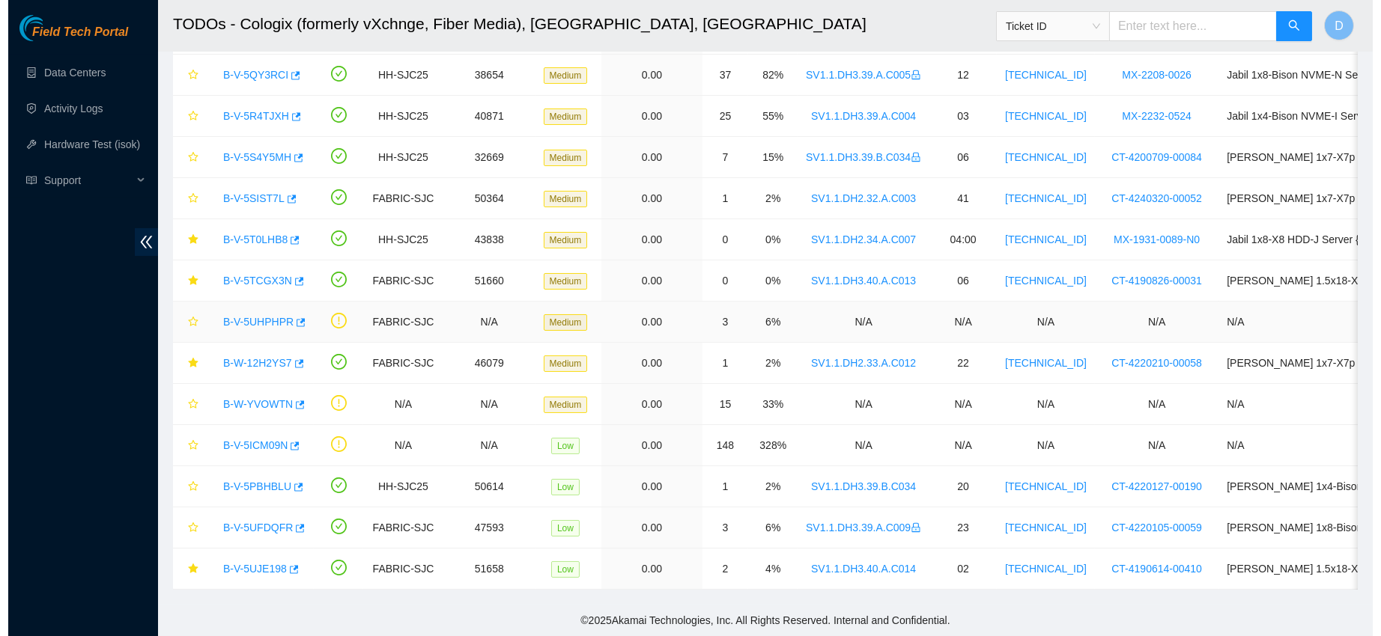
scroll to position [466, 0]
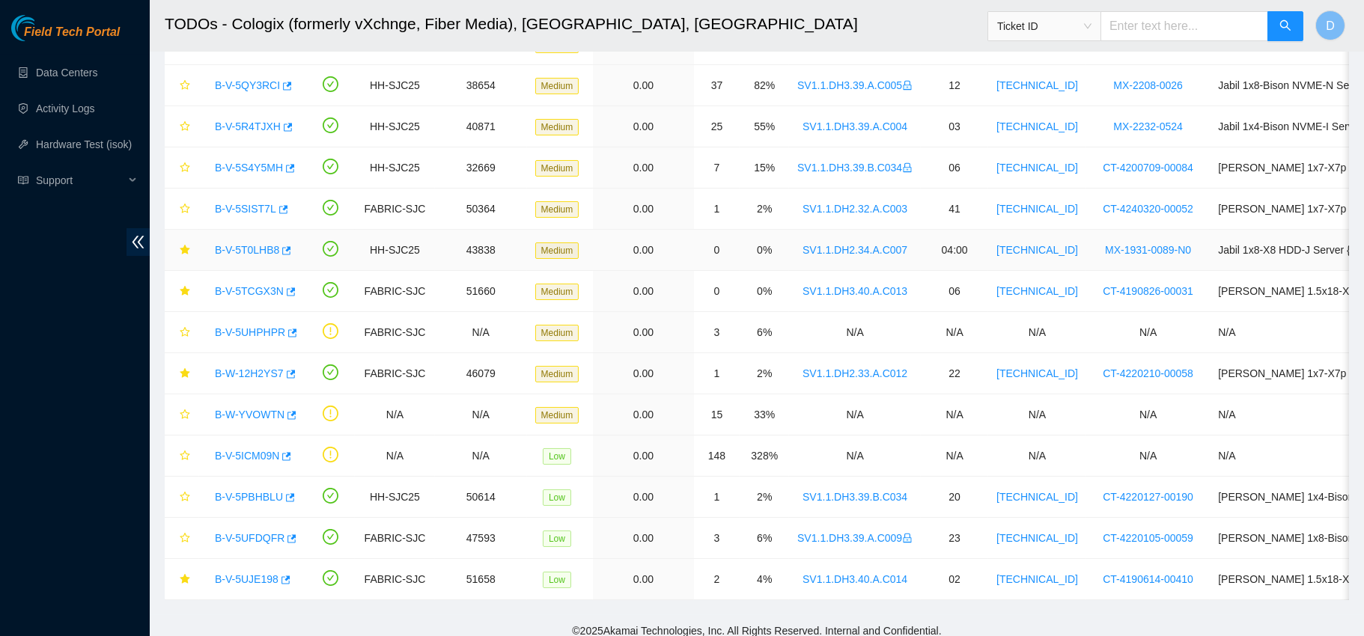
click at [254, 247] on link "B-V-5T0LHB8" at bounding box center [247, 250] width 64 height 12
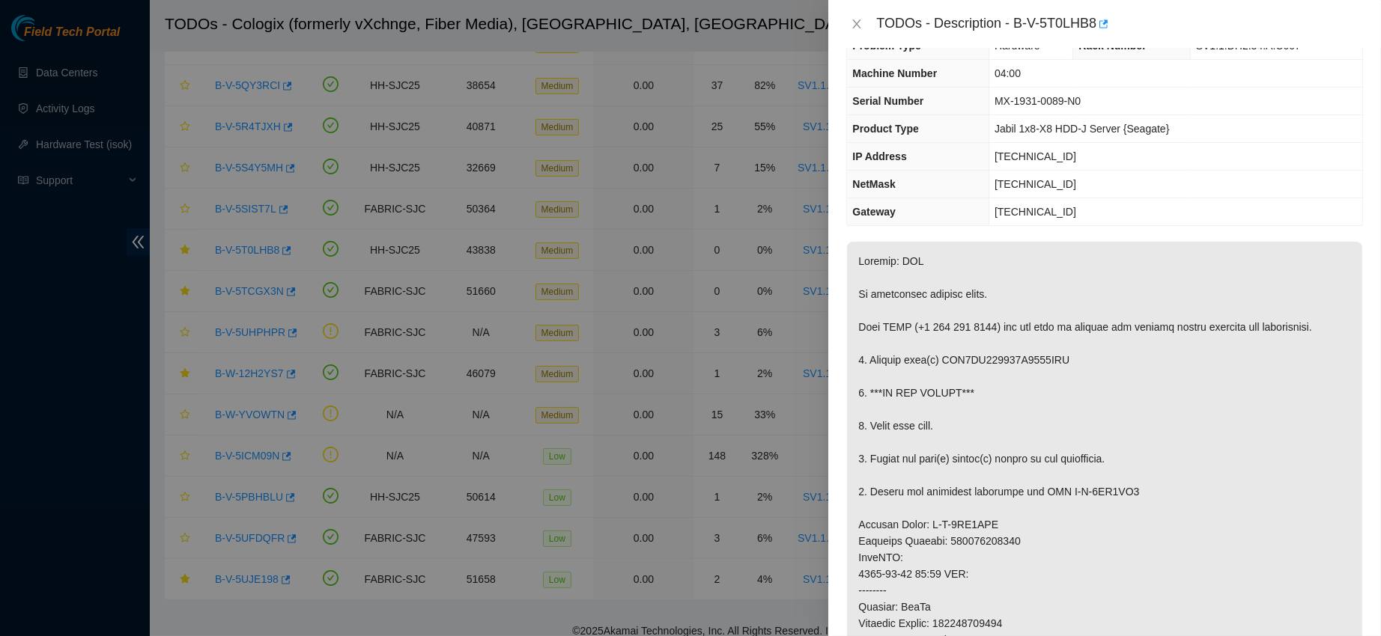
scroll to position [43, 0]
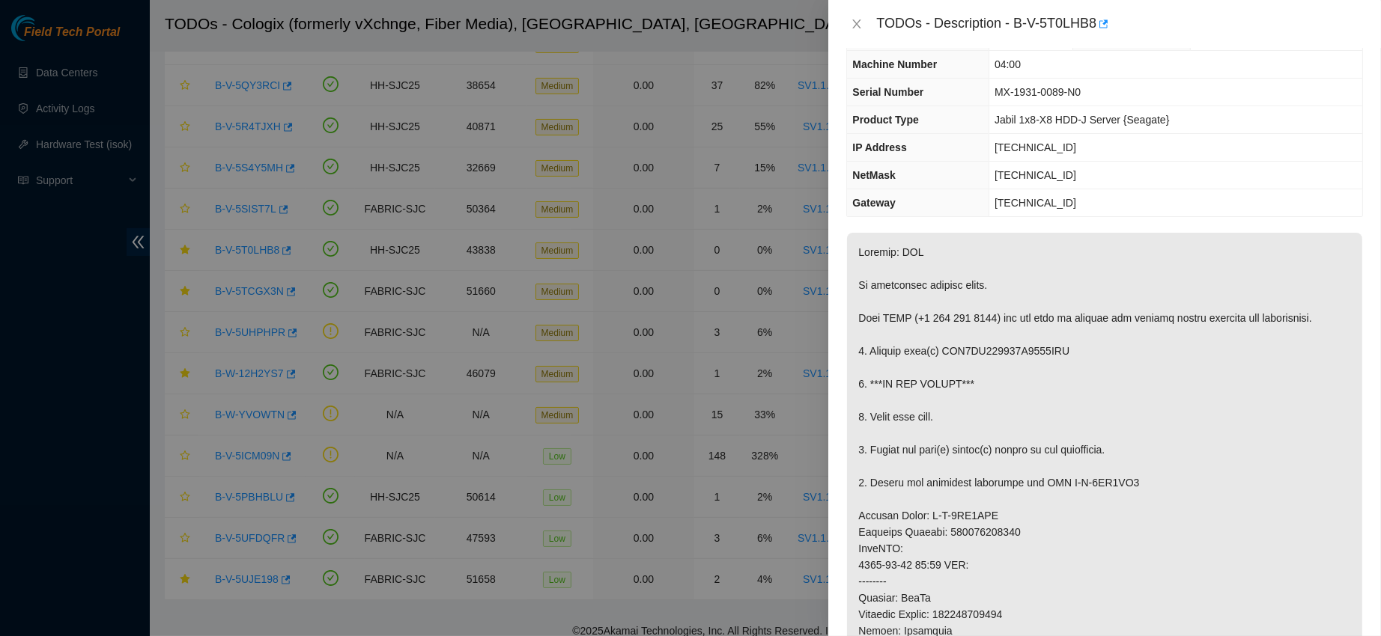
click at [773, 341] on div at bounding box center [690, 318] width 1381 height 636
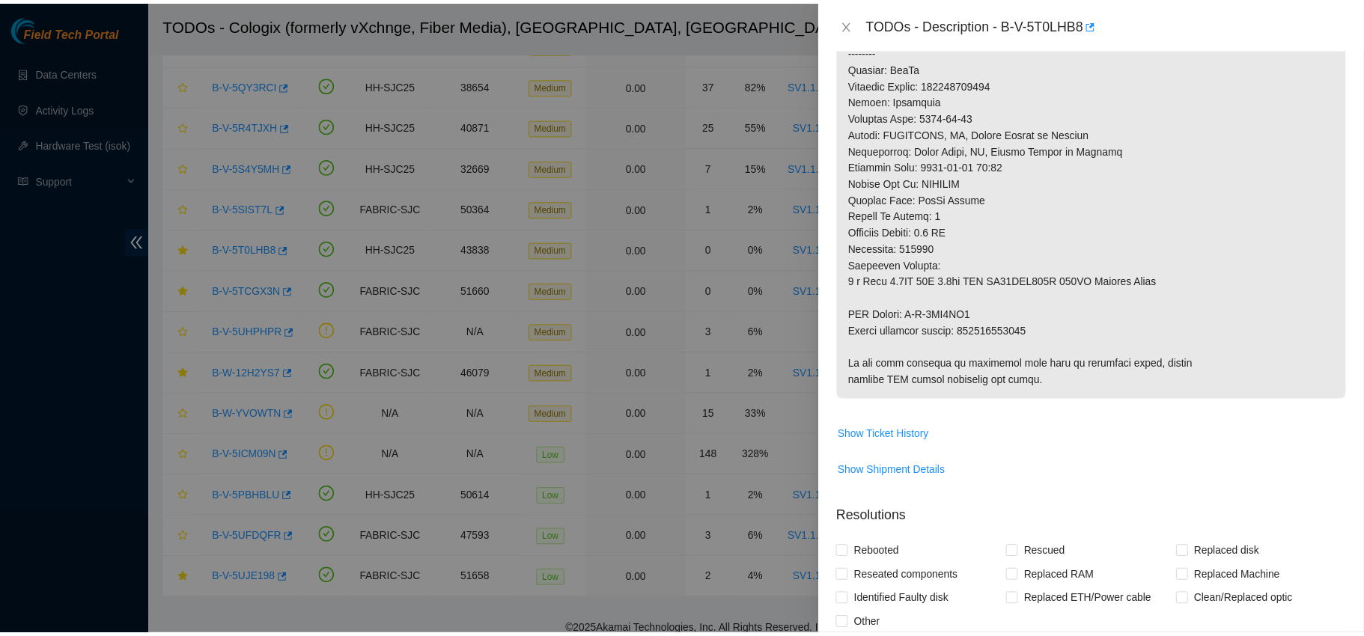
scroll to position [609, 0]
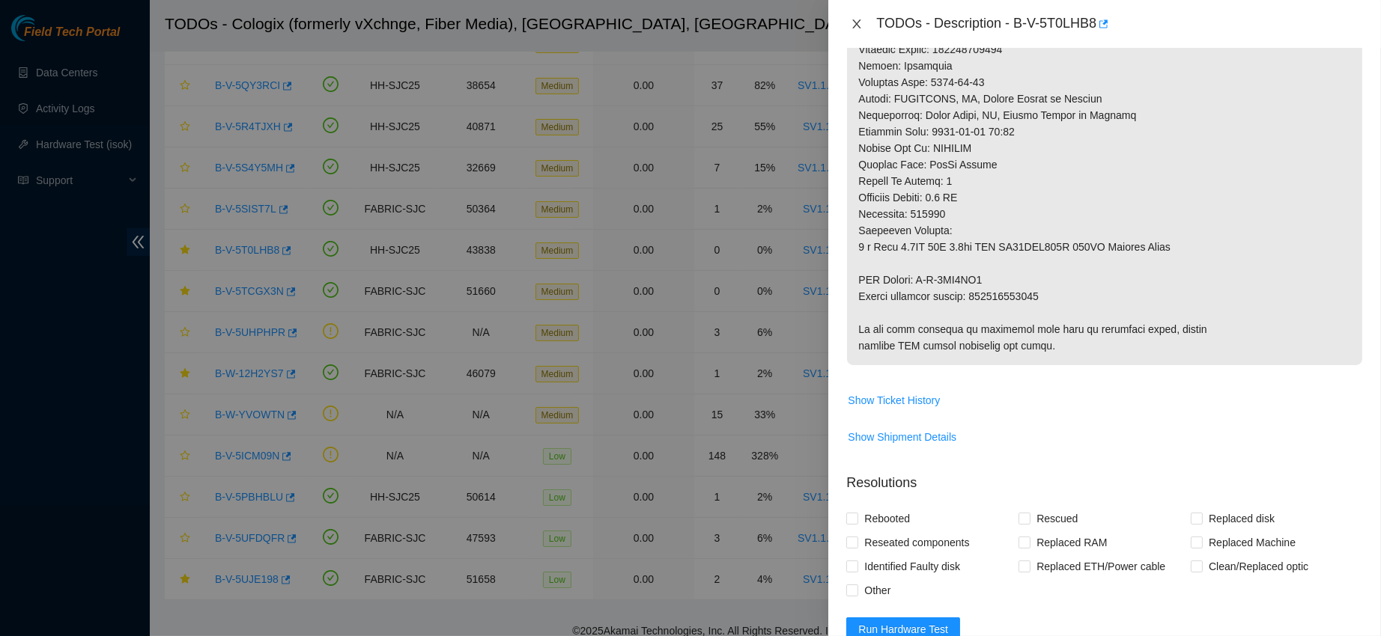
click at [860, 19] on icon "close" at bounding box center [857, 23] width 8 height 9
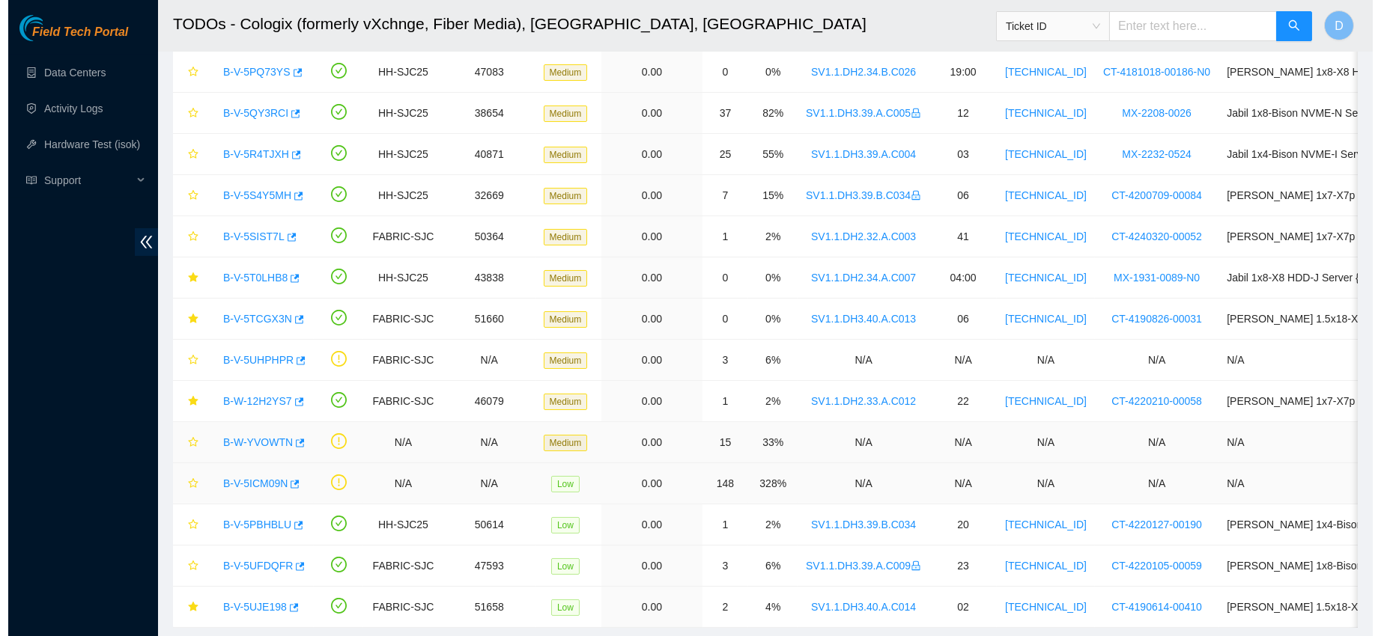
scroll to position [437, 0]
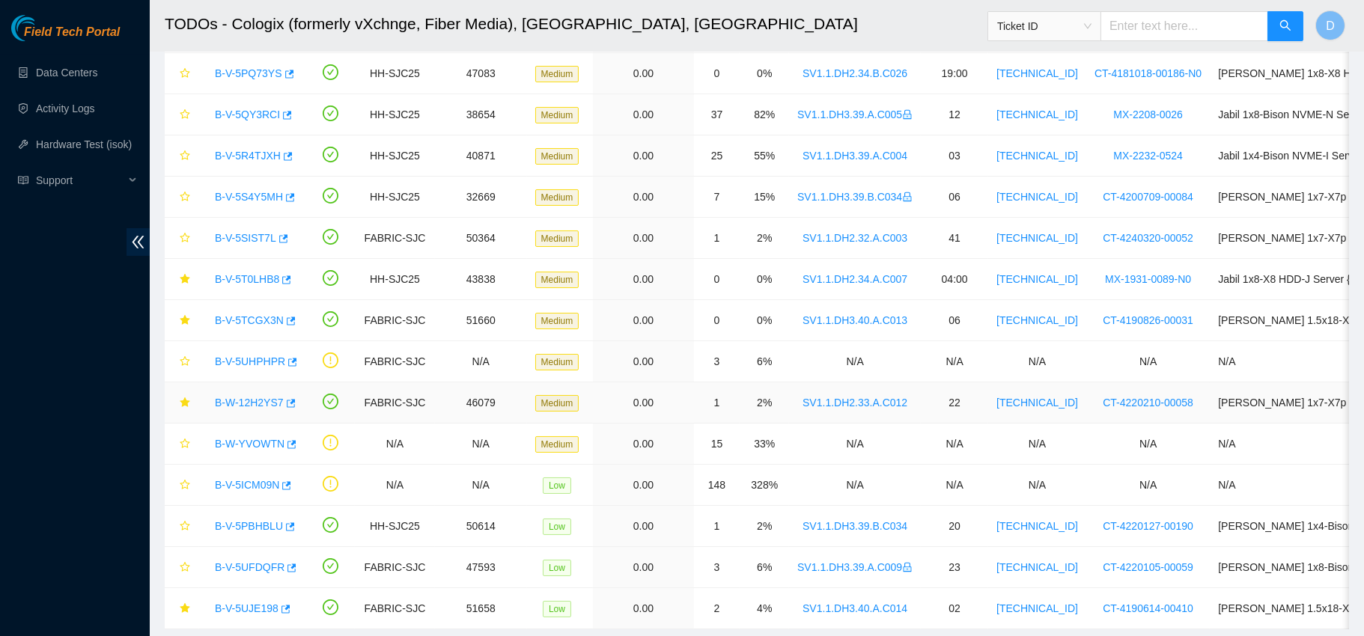
click at [245, 400] on link "B-W-12H2YS7" at bounding box center [249, 403] width 69 height 12
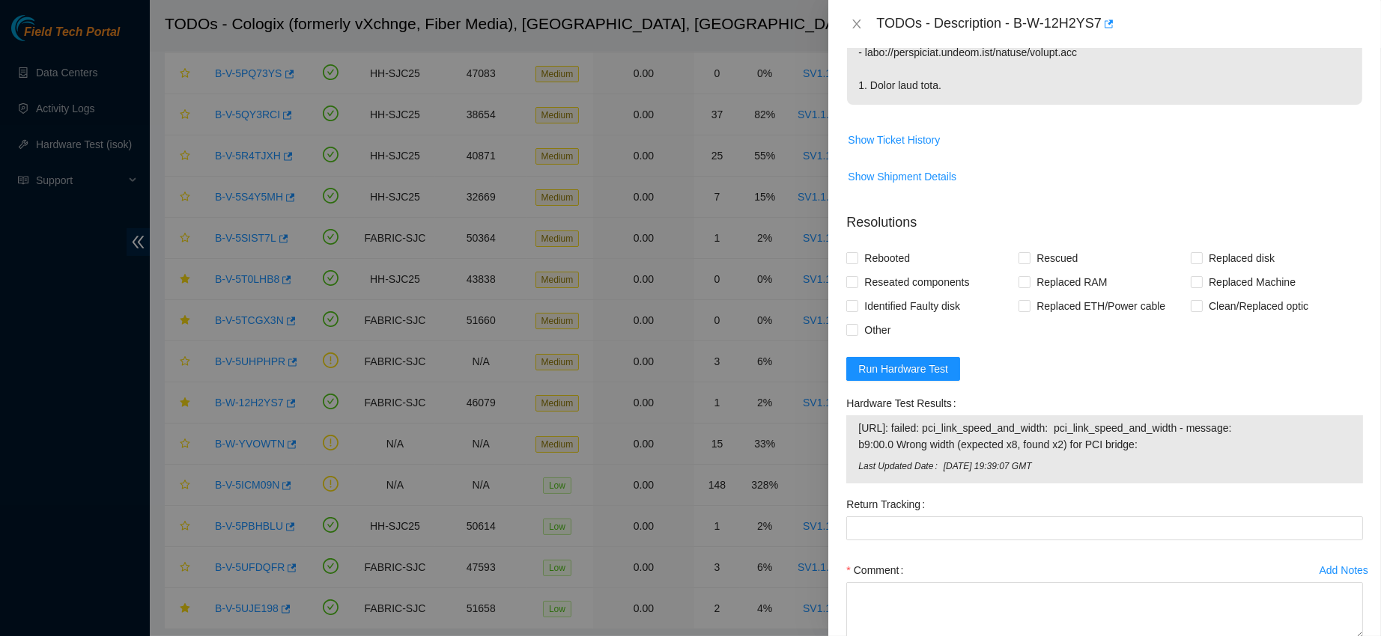
scroll to position [558, 0]
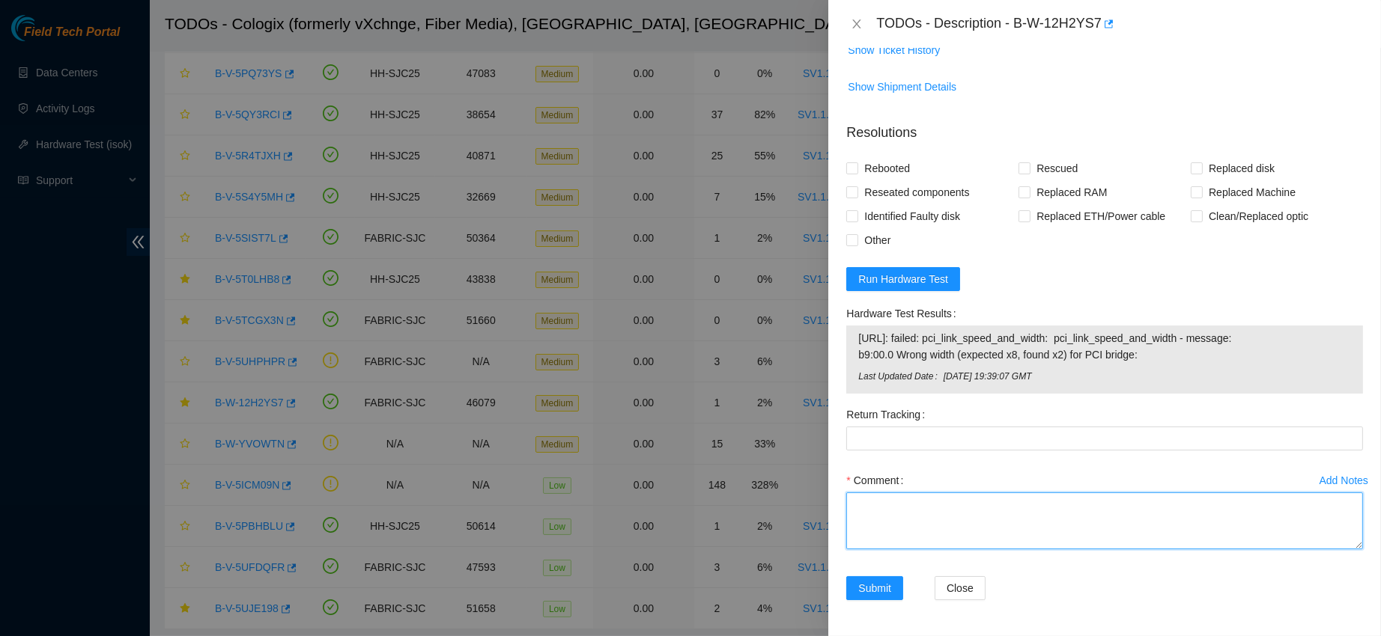
click at [892, 507] on textarea "Comment" at bounding box center [1104, 521] width 517 height 57
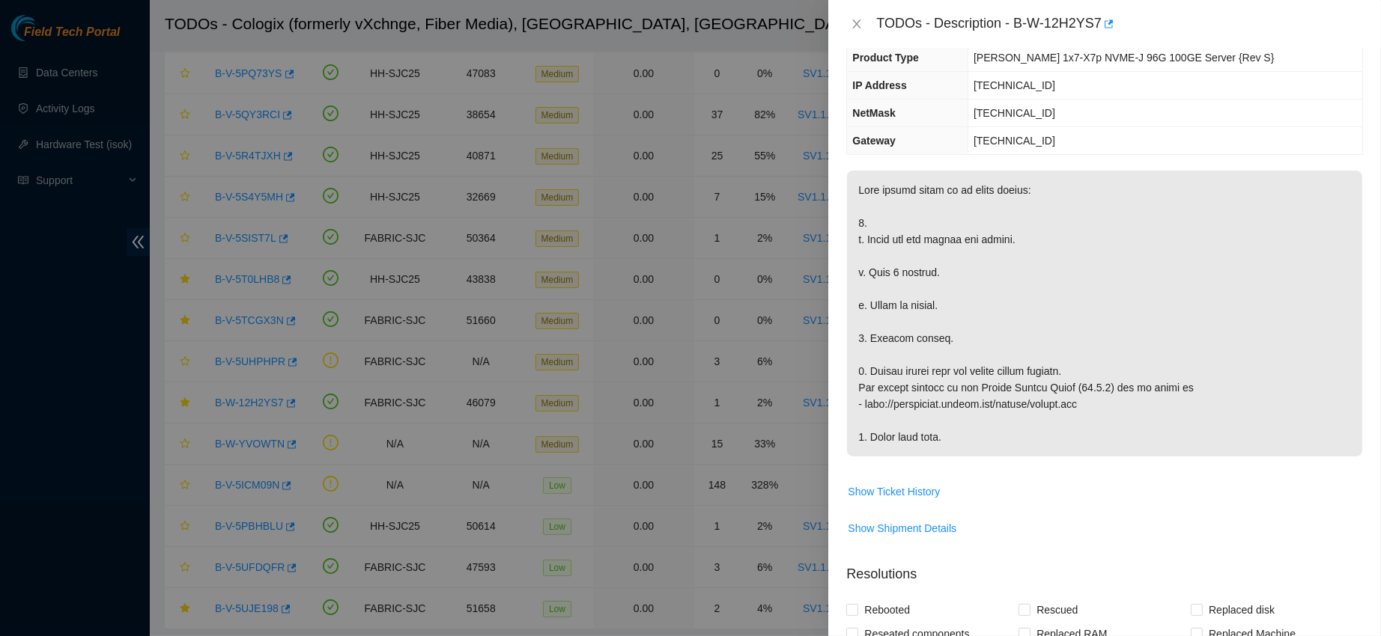
scroll to position [0, 0]
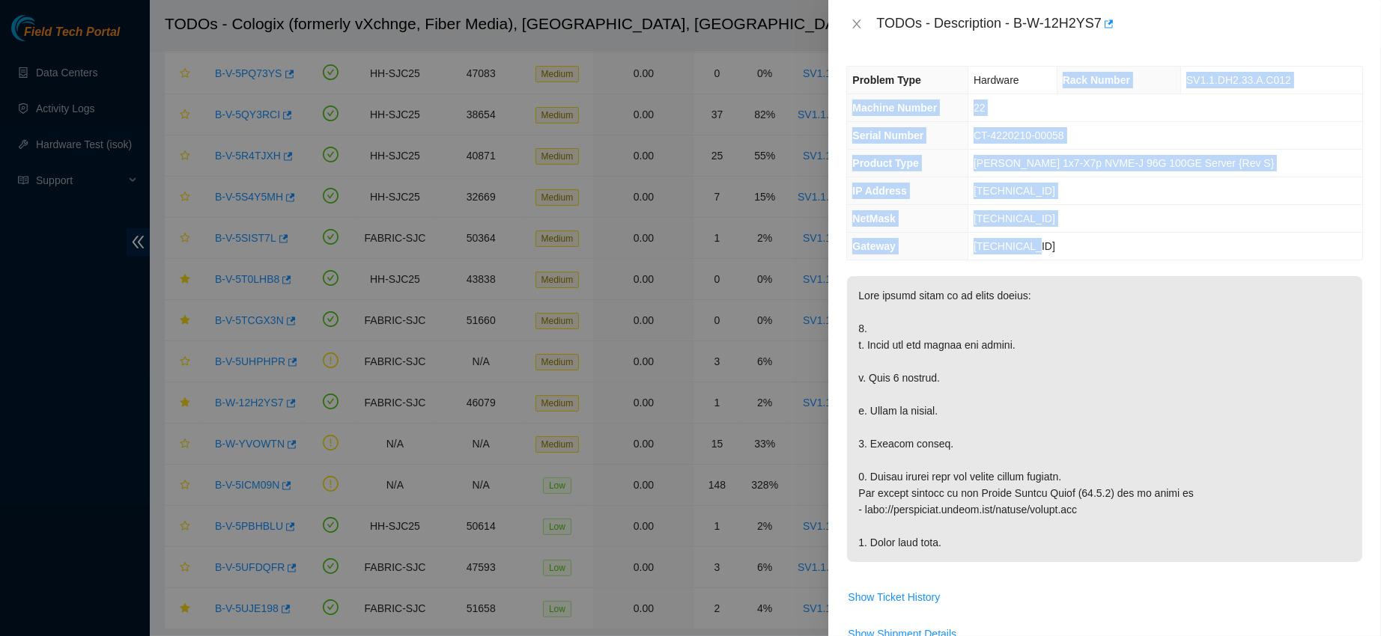
drag, startPoint x: 1076, startPoint y: 79, endPoint x: 1094, endPoint y: 241, distance: 163.5
click at [1094, 241] on tbody "Problem Type Hardware Rack Number SV1.1.DH2.33.A.C012 Machine Number 22 Serial …" at bounding box center [1104, 163] width 515 height 193
copy tbody "Rack Number SV1.1.DH2.33.A.C012 Machine Number 22 Serial Number CT-4220210-0005…"
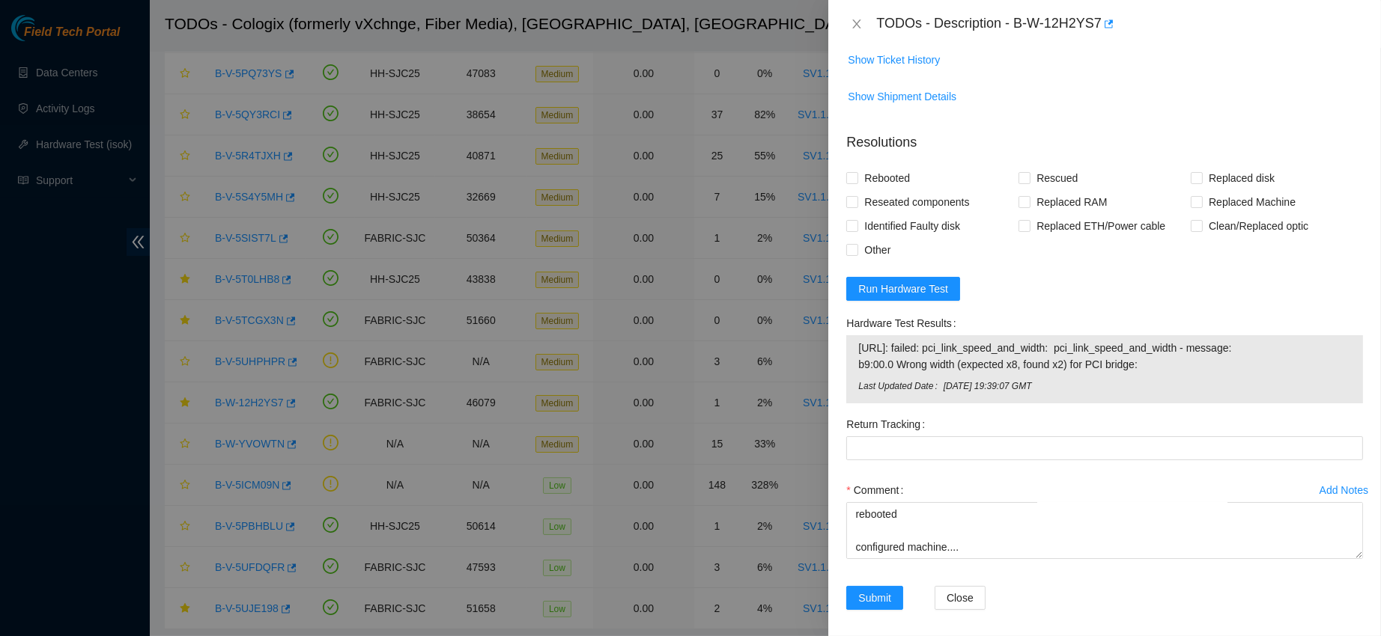
scroll to position [558, 0]
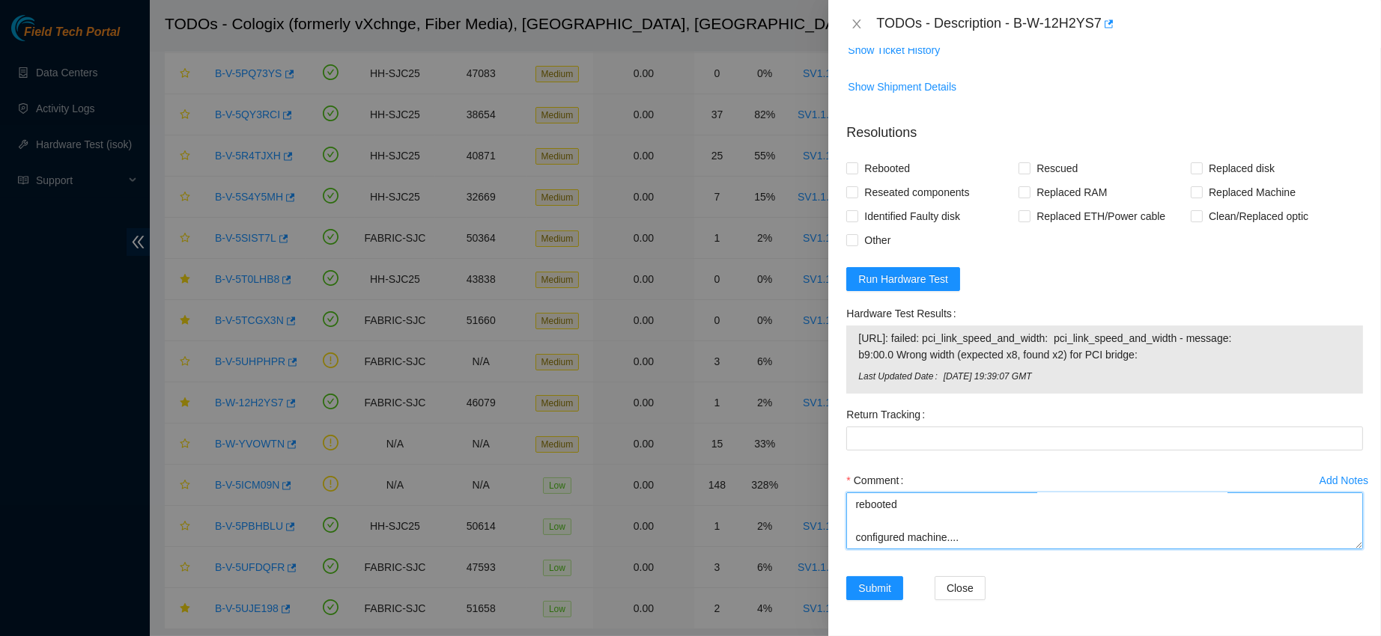
click at [873, 543] on textarea "contacted nocc to confirm that ticket was safe verified s/n on machine connecte…" at bounding box center [1104, 521] width 517 height 57
paste textarea "Rack Number SV1.1.DH2.33.A.C012 Machine Number 22 Serial Number CT-4220210-0005…"
drag, startPoint x: 857, startPoint y: 342, endPoint x: 1189, endPoint y: 366, distance: 333.3
click at [1189, 366] on div "[URL]: failed: pci_link_speed_and_width: pci_link_speed_and_width - message: b9…" at bounding box center [1104, 360] width 517 height 68
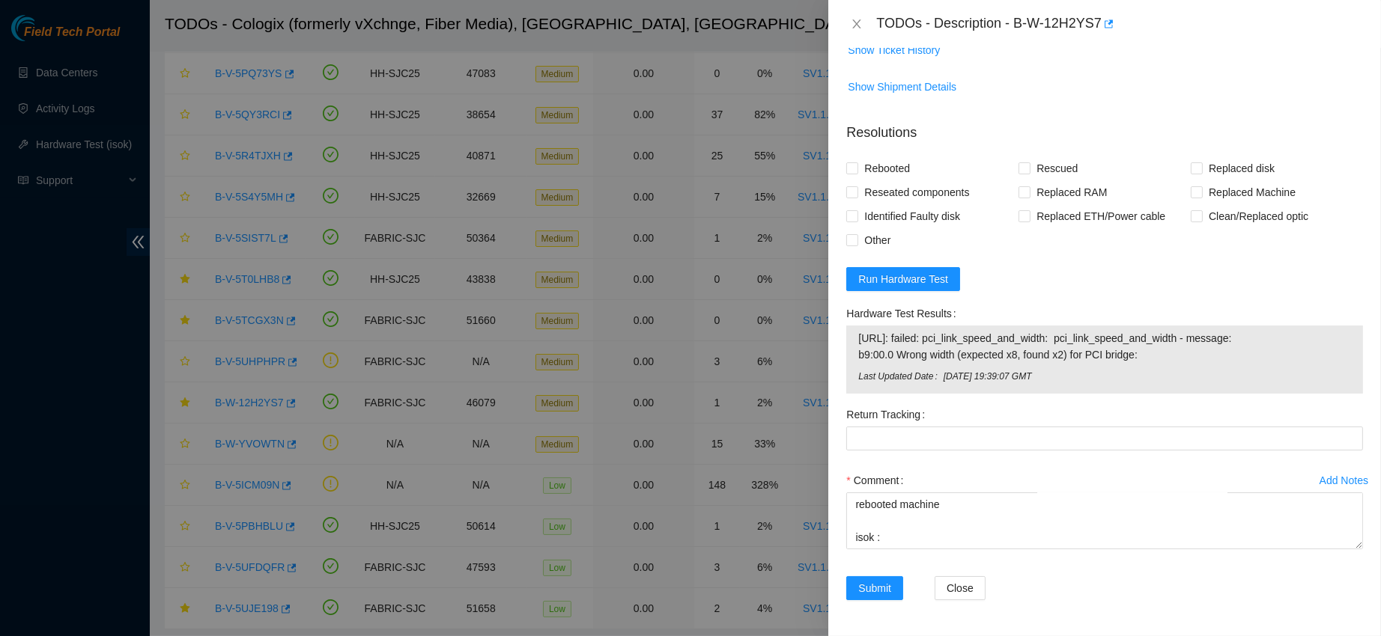
copy tbody "[URL]: failed: pci_link_speed_and_width: pci_link_speed_and_width - message: b9…"
click at [949, 539] on textarea "contacted nocc to confirm that ticket was safe verified s/n on machine connecte…" at bounding box center [1104, 521] width 517 height 57
paste textarea "[URL]: failed: pci_link_speed_and_width: pci_link_speed_and_width - message: b9…"
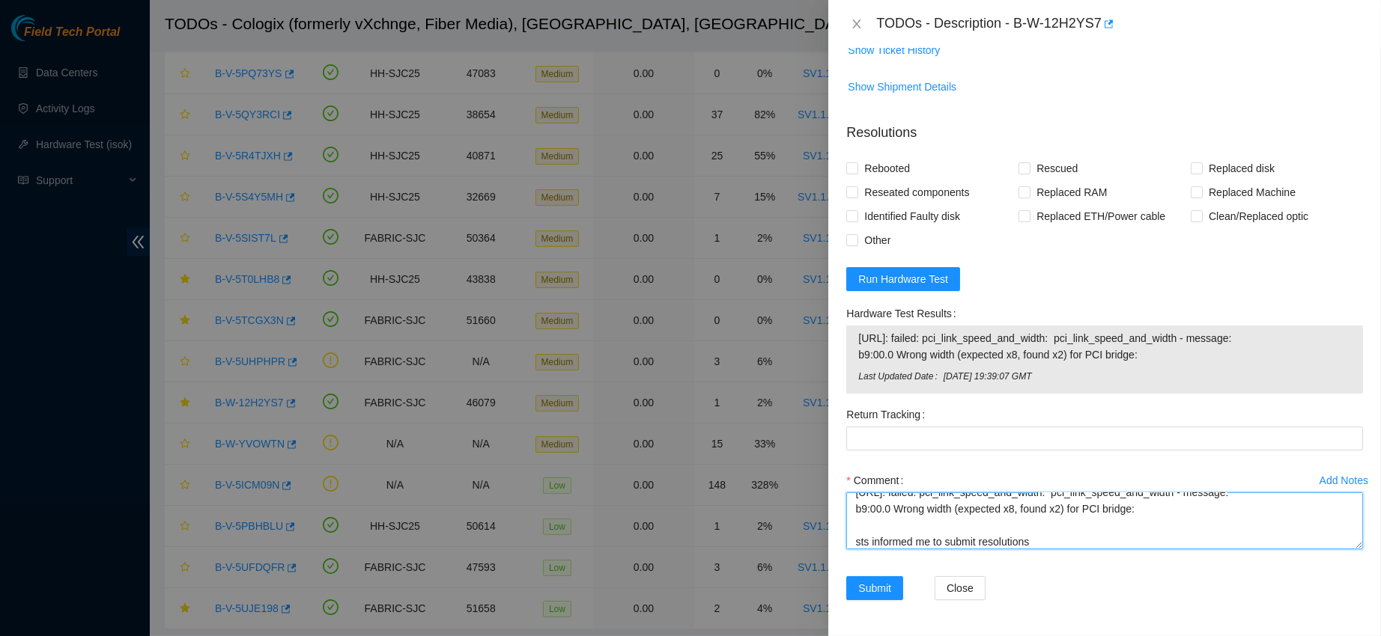
scroll to position [412, 0]
type textarea "contacted nocc to confirm that ticket was safe verified s/n on machine connecte…"
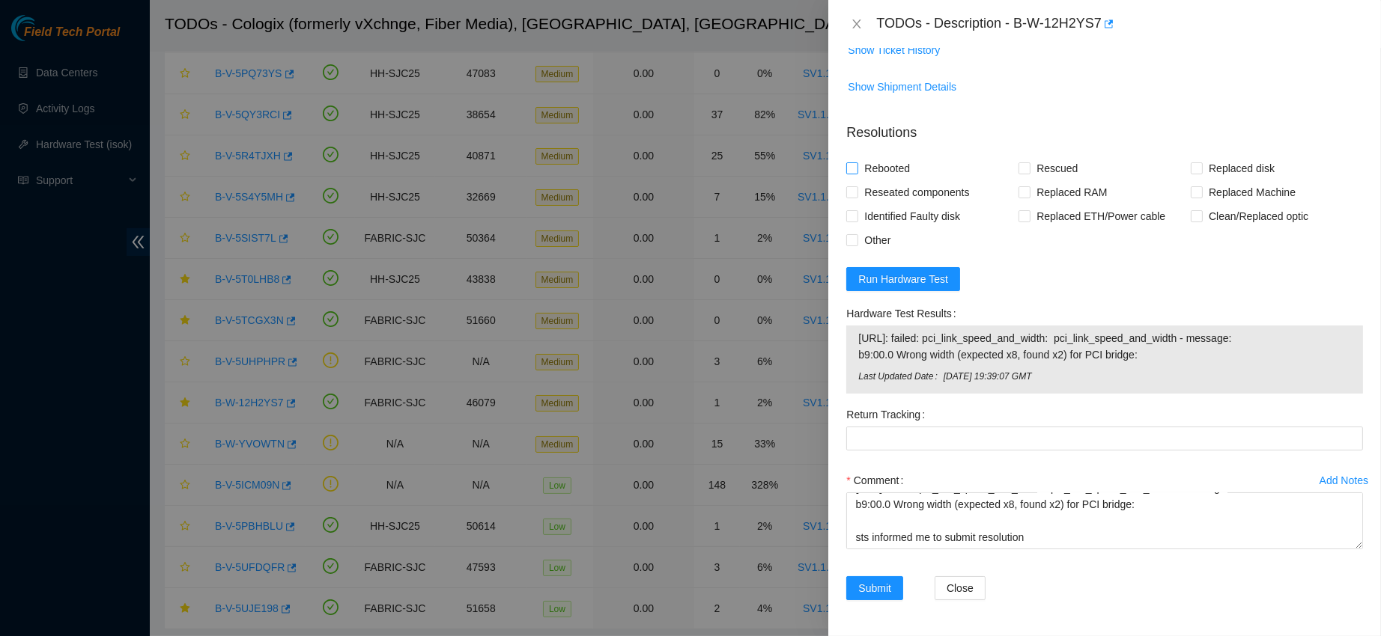
click at [876, 168] on span "Rebooted" at bounding box center [887, 168] width 58 height 24
click at [857, 168] on input "Rebooted" at bounding box center [851, 167] width 10 height 10
checkbox input "true"
click at [1042, 165] on span "Rescued" at bounding box center [1056, 168] width 53 height 24
click at [1029, 165] on input "Rescued" at bounding box center [1023, 167] width 10 height 10
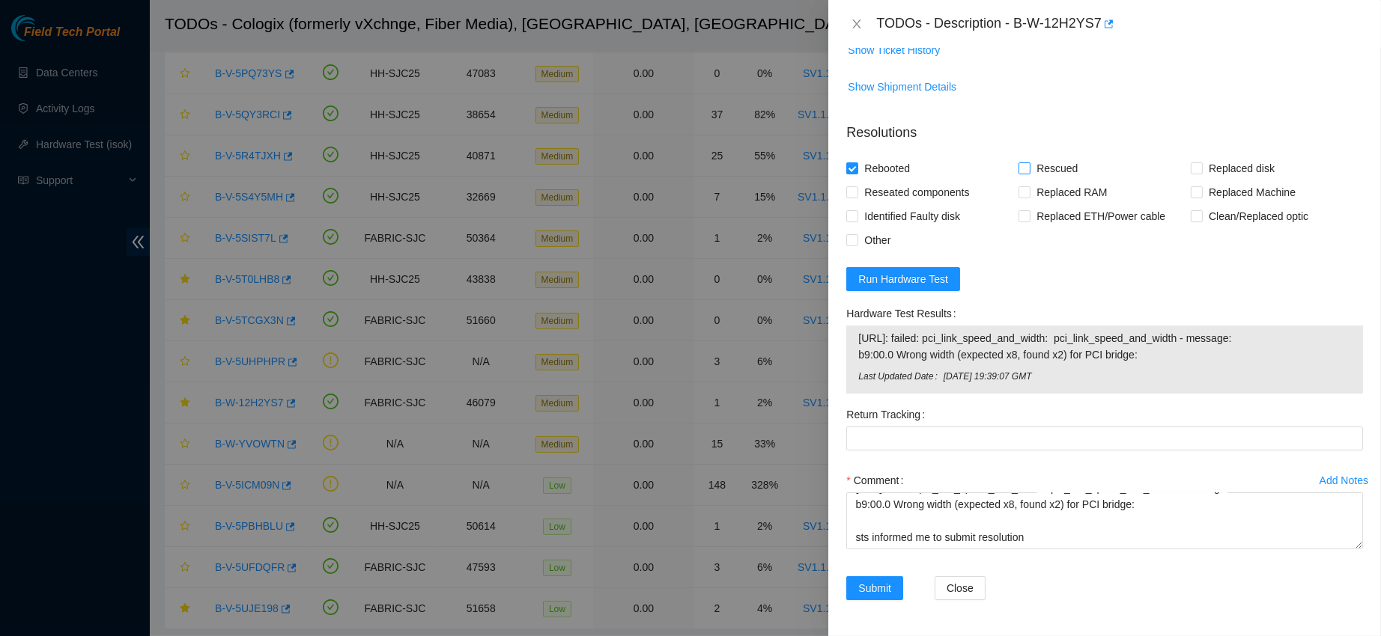
checkbox input "true"
click at [920, 194] on span "Reseated components" at bounding box center [916, 192] width 117 height 24
click at [857, 194] on input "Reseated components" at bounding box center [851, 191] width 10 height 10
checkbox input "true"
click at [878, 589] on span "Submit" at bounding box center [874, 588] width 33 height 16
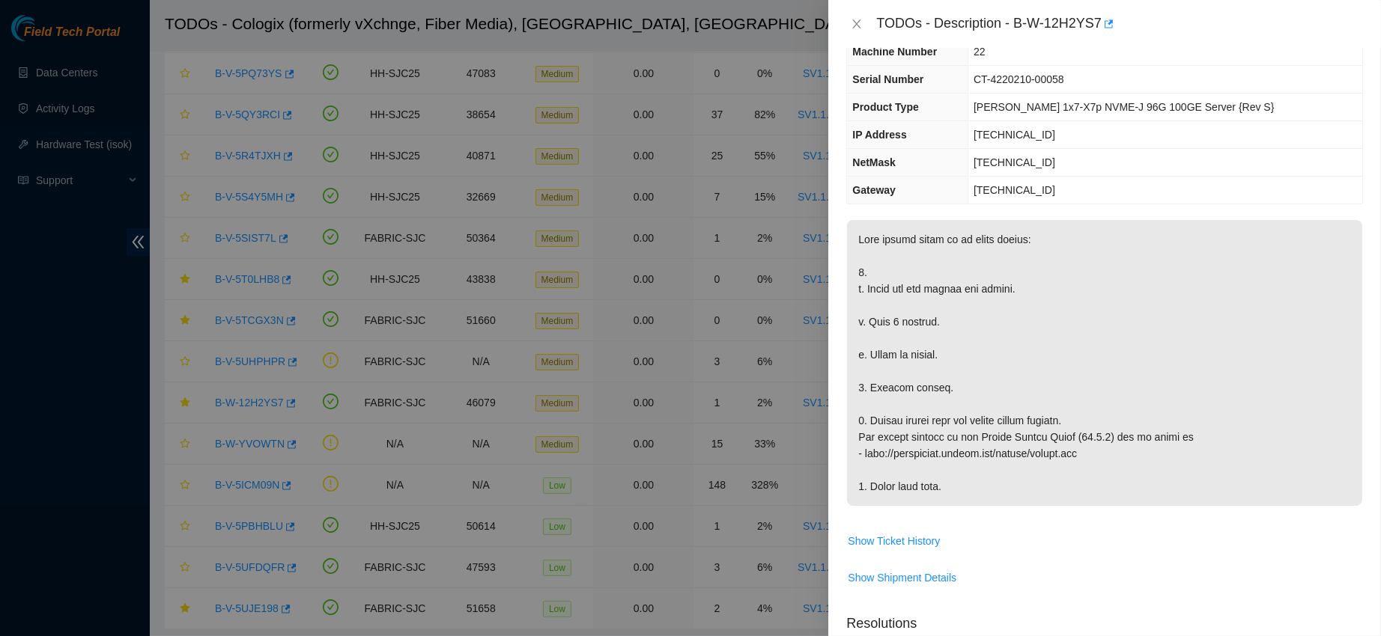
scroll to position [0, 0]
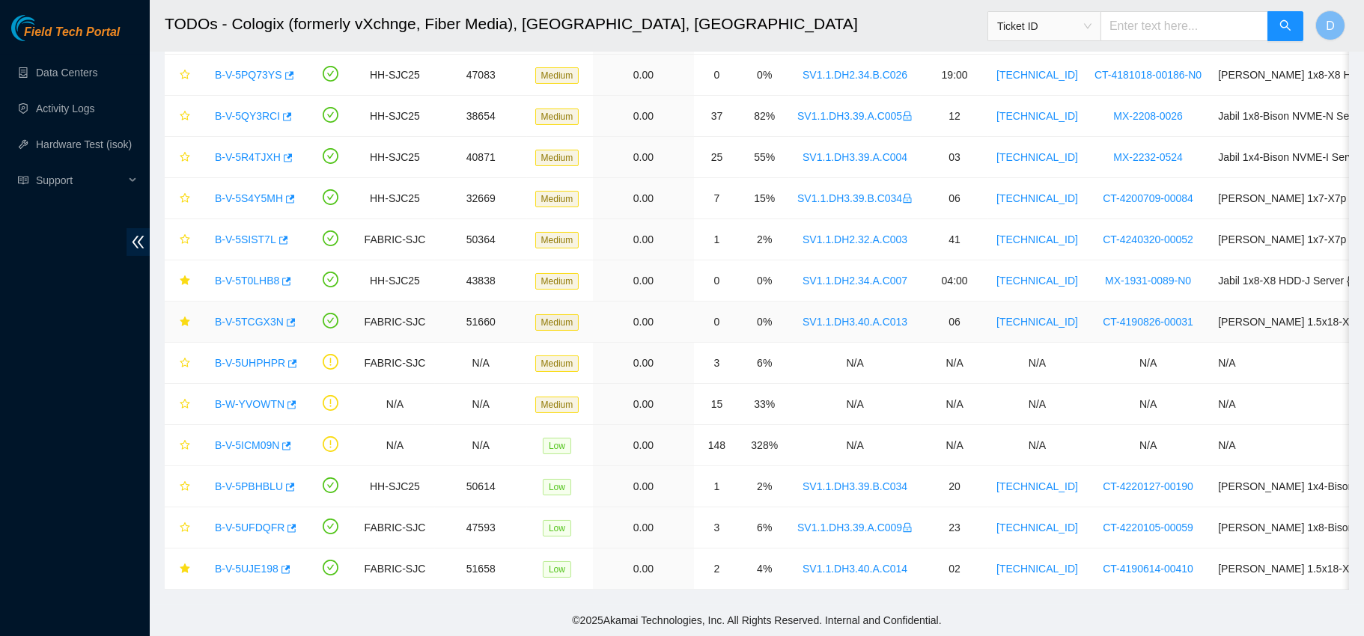
click at [256, 326] on div "B-V-5TCGX3N" at bounding box center [252, 322] width 90 height 24
click at [256, 321] on link "B-V-5TCGX3N" at bounding box center [249, 322] width 69 height 12
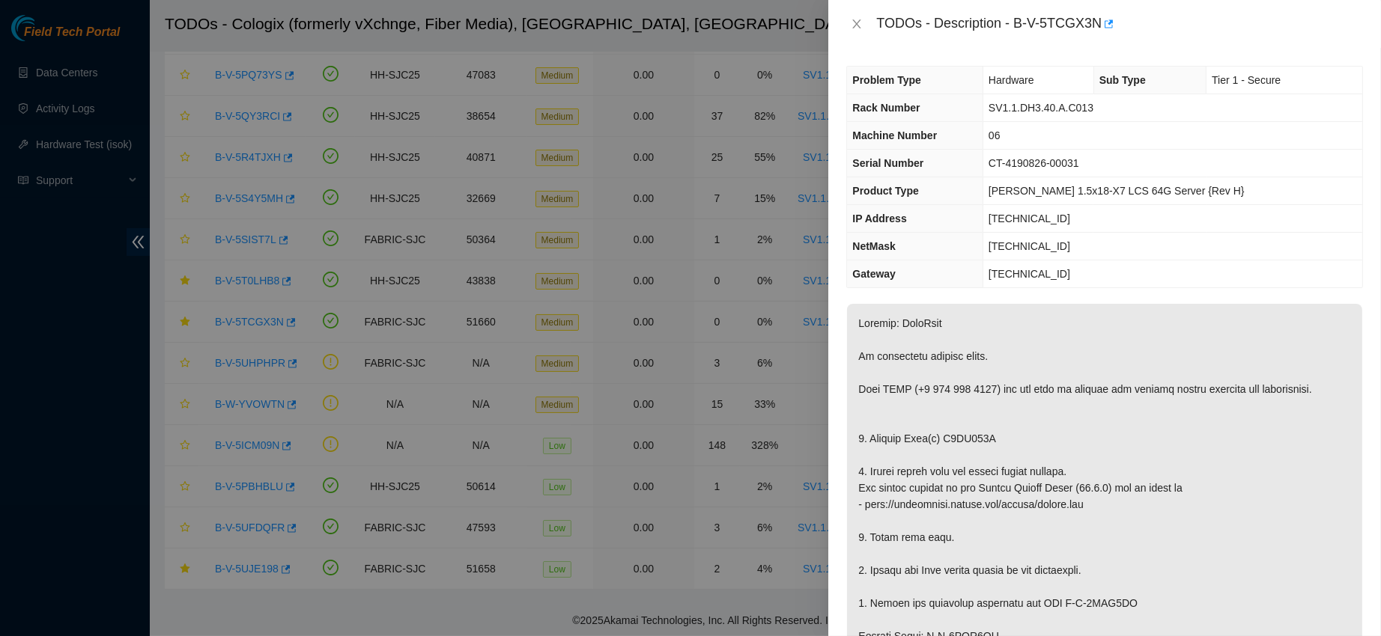
click at [906, 138] on span "Machine Number" at bounding box center [894, 136] width 85 height 12
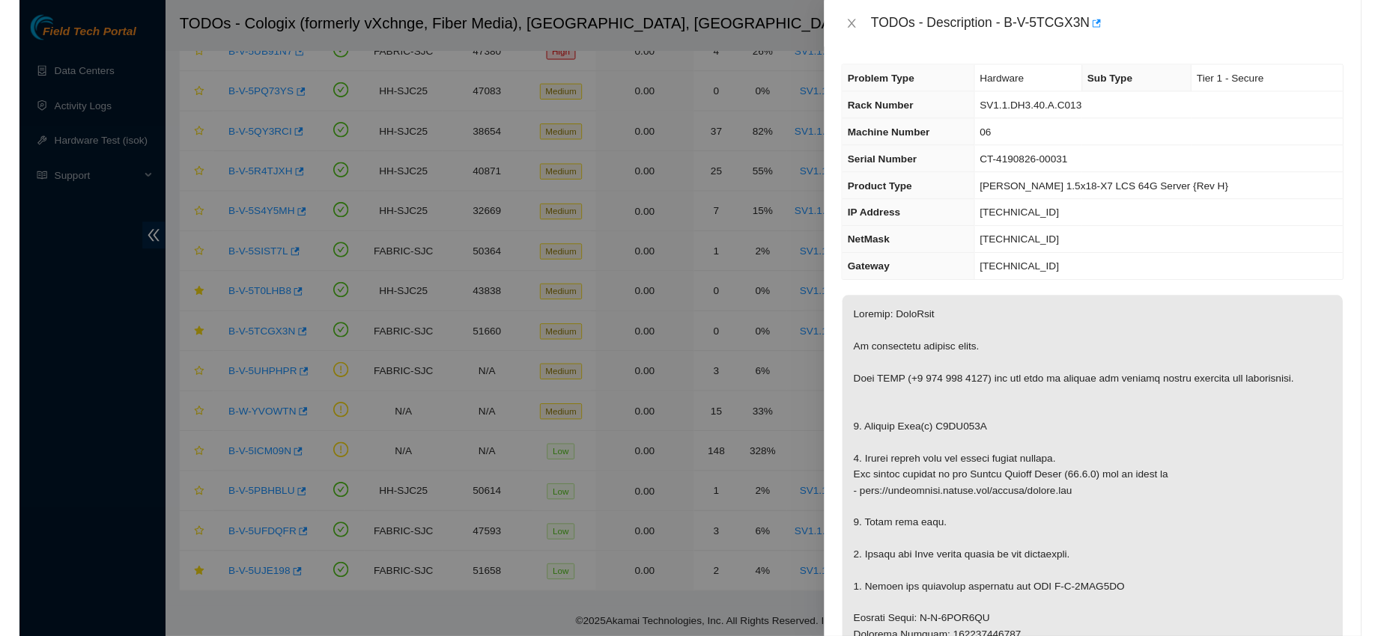
scroll to position [416, 0]
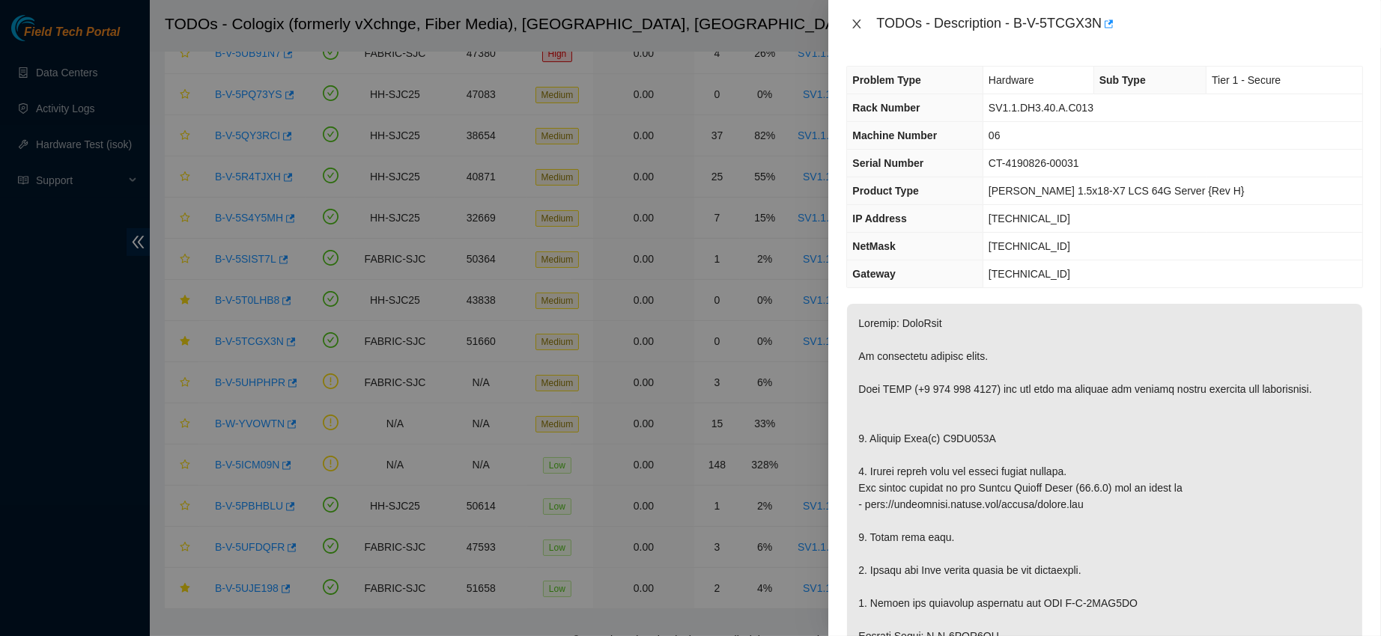
click at [854, 25] on icon "close" at bounding box center [857, 24] width 12 height 12
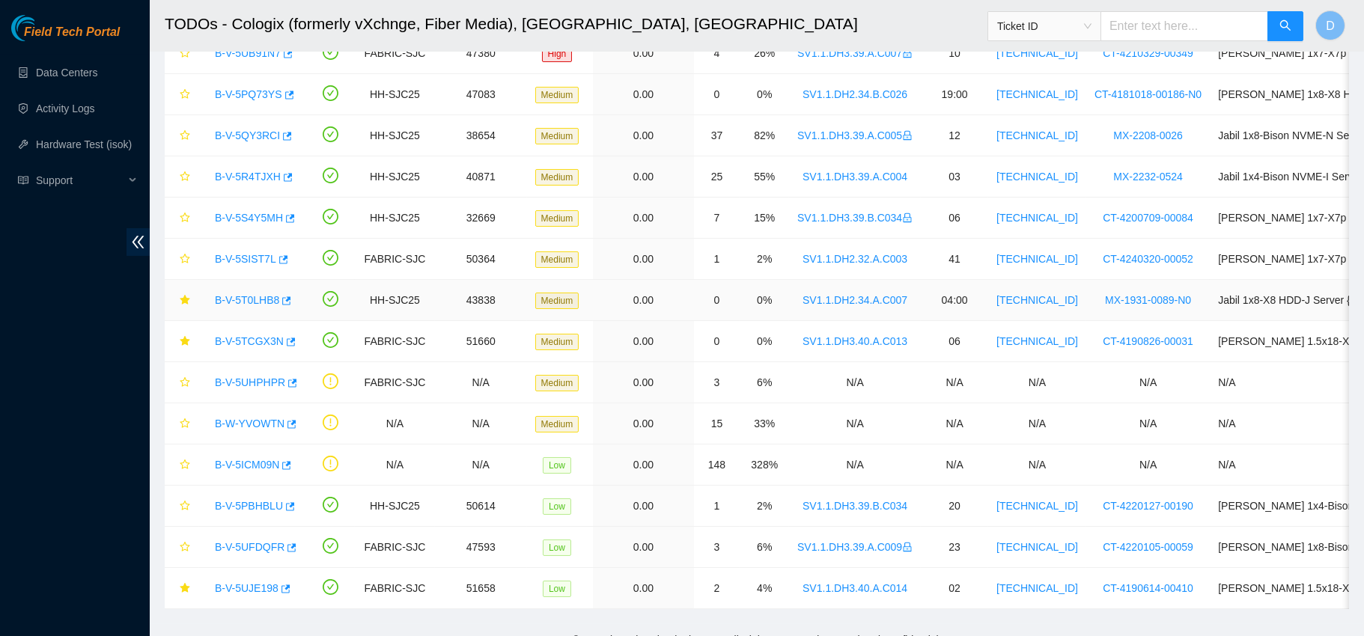
click at [263, 298] on link "B-V-5T0LHB8" at bounding box center [247, 300] width 64 height 12
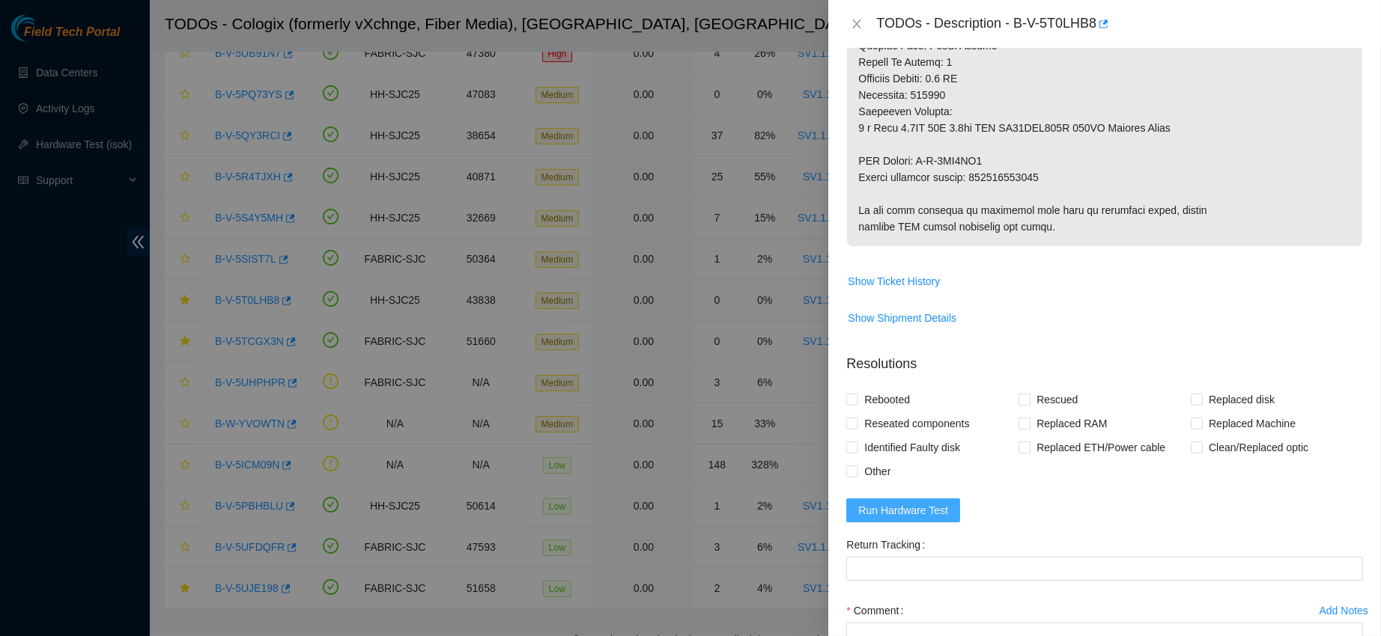
click at [925, 519] on span "Run Hardware Test" at bounding box center [903, 510] width 90 height 16
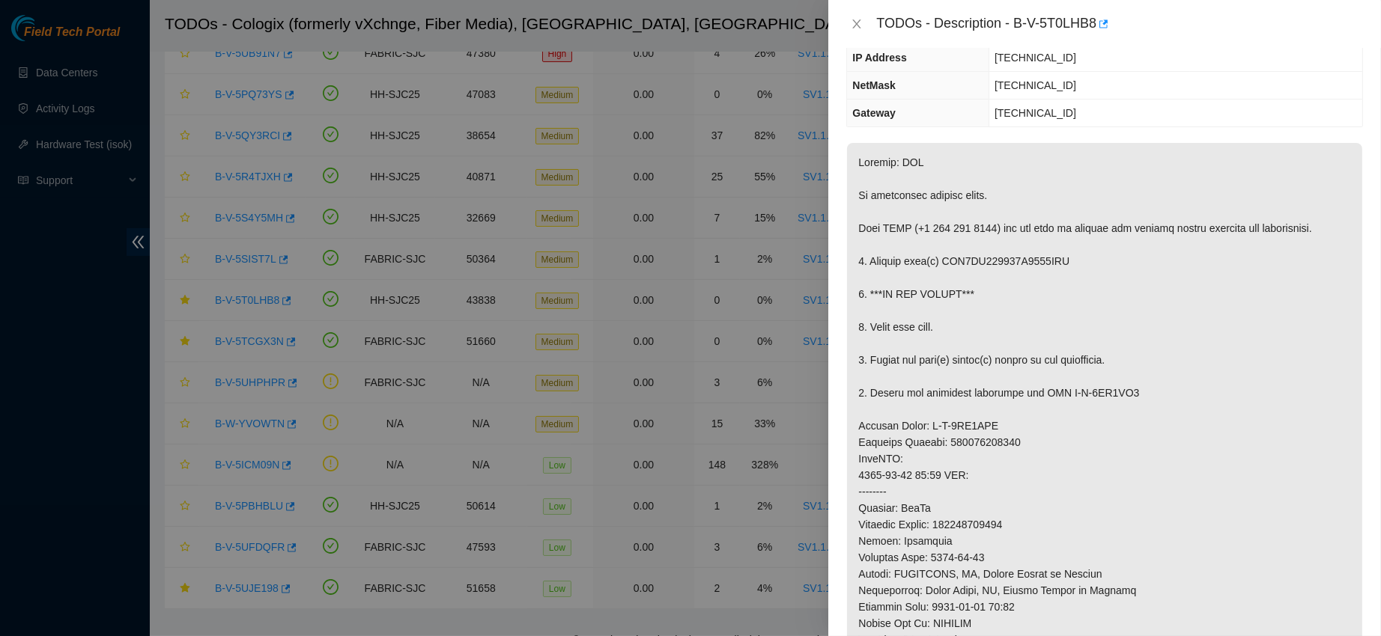
scroll to position [0, 0]
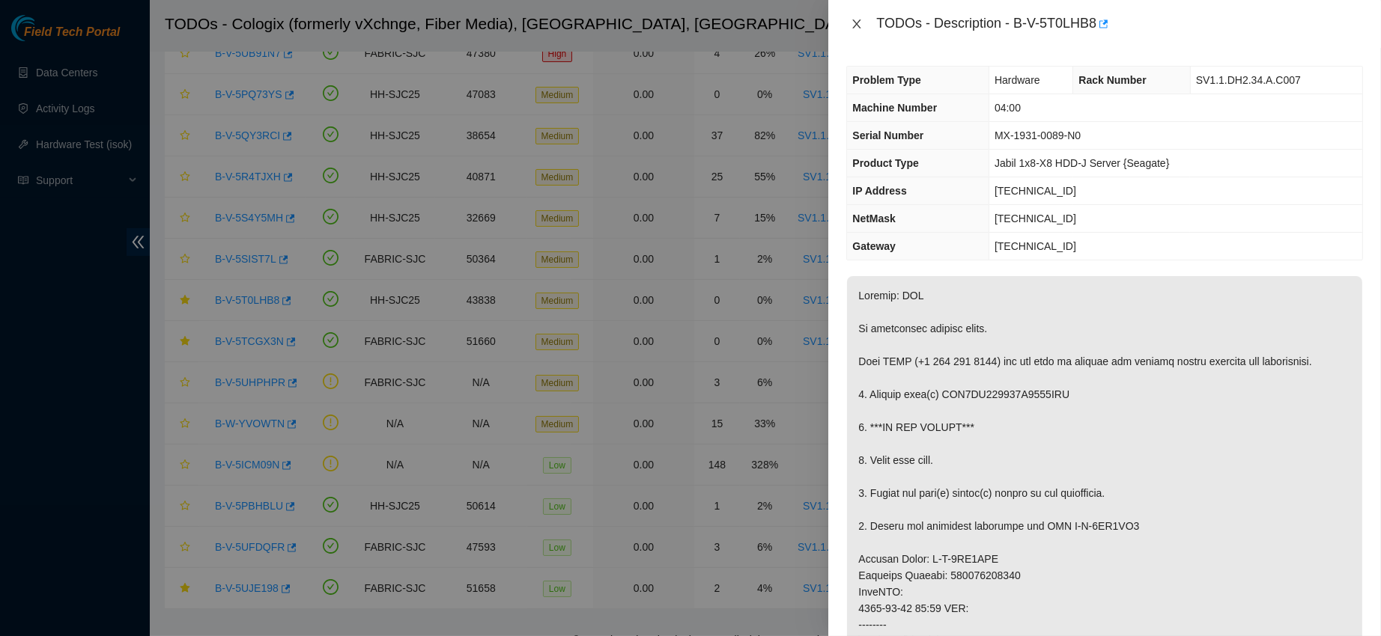
click at [858, 28] on icon "close" at bounding box center [857, 24] width 12 height 12
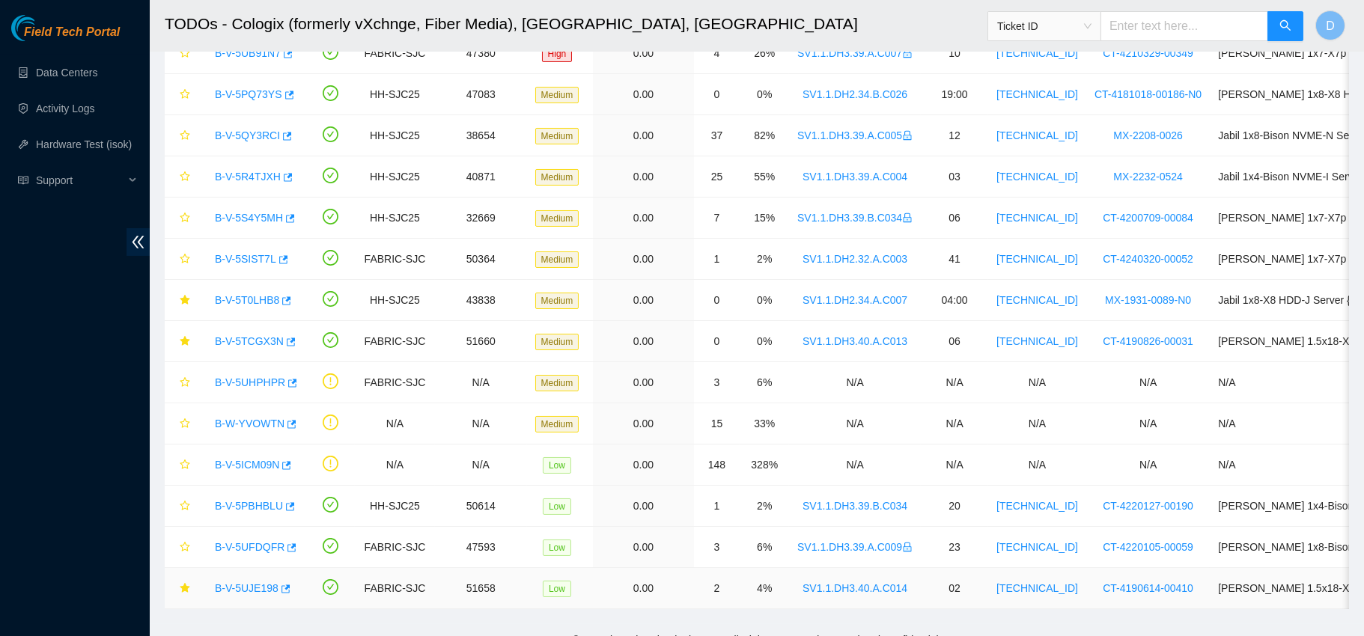
click at [243, 588] on link "B-V-5UJE198" at bounding box center [247, 589] width 64 height 12
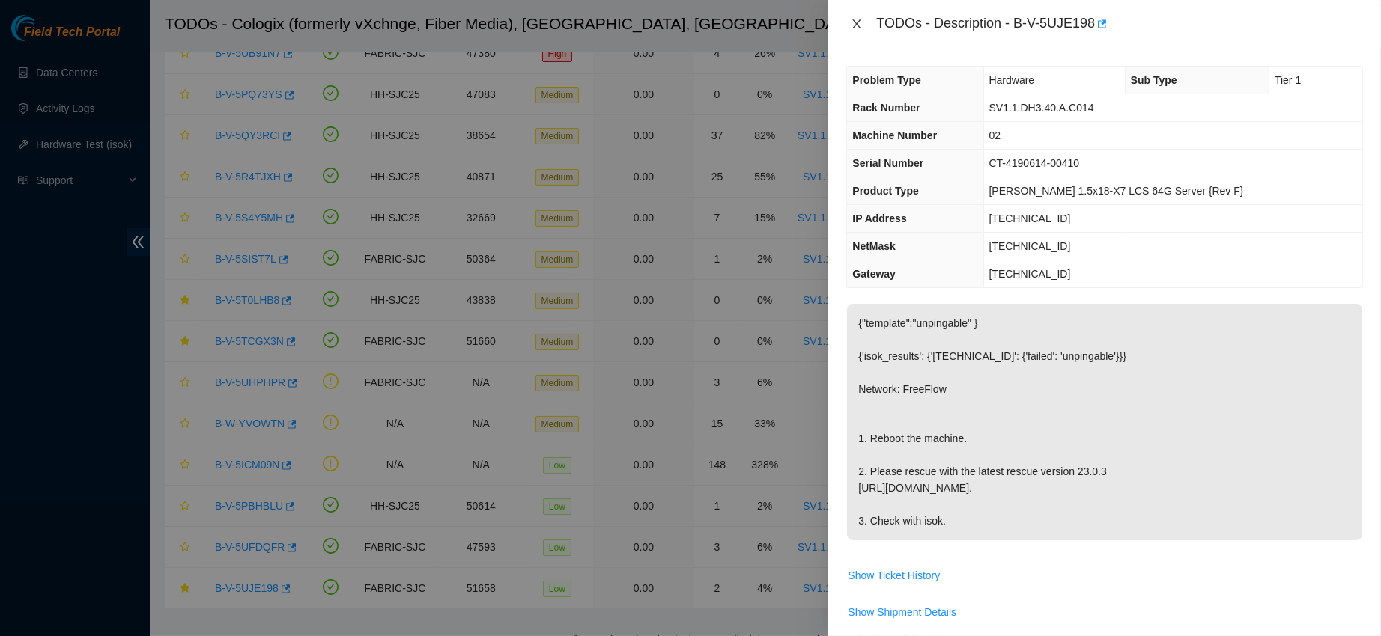
click at [851, 24] on icon "close" at bounding box center [857, 24] width 12 height 12
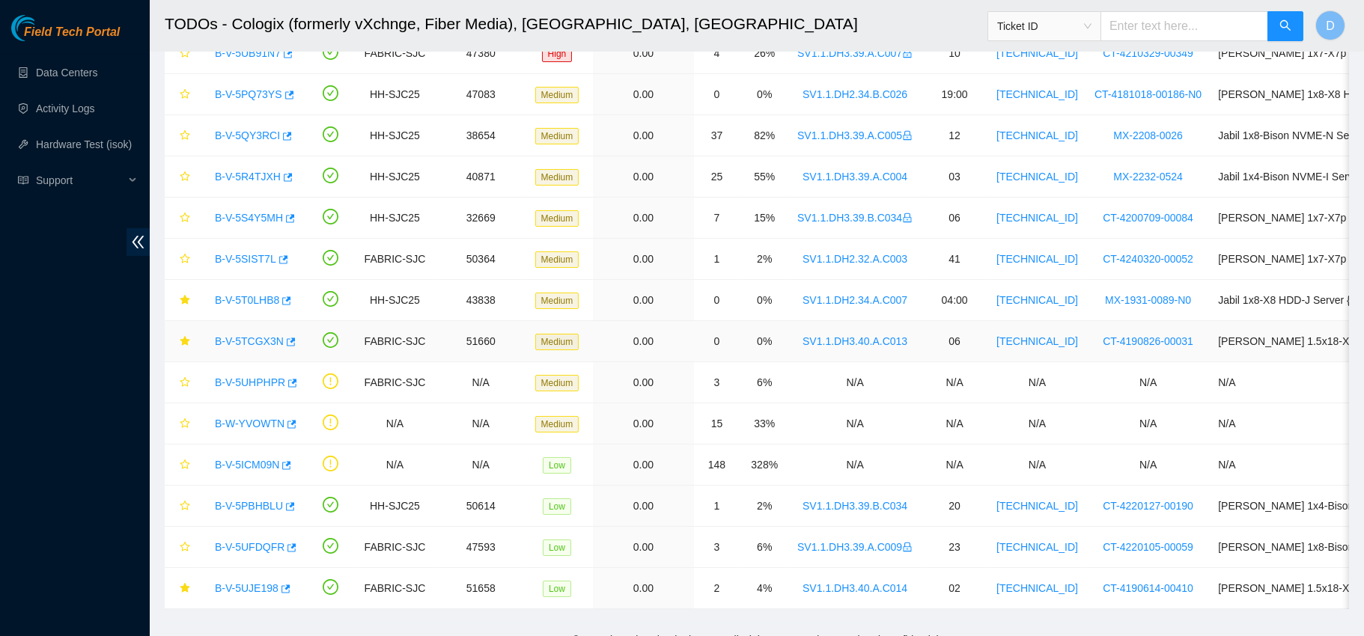
click at [251, 341] on link "B-V-5TCGX3N" at bounding box center [249, 341] width 69 height 12
